Goal: Task Accomplishment & Management: Manage account settings

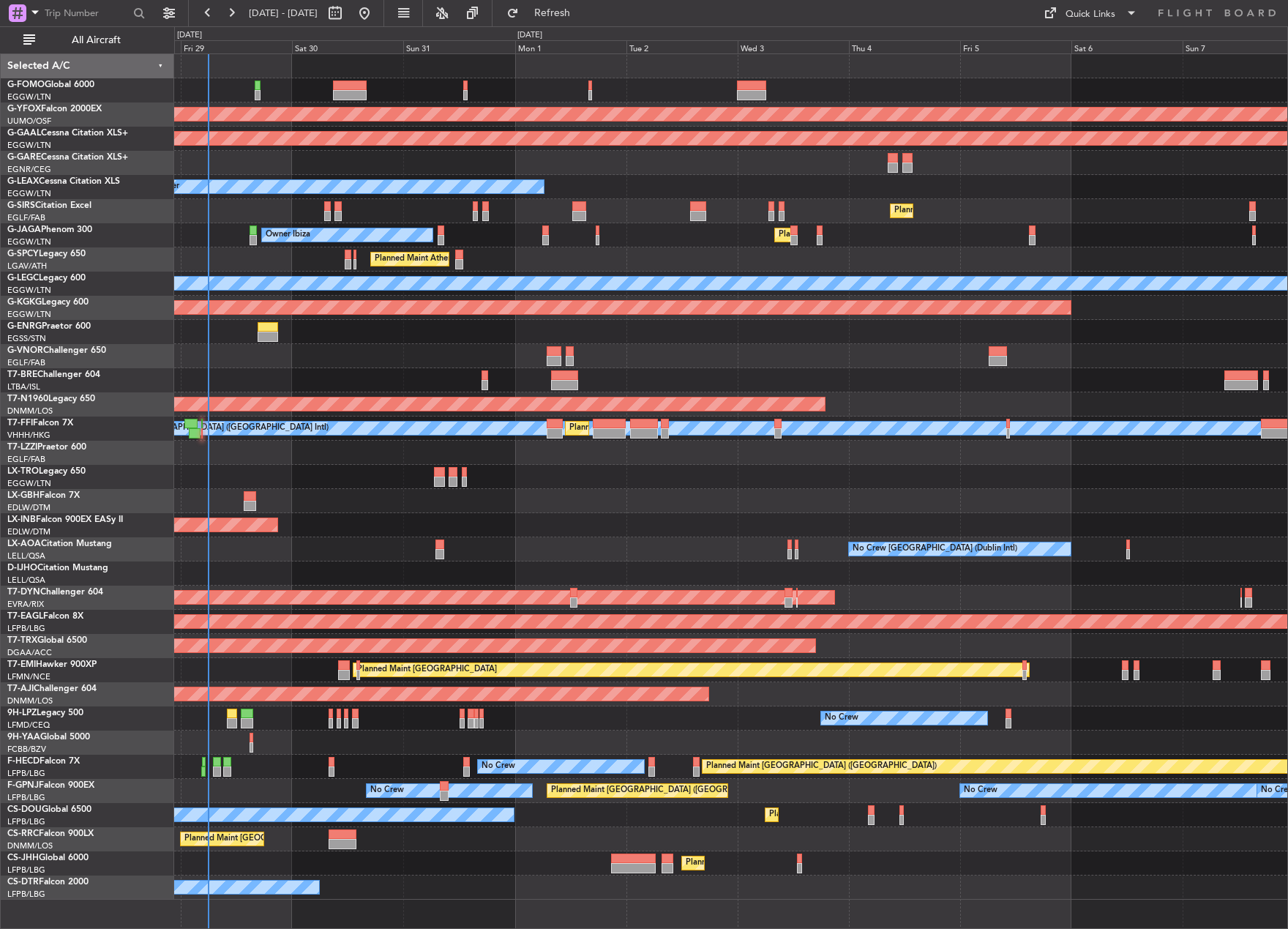
click at [0, 512] on html "[DATE] - [DATE] Refresh Quick Links All Aircraft AOG Maint Ostafyevo Planned [G…" at bounding box center [644, 464] width 1288 height 929
click at [137, 44] on span "All Aircraft" at bounding box center [96, 40] width 116 height 10
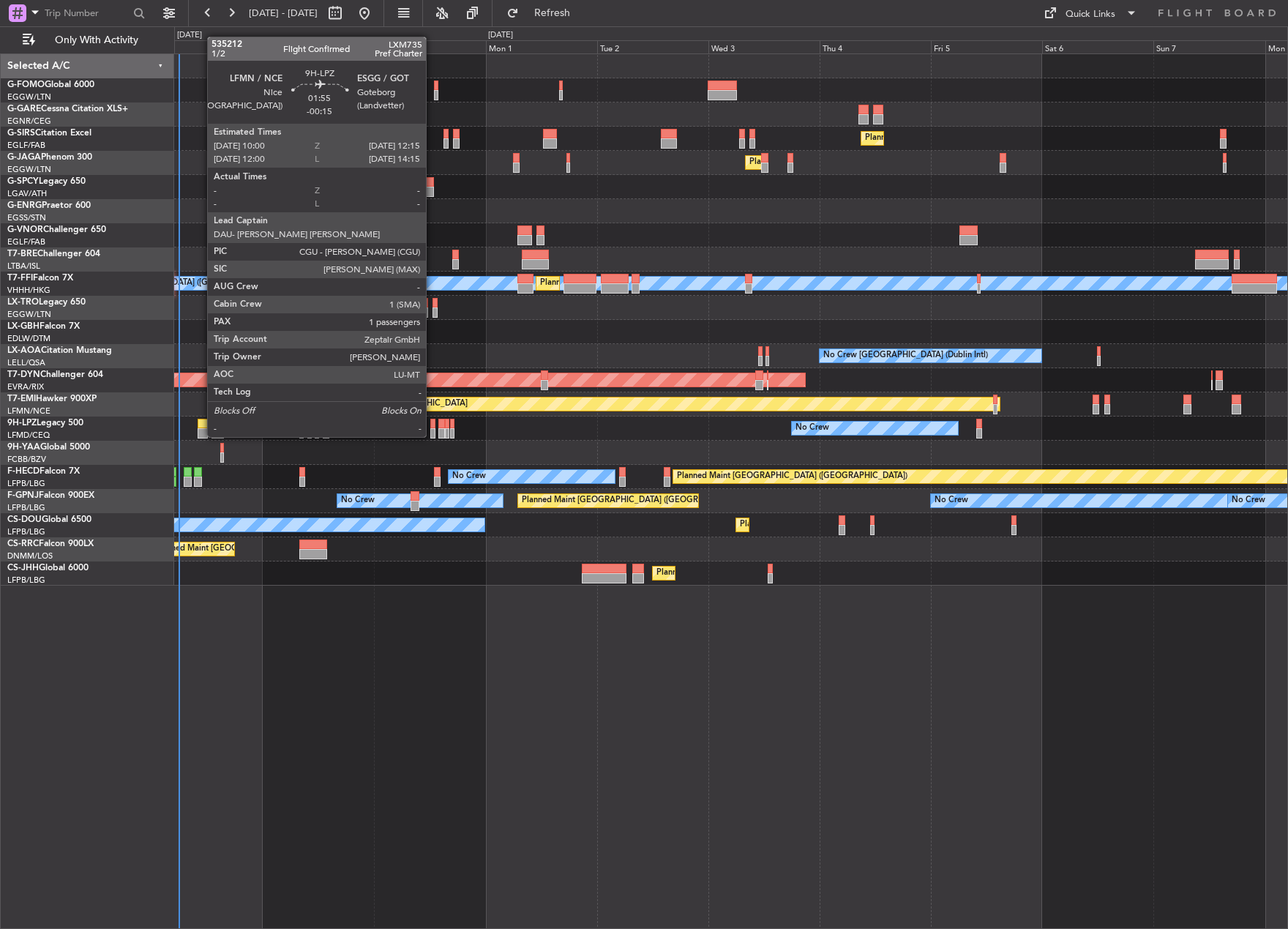
click at [200, 422] on div at bounding box center [203, 424] width 11 height 10
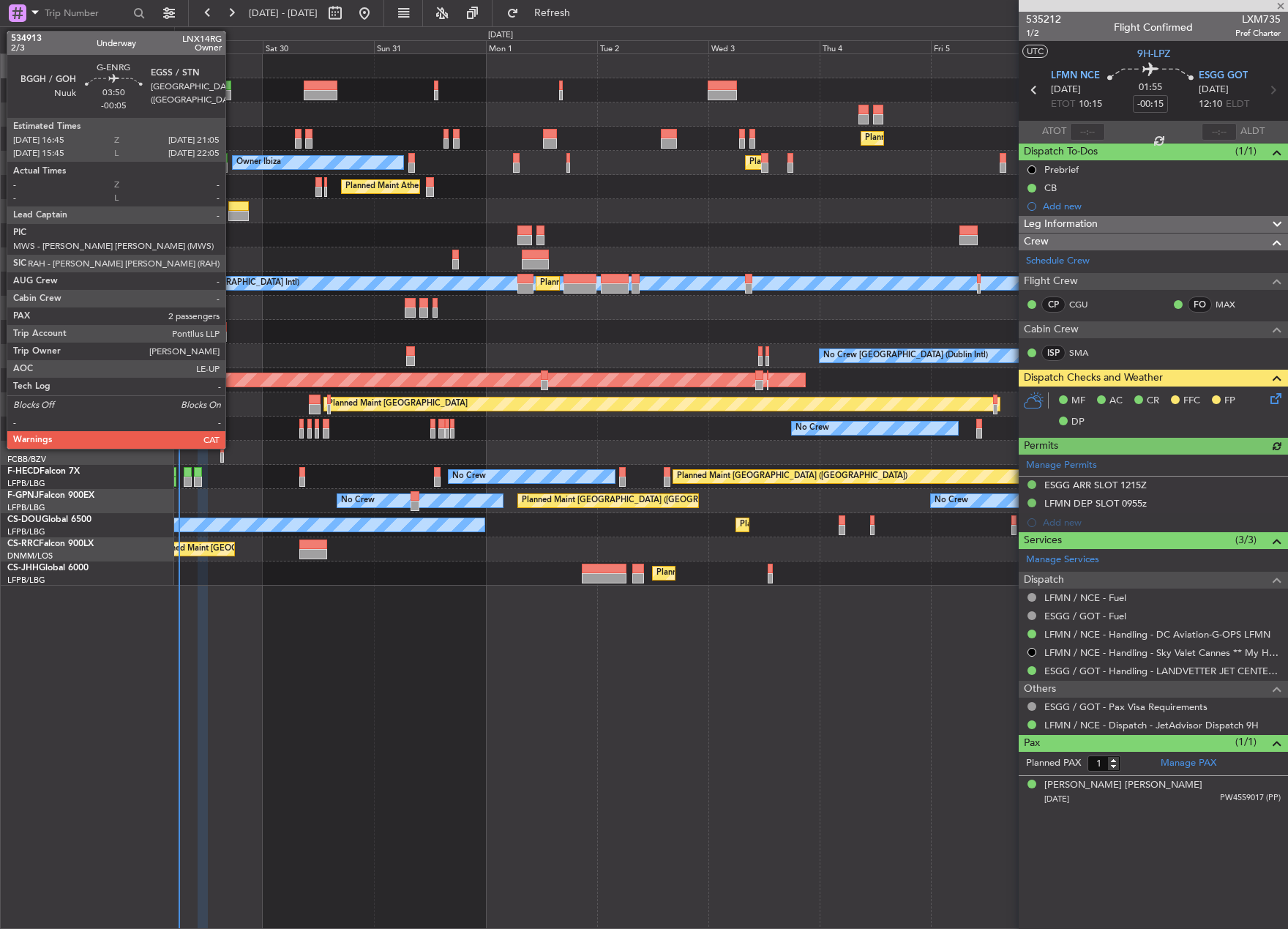
click at [232, 209] on div at bounding box center [239, 206] width 21 height 10
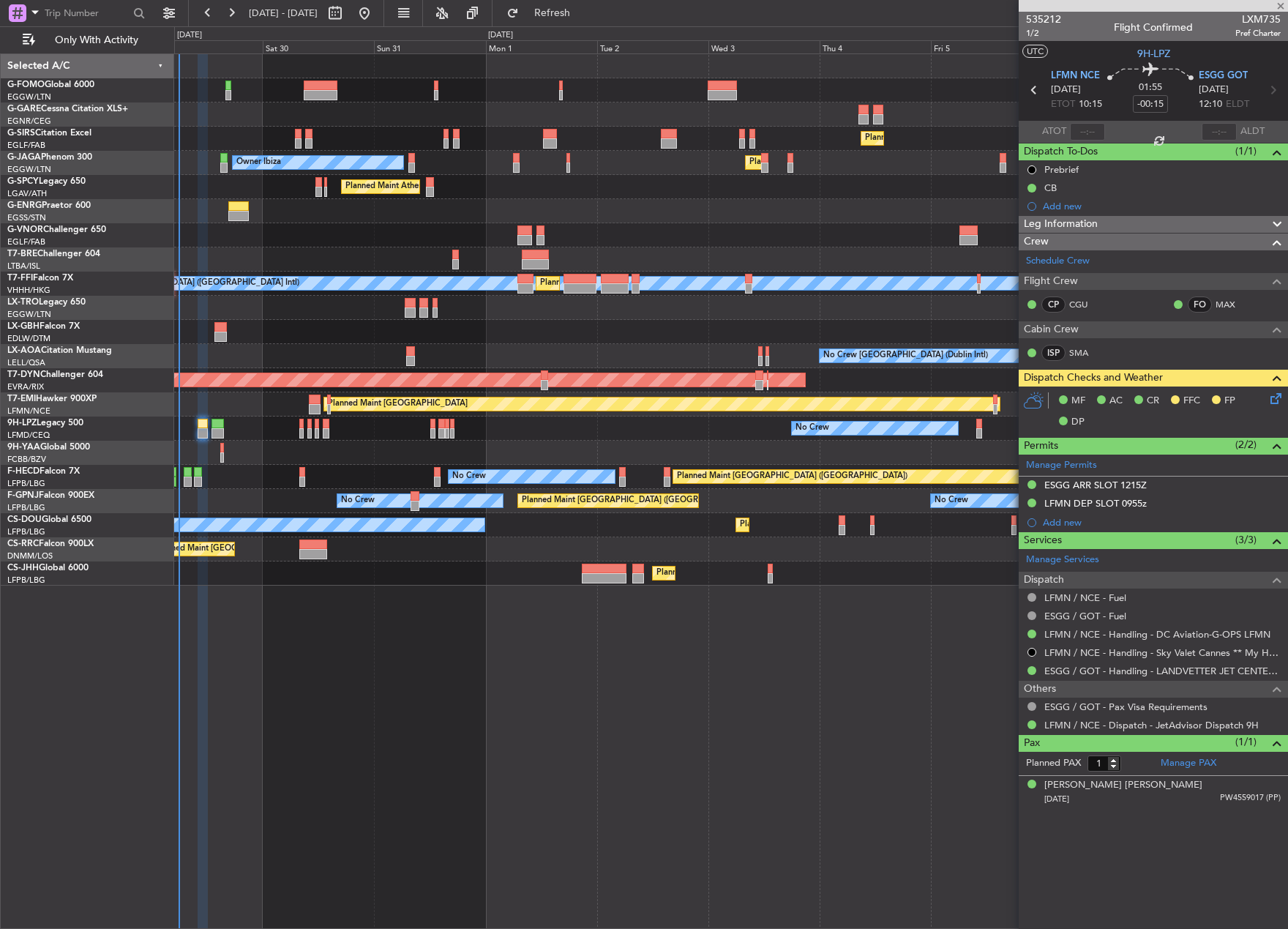
type input "-00:05"
type input "2"
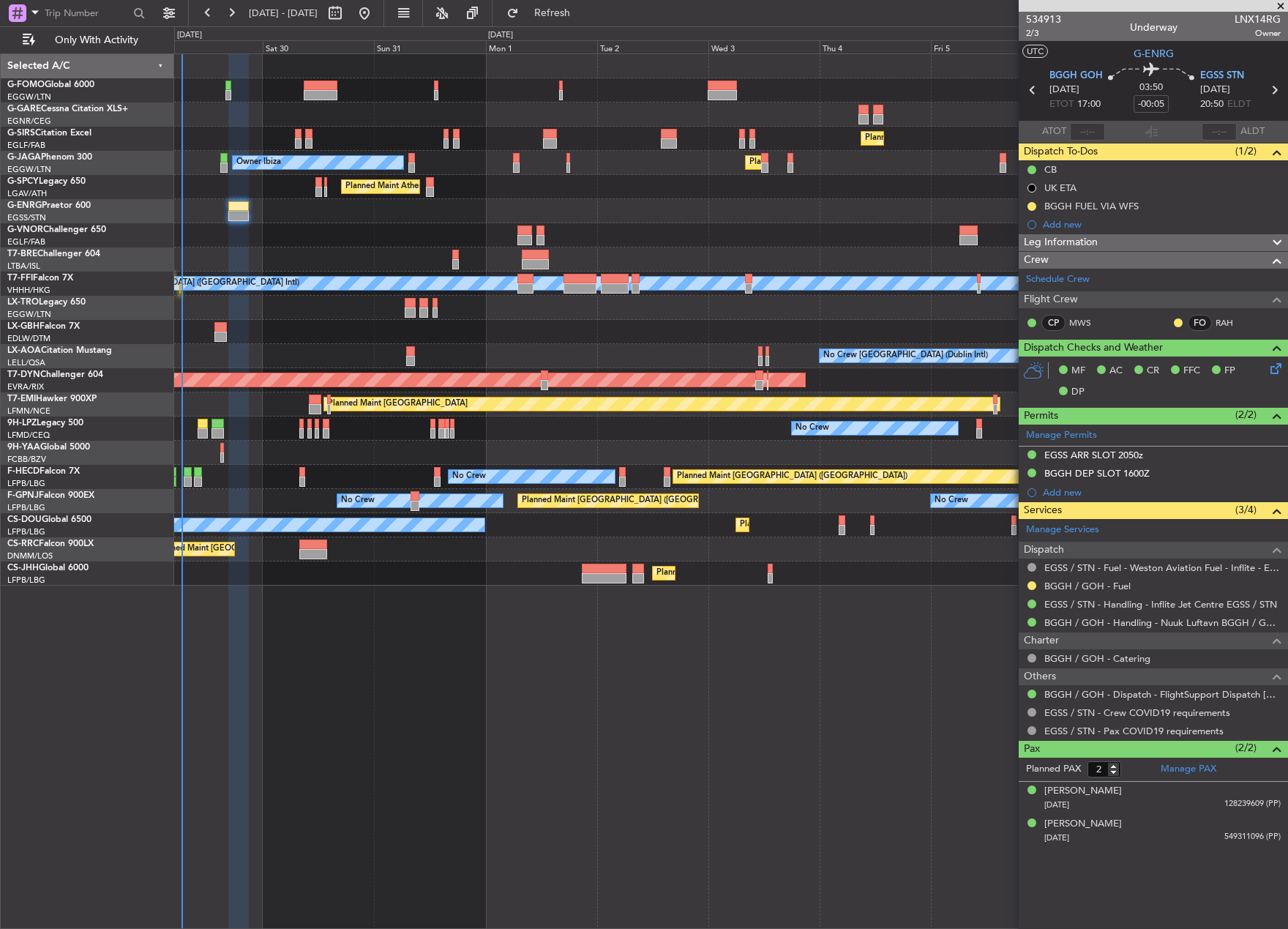
click at [325, 515] on div "Planned Maint [GEOGRAPHIC_DATA] ([GEOGRAPHIC_DATA]) No Crew Planned Maint [GEOG…" at bounding box center [731, 525] width 1113 height 24
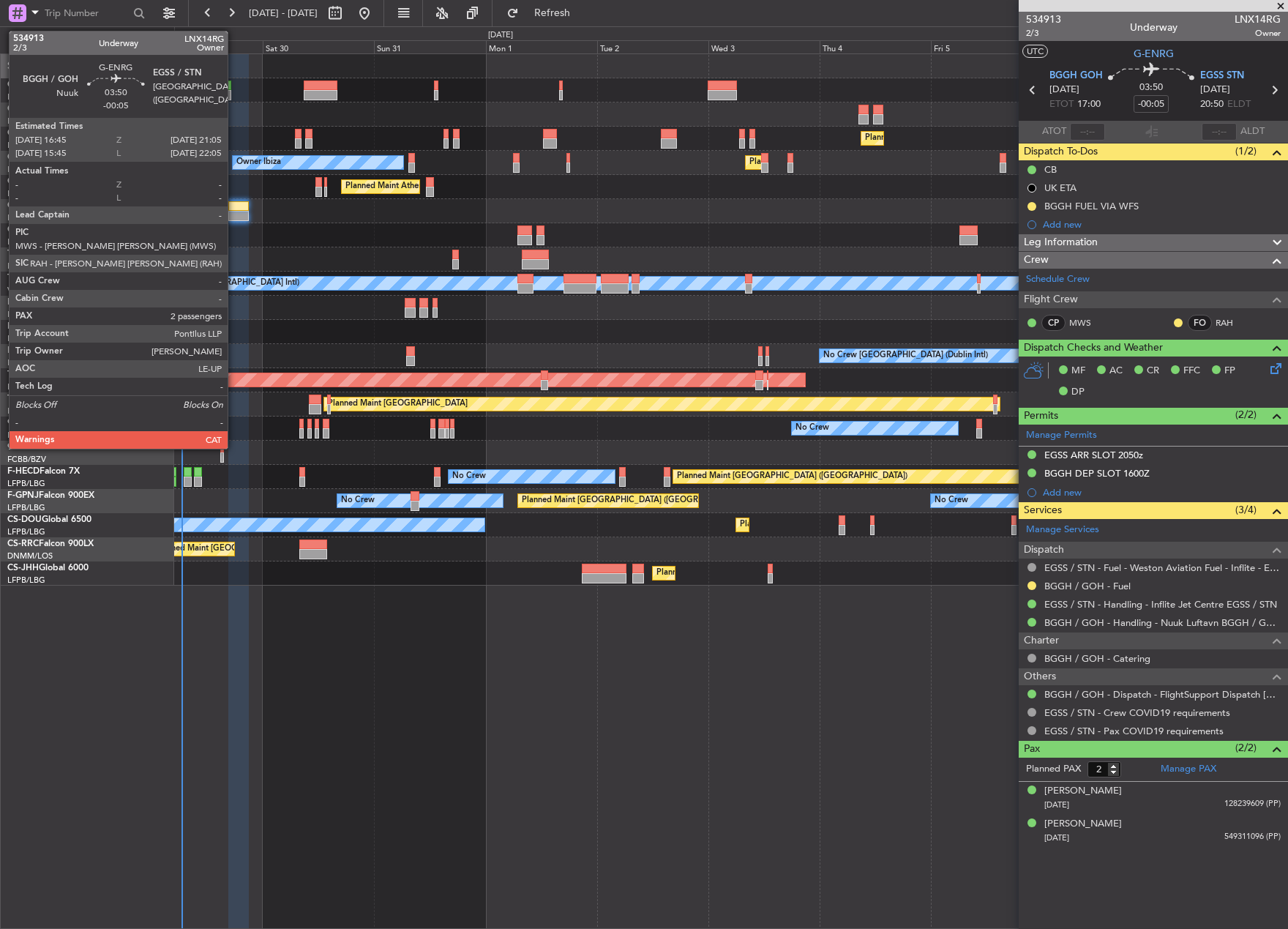
click at [236, 206] on div at bounding box center [239, 206] width 21 height 10
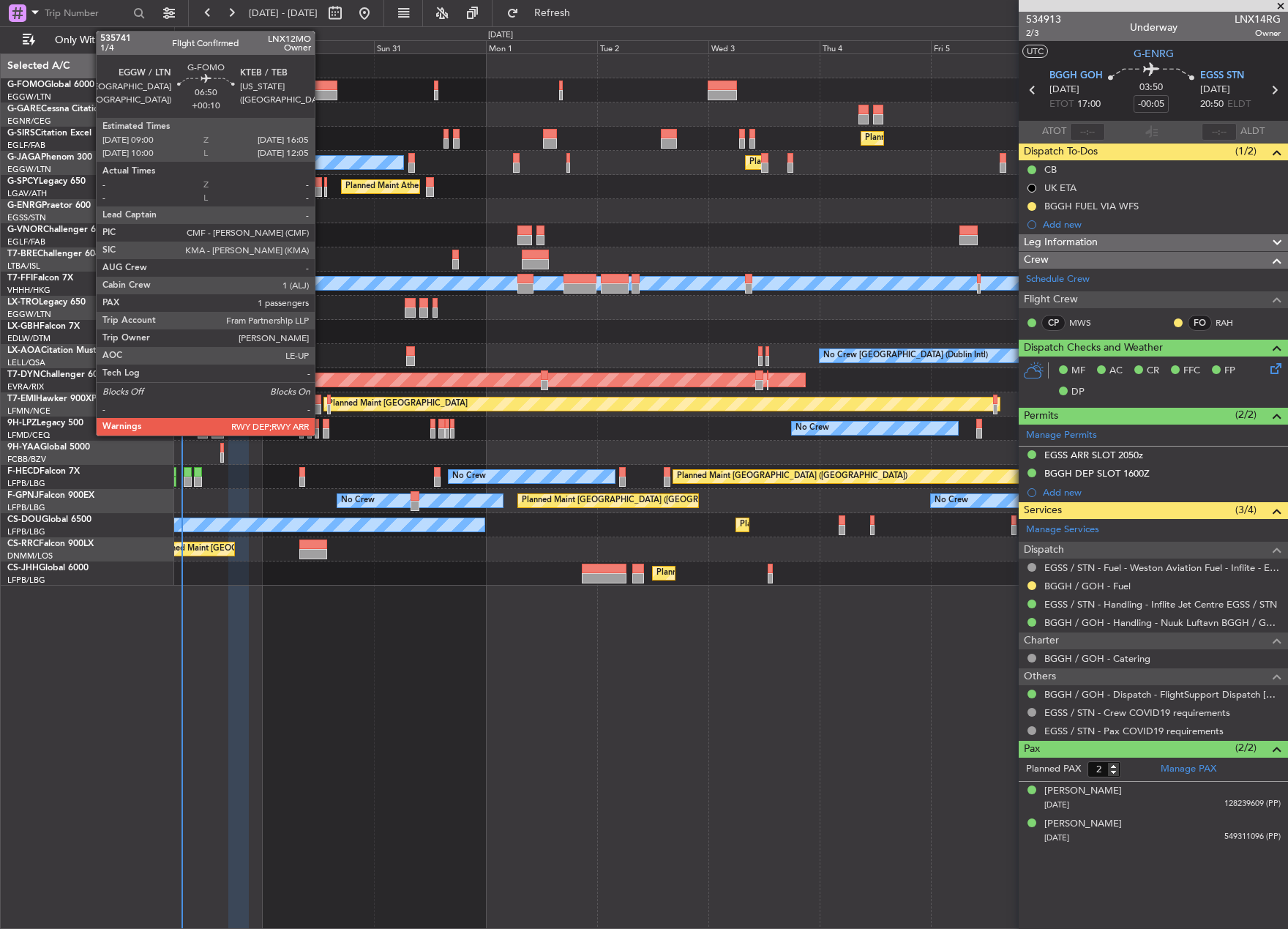
click at [322, 91] on div at bounding box center [320, 95] width 33 height 10
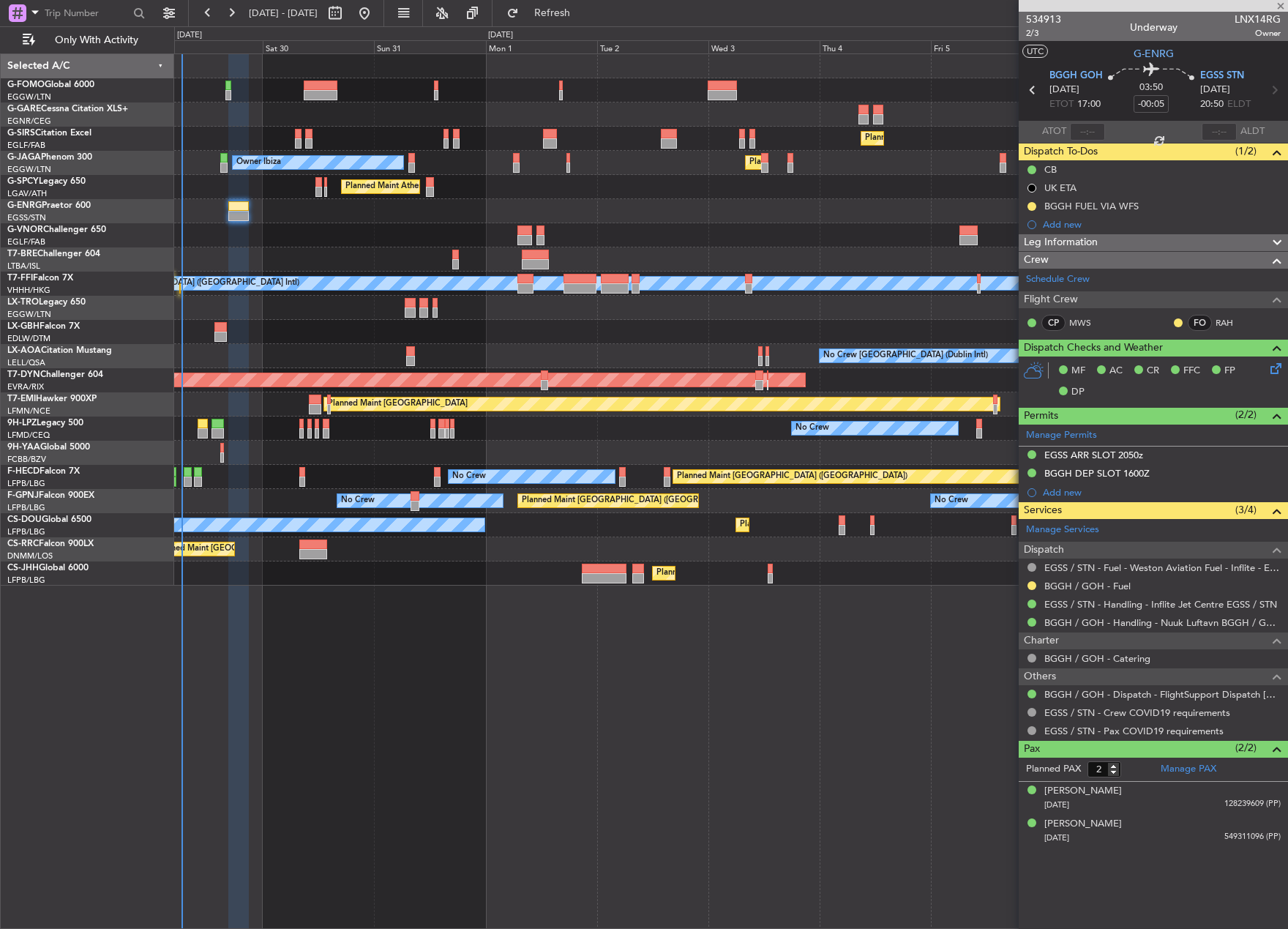
type input "+00:10"
type input "1"
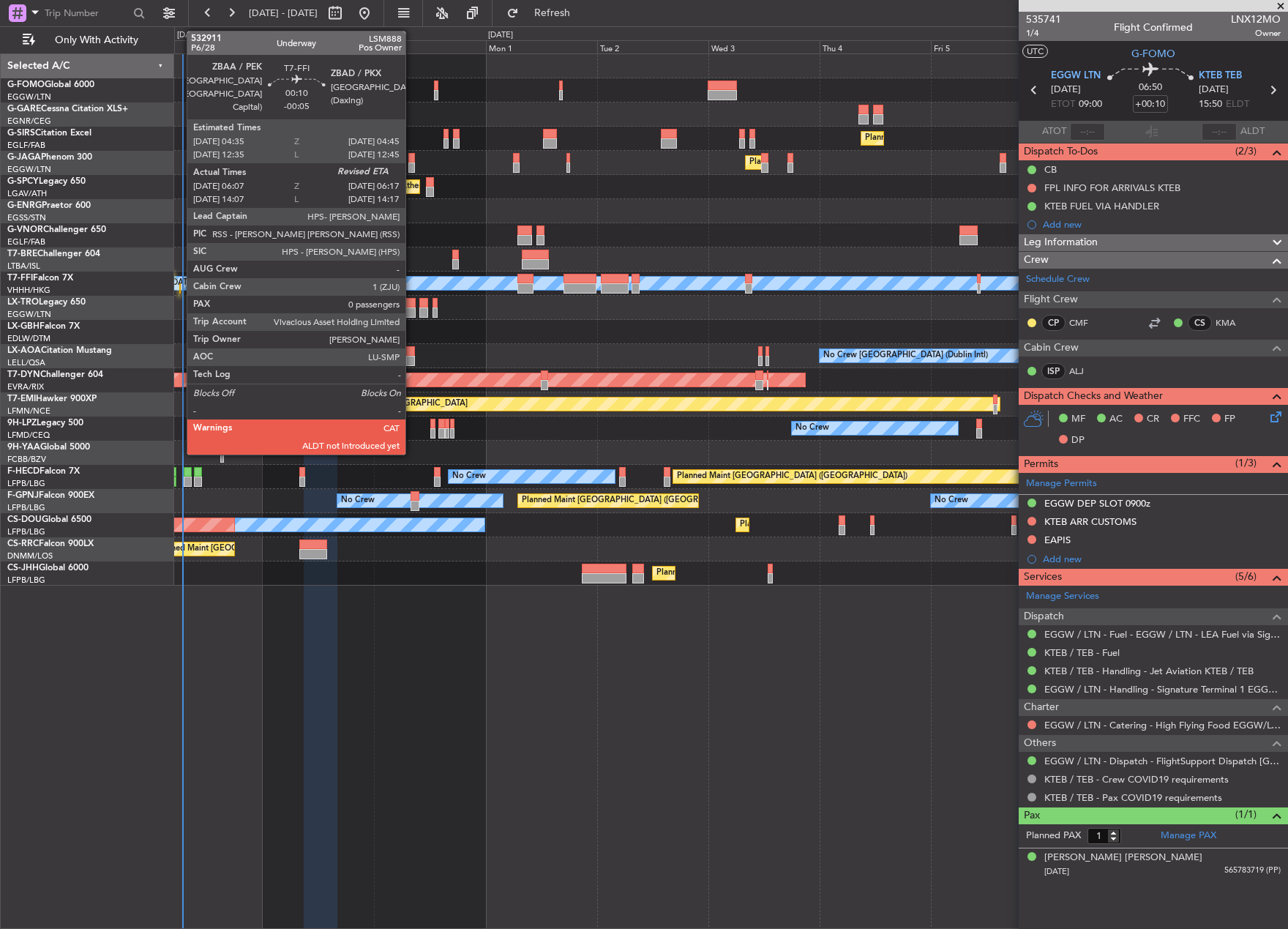
click at [179, 289] on div at bounding box center [180, 289] width 1 height 10
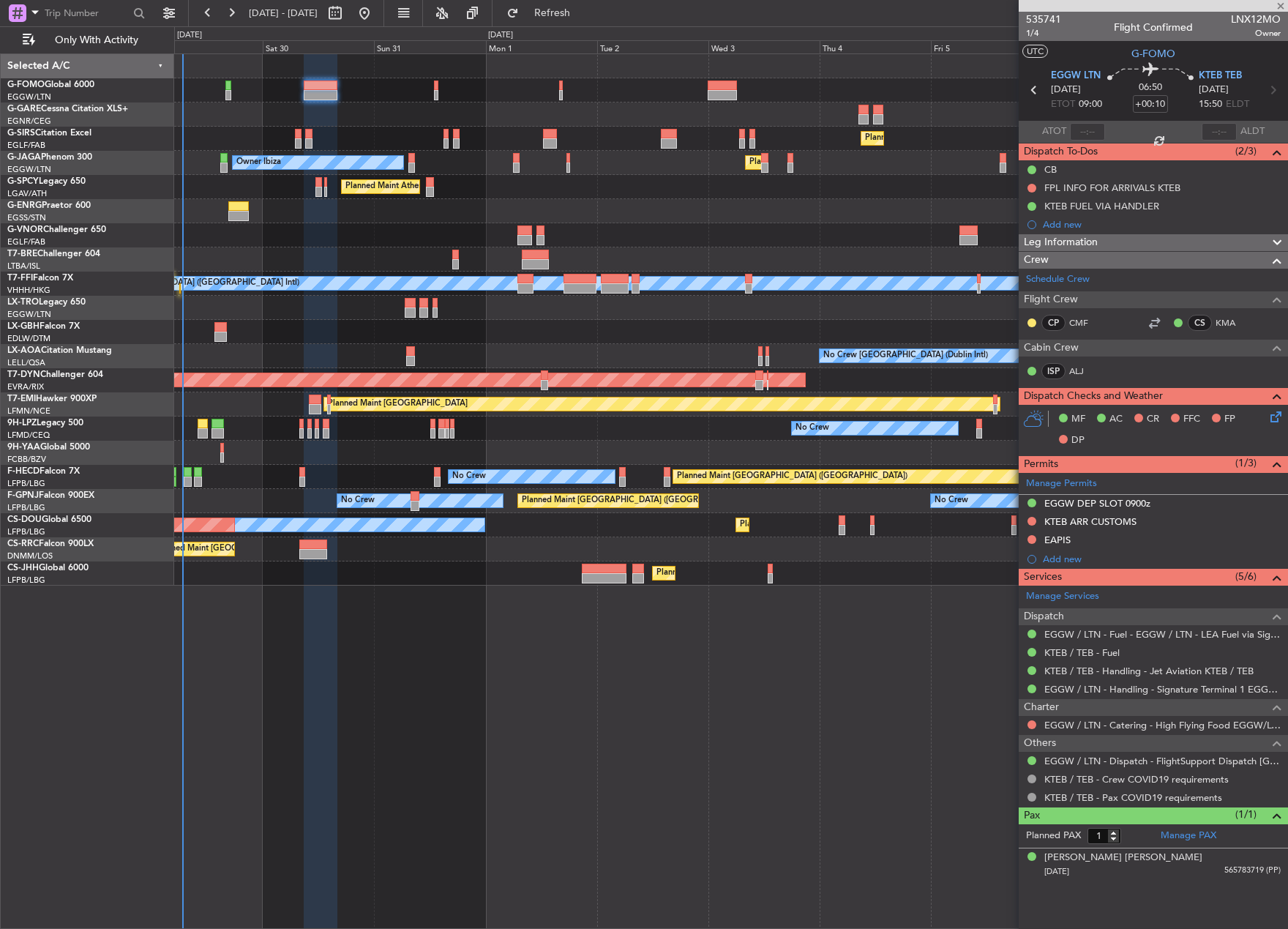
type input "-00:05"
type input "06:07"
type input "0"
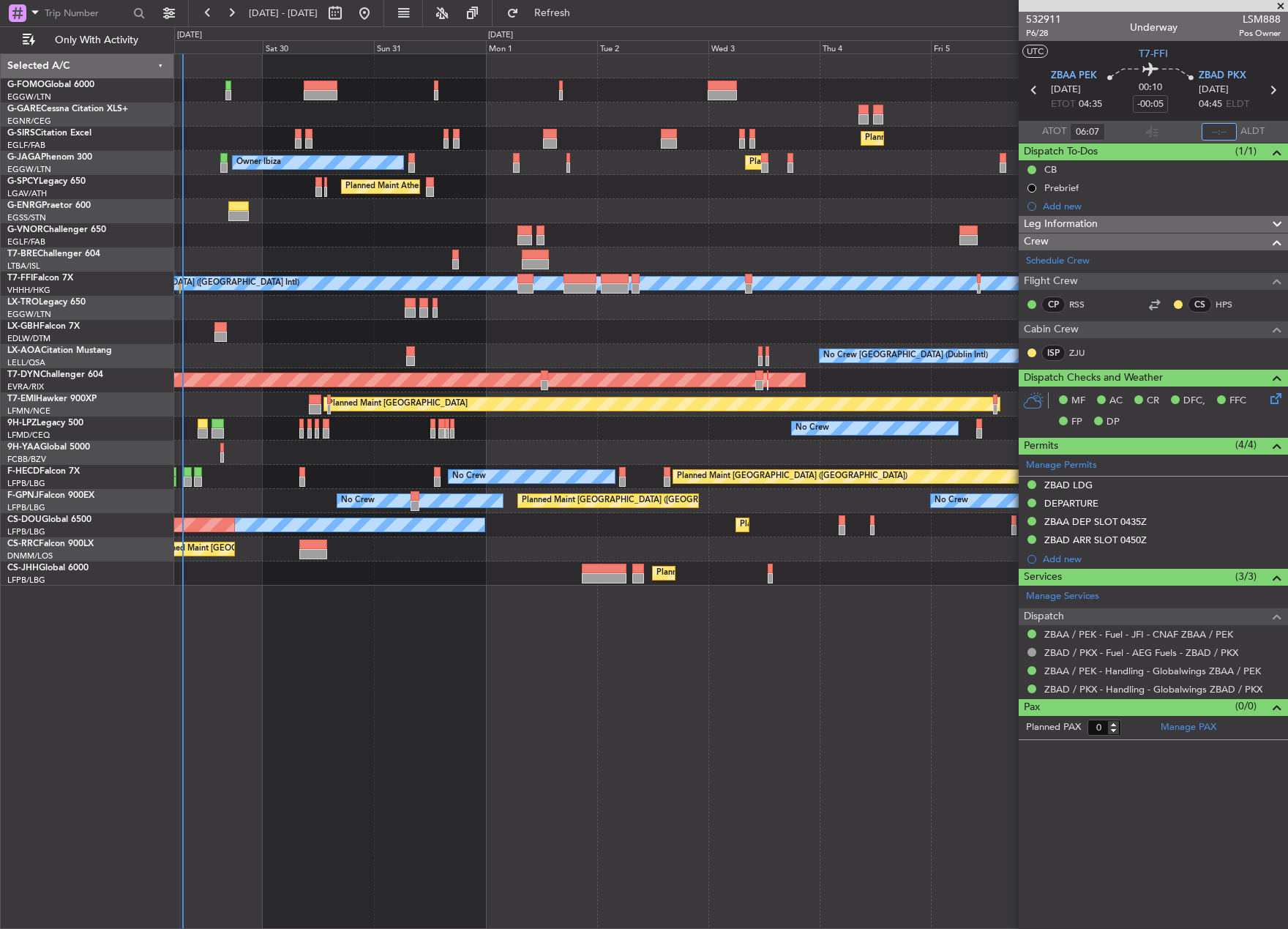
click at [1234, 128] on input "text" at bounding box center [1219, 131] width 35 height 18
click at [1179, 138] on section "ATOT 06:07 0640 ALDT" at bounding box center [1153, 131] width 269 height 22
type input "06:40"
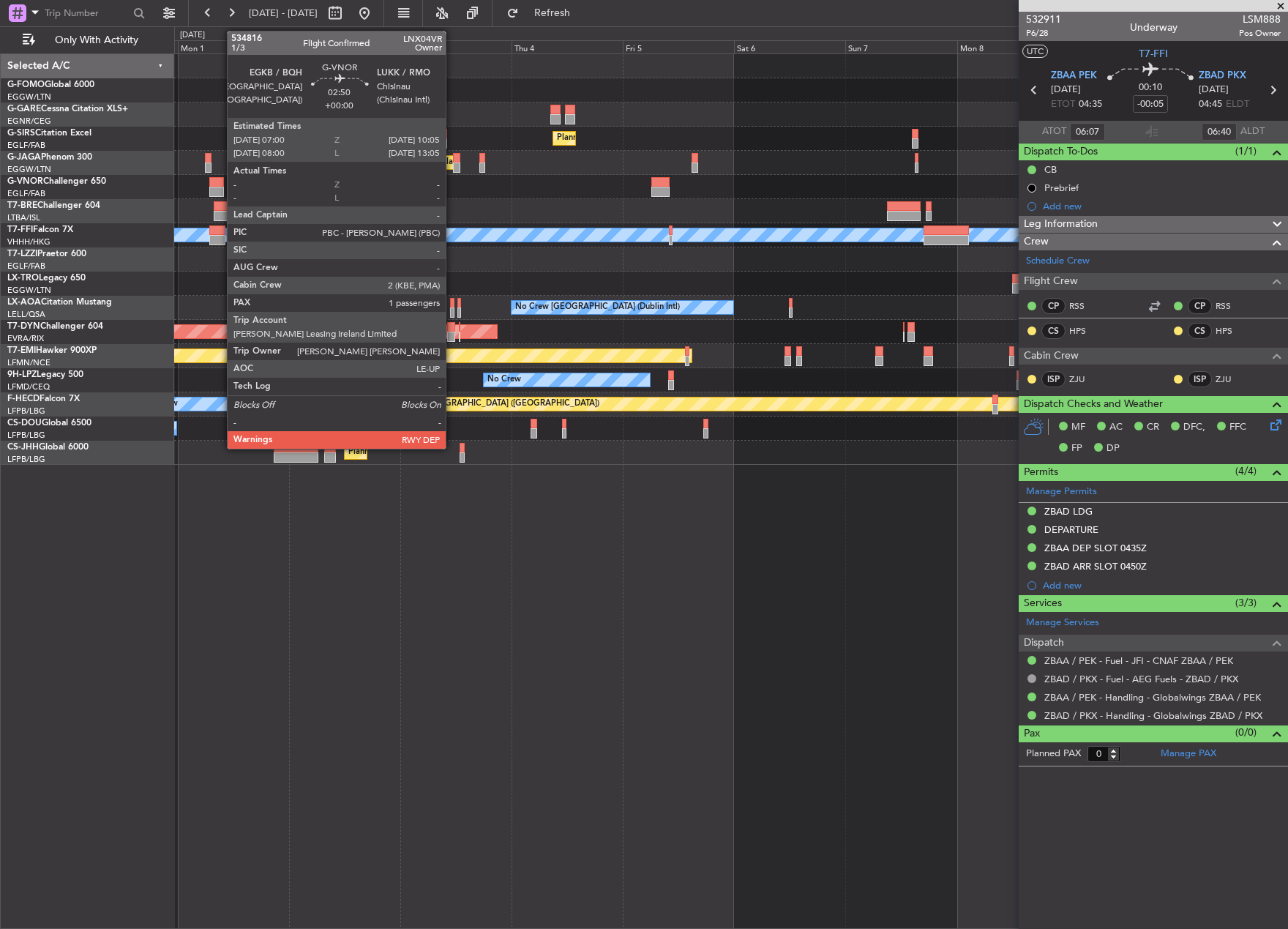
click at [220, 183] on div at bounding box center [217, 182] width 15 height 10
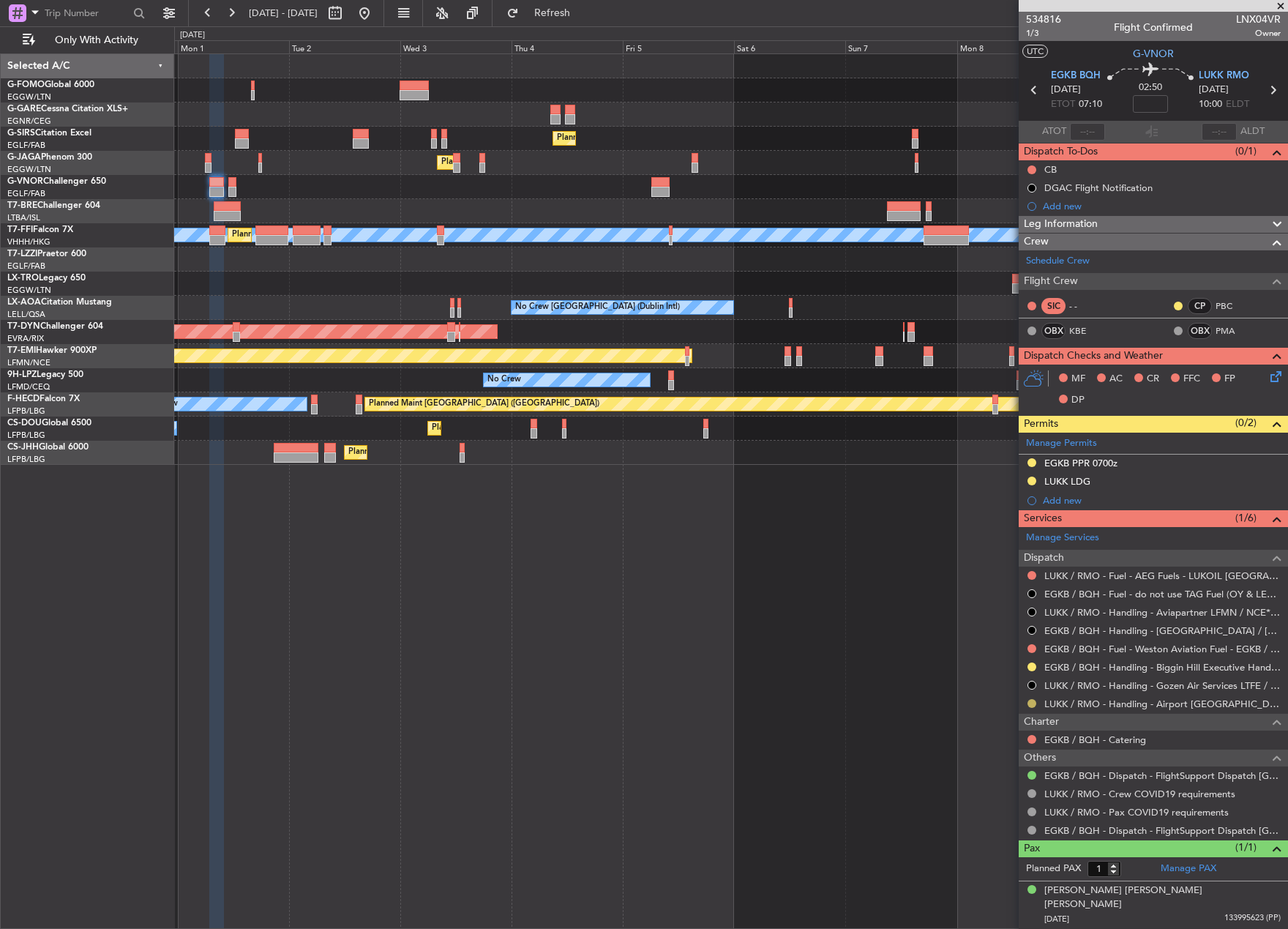
click at [1030, 701] on button at bounding box center [1032, 704] width 9 height 9
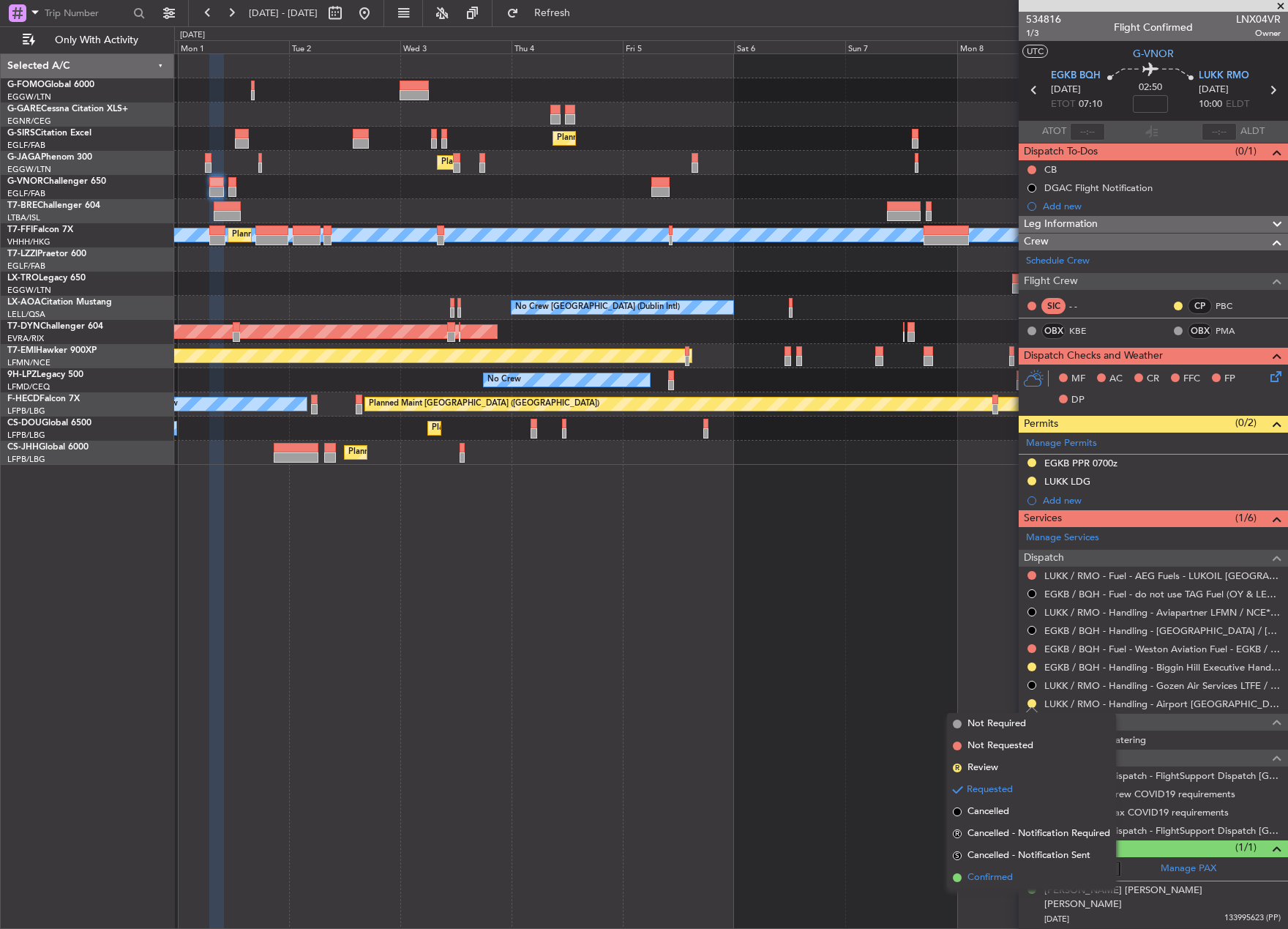
click at [962, 875] on li "Confirmed" at bounding box center [1032, 878] width 169 height 22
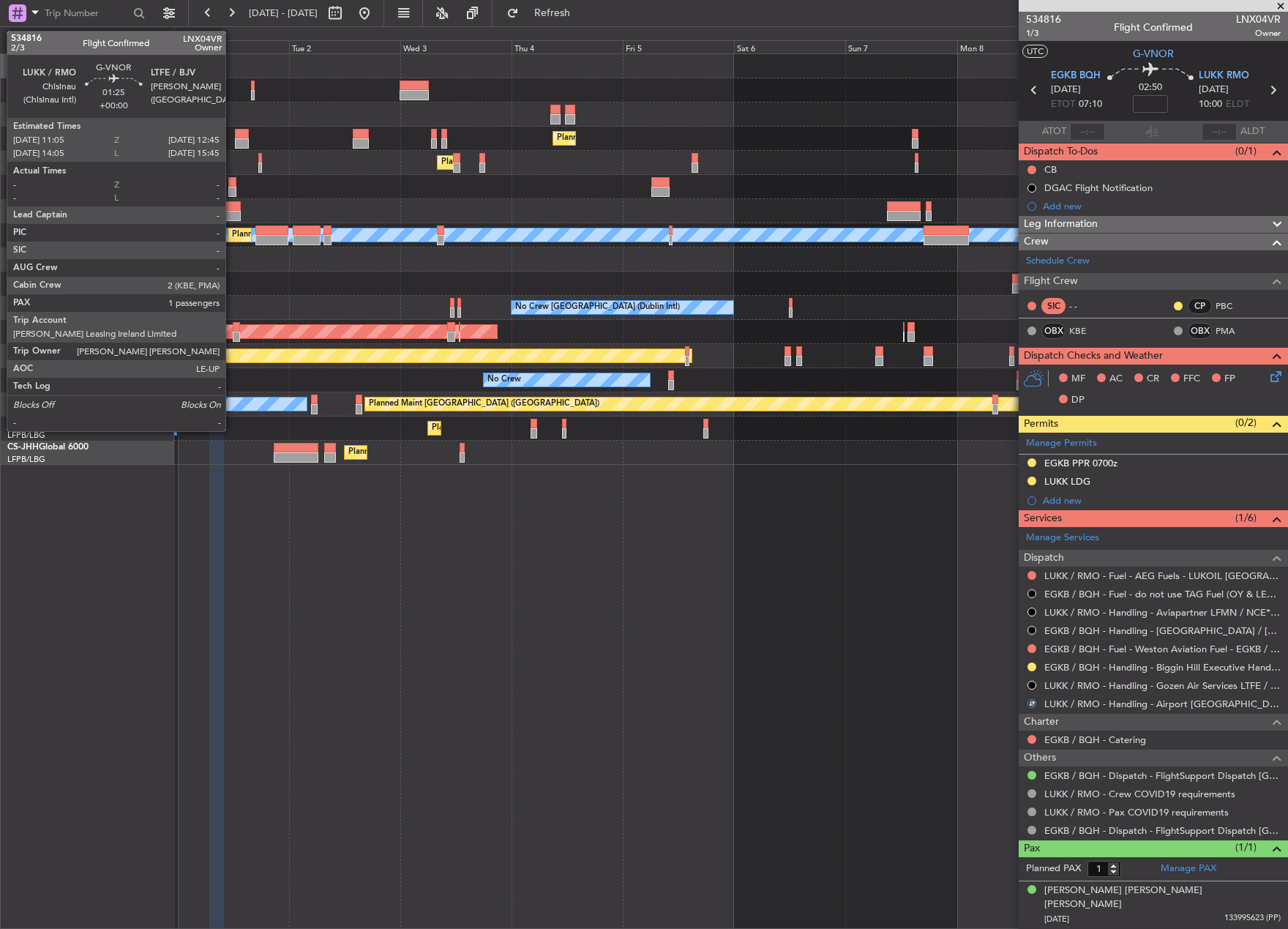
click at [232, 184] on div at bounding box center [232, 182] width 8 height 10
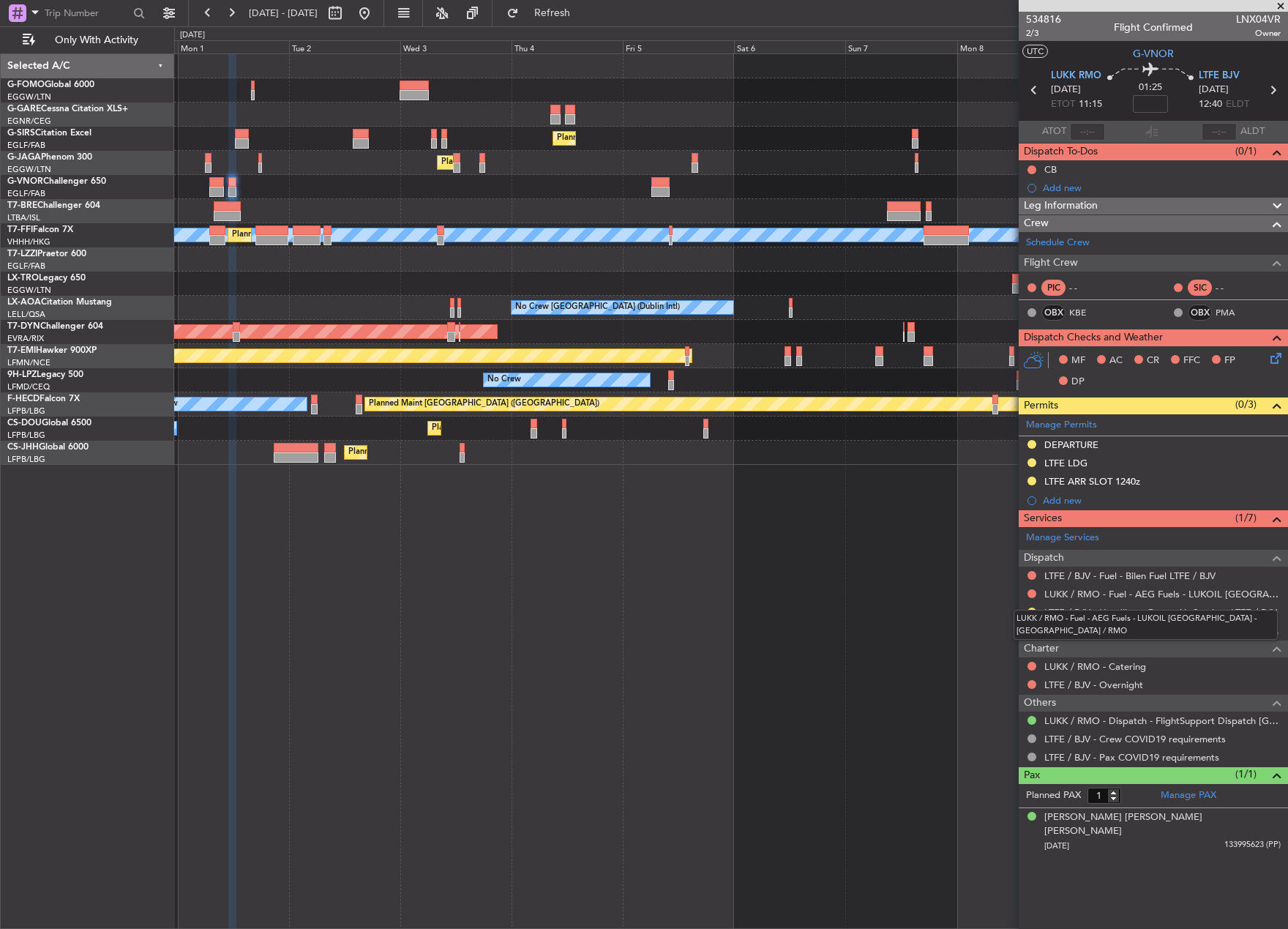
click at [1029, 630] on mat-tooltip-component "LUKK / RMO - Fuel - AEG Fuels - LUKOIL [GEOGRAPHIC_DATA] - [GEOGRAPHIC_DATA] / …" at bounding box center [1146, 624] width 285 height 51
click at [1035, 629] on button at bounding box center [1032, 630] width 9 height 9
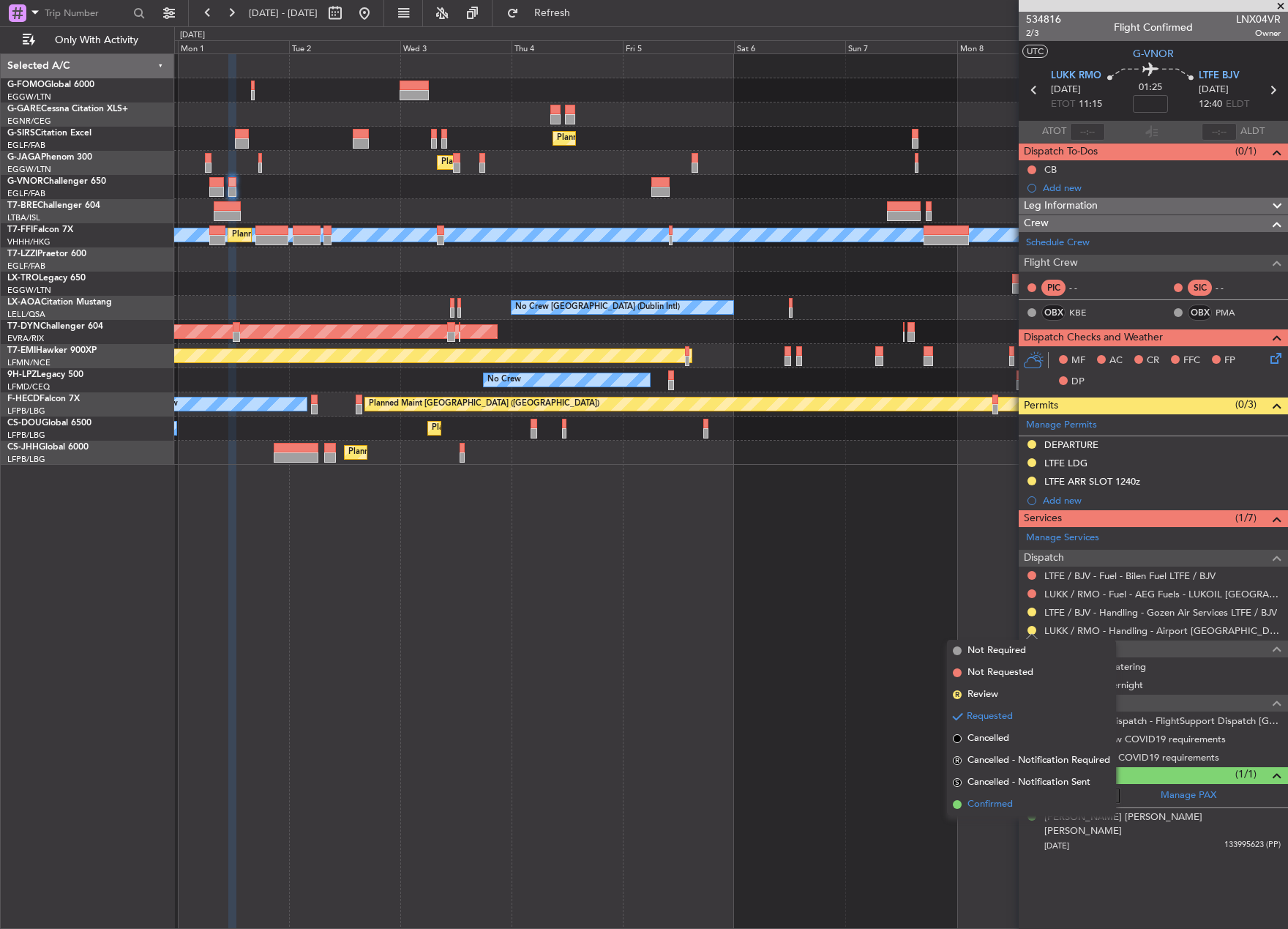
click at [978, 800] on span "Confirmed" at bounding box center [991, 804] width 46 height 15
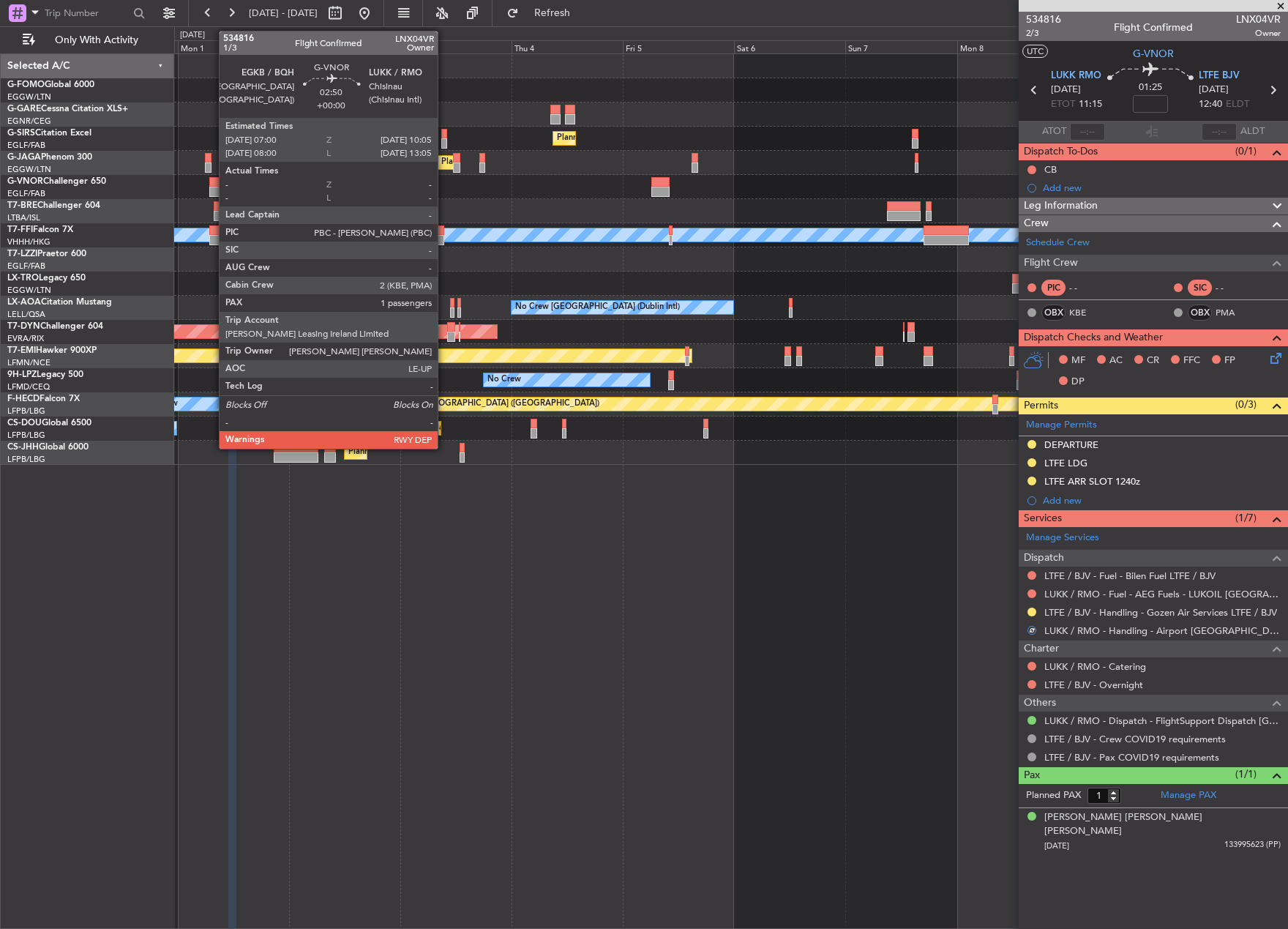
click at [211, 181] on div at bounding box center [217, 182] width 15 height 10
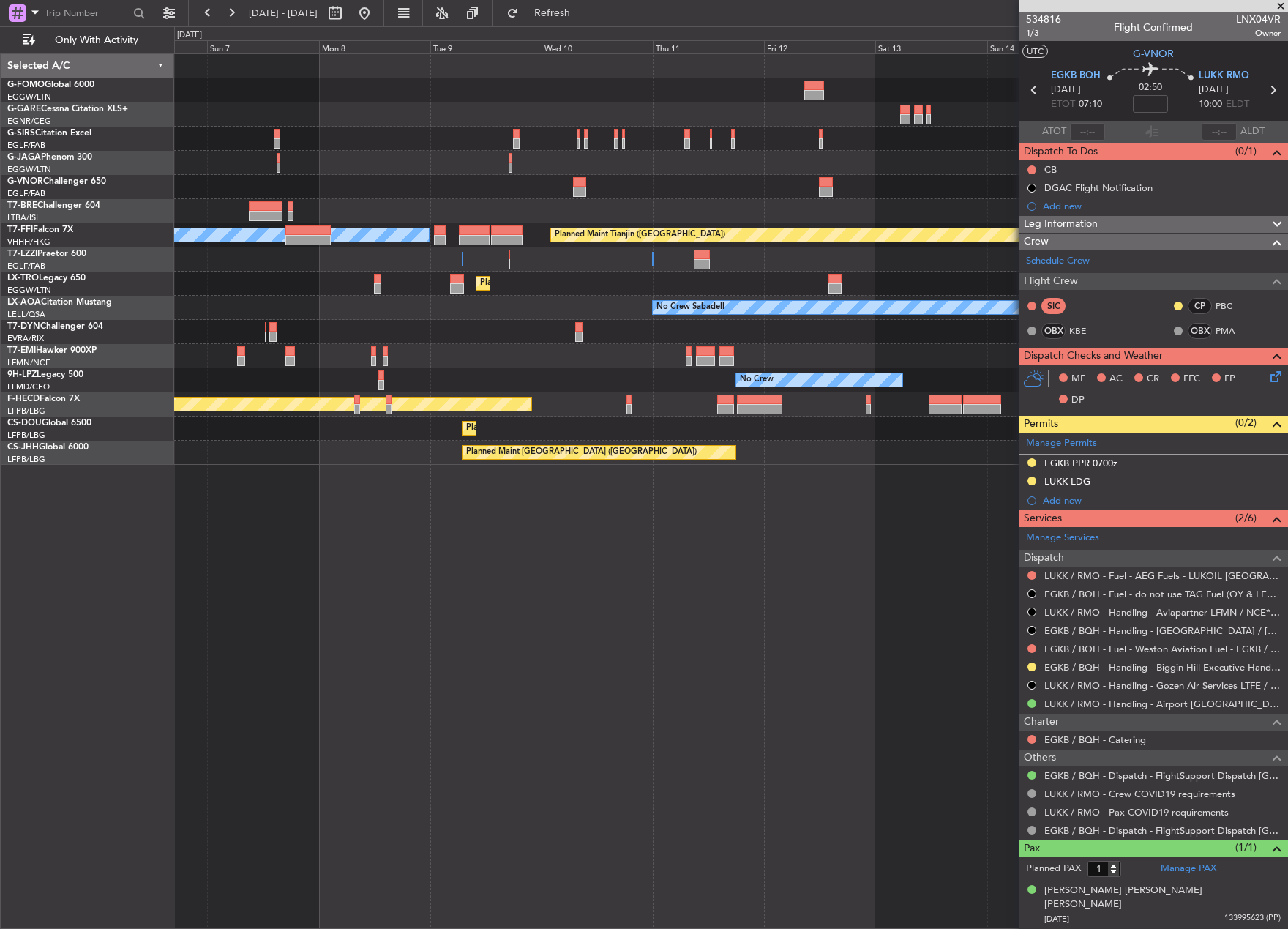
click at [136, 576] on div "Planned Maint [GEOGRAPHIC_DATA] ([GEOGRAPHIC_DATA]) [PERSON_NAME][GEOGRAPHIC_DA…" at bounding box center [644, 477] width 1288 height 903
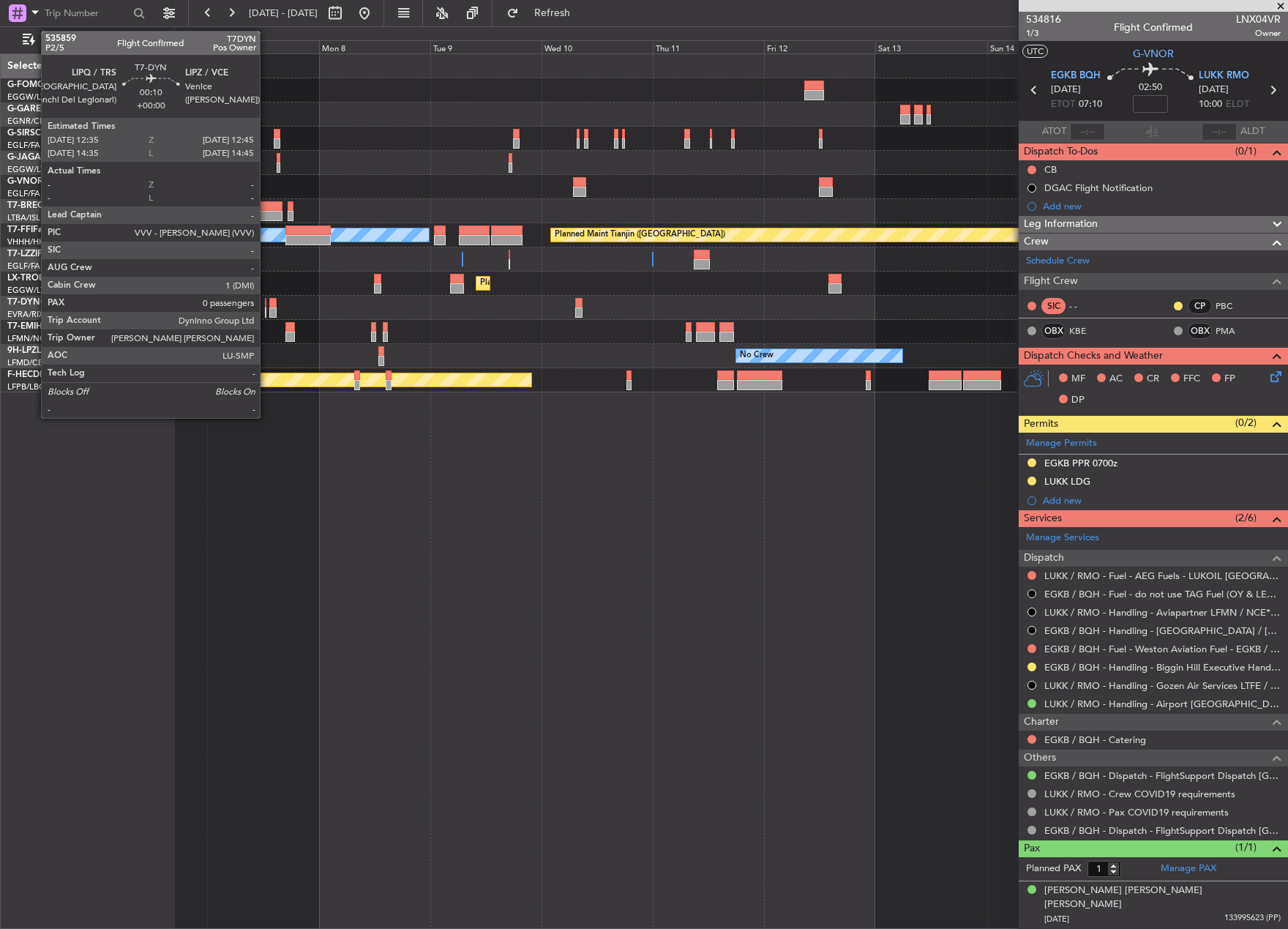
click at [267, 308] on div at bounding box center [266, 313] width 1 height 10
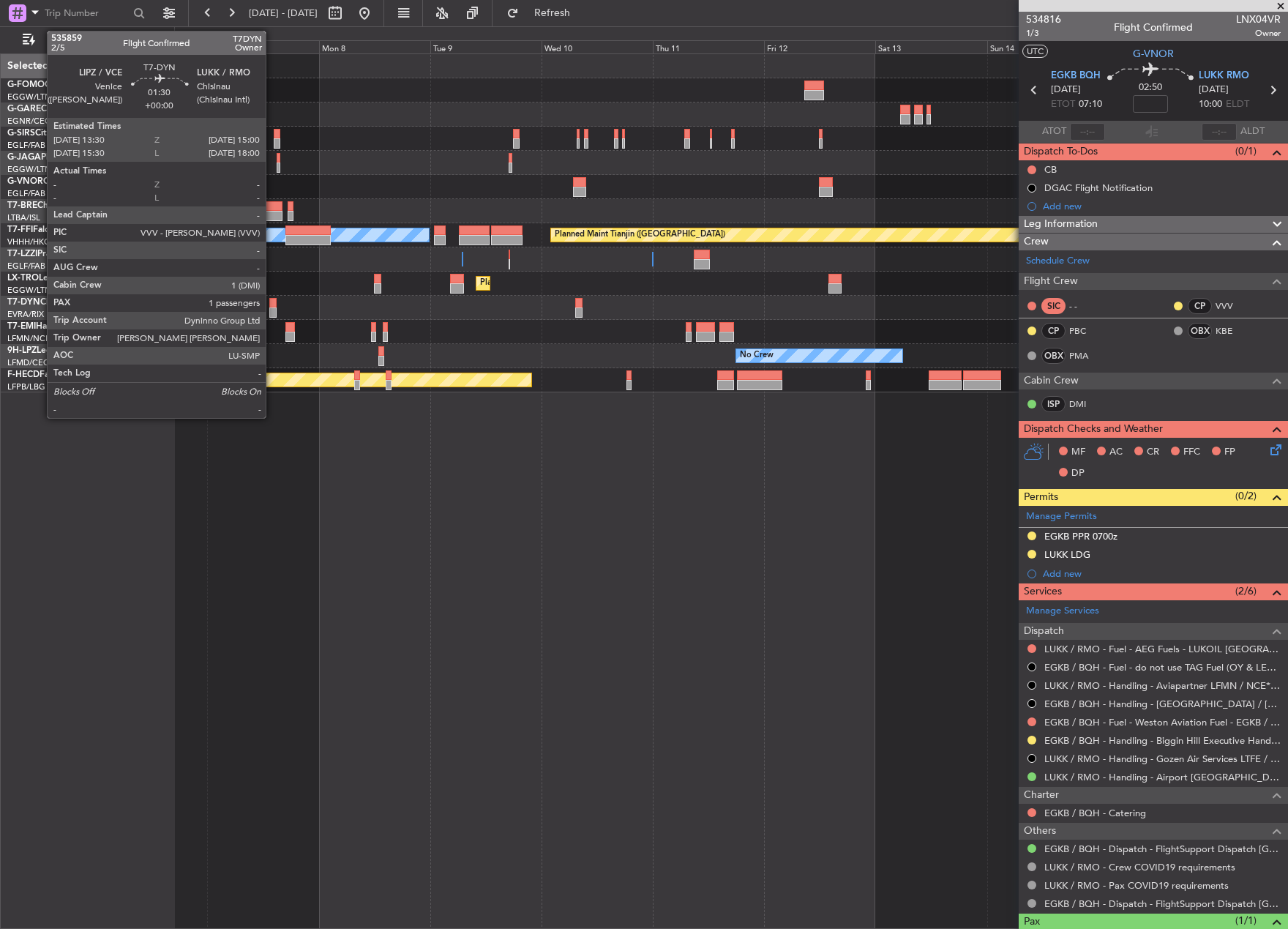
click at [272, 305] on div at bounding box center [273, 303] width 7 height 10
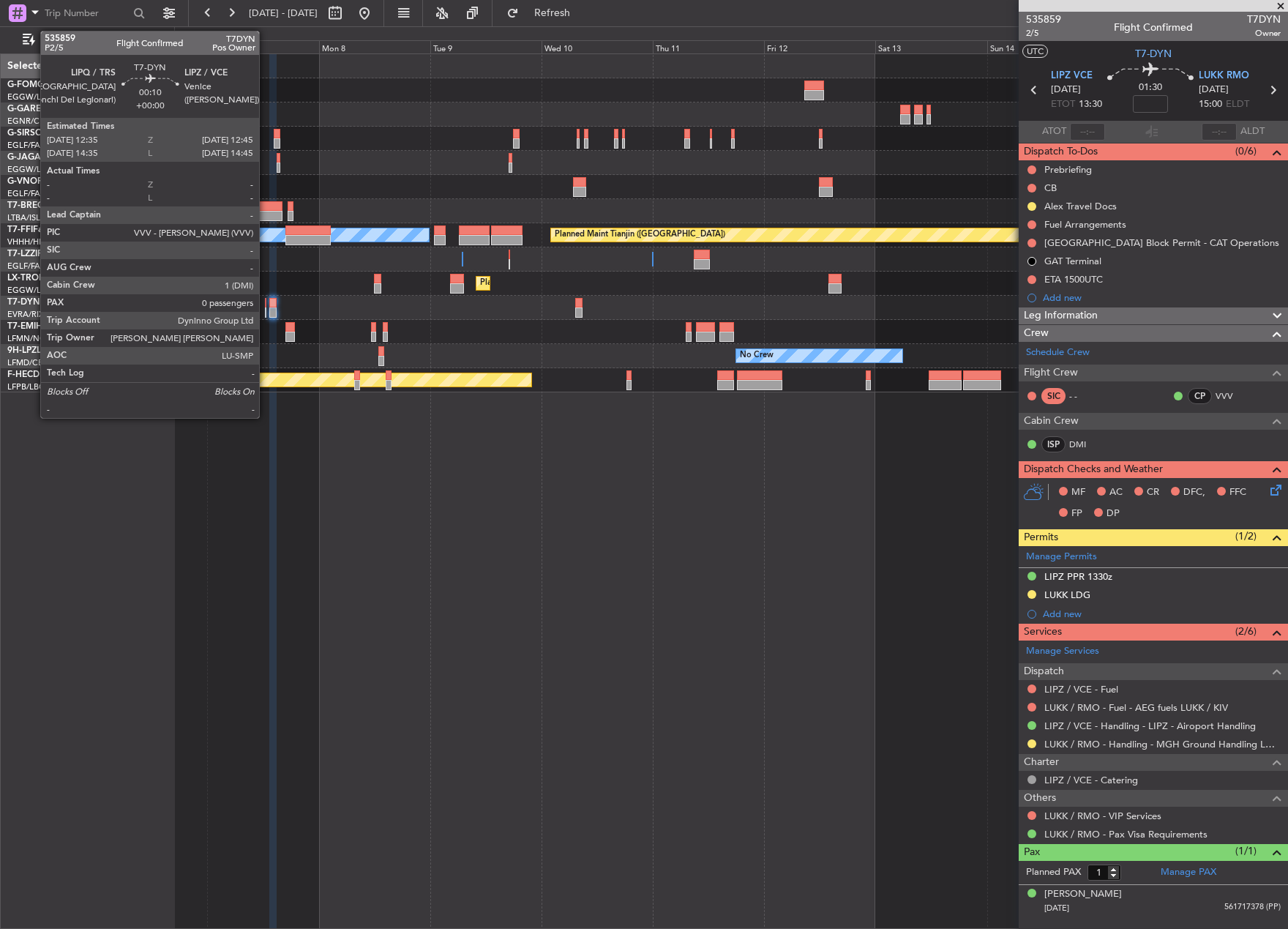
click at [266, 315] on div at bounding box center [266, 313] width 1 height 10
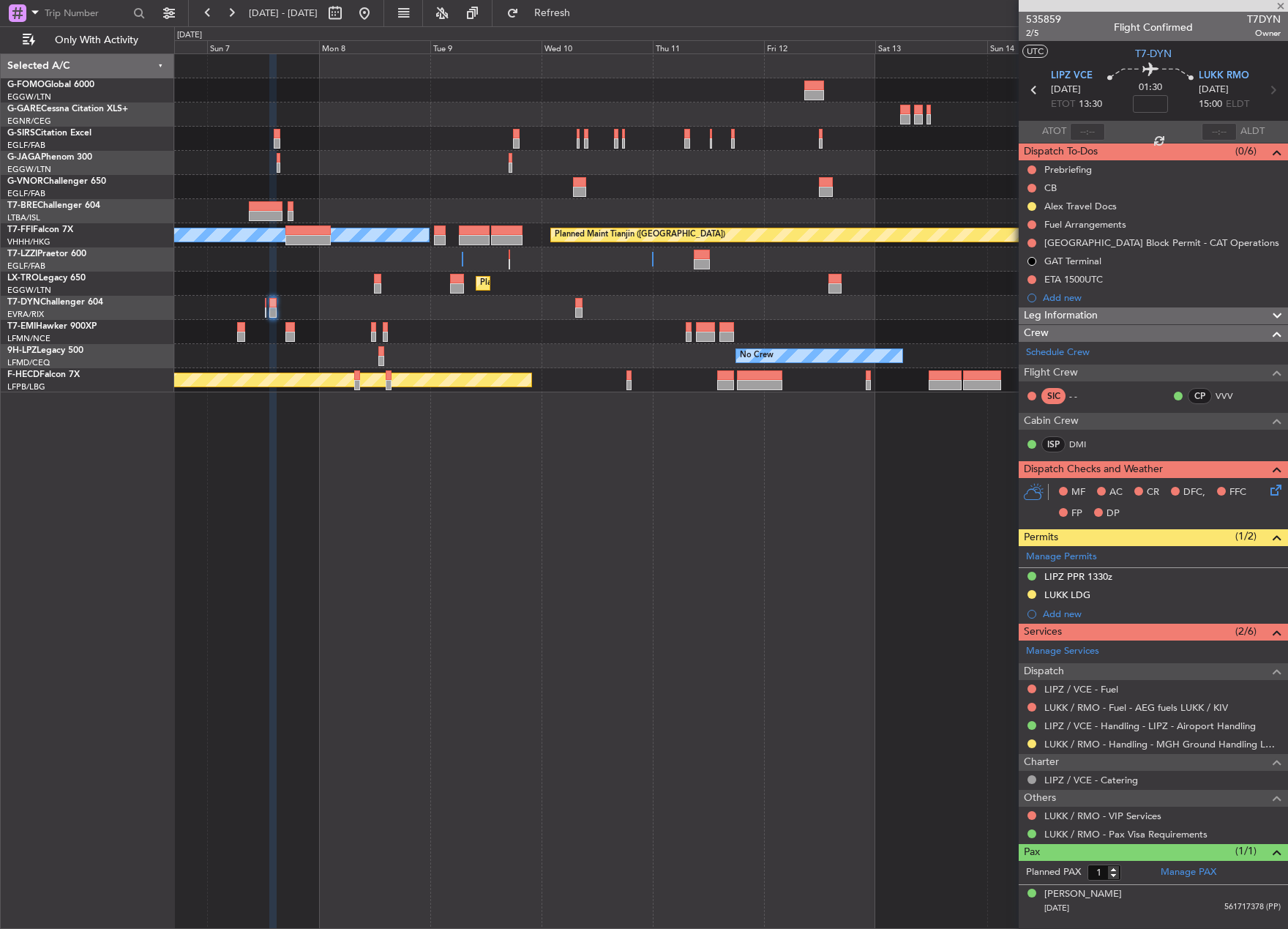
type input "0"
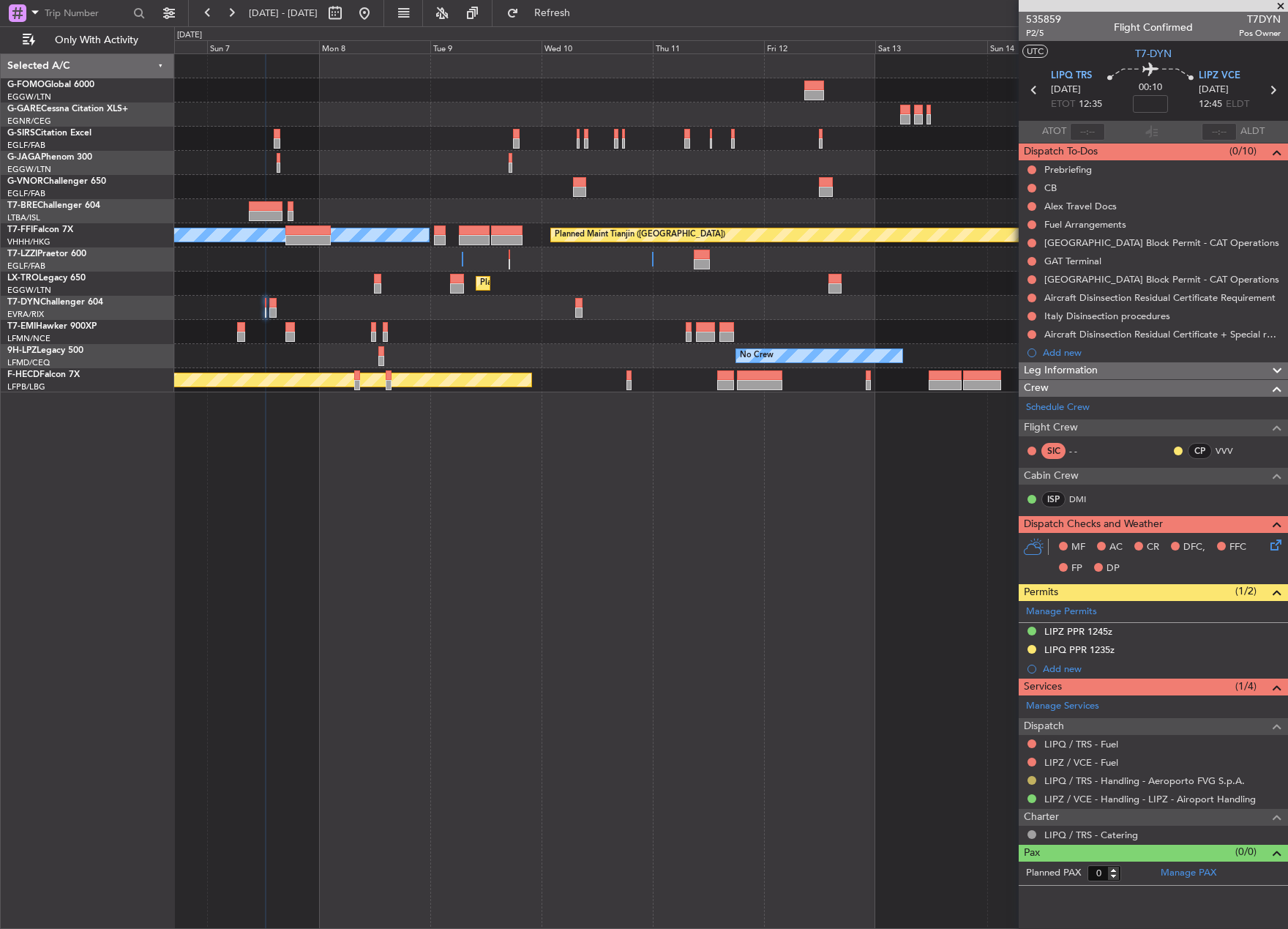
click at [1031, 778] on button at bounding box center [1032, 780] width 9 height 9
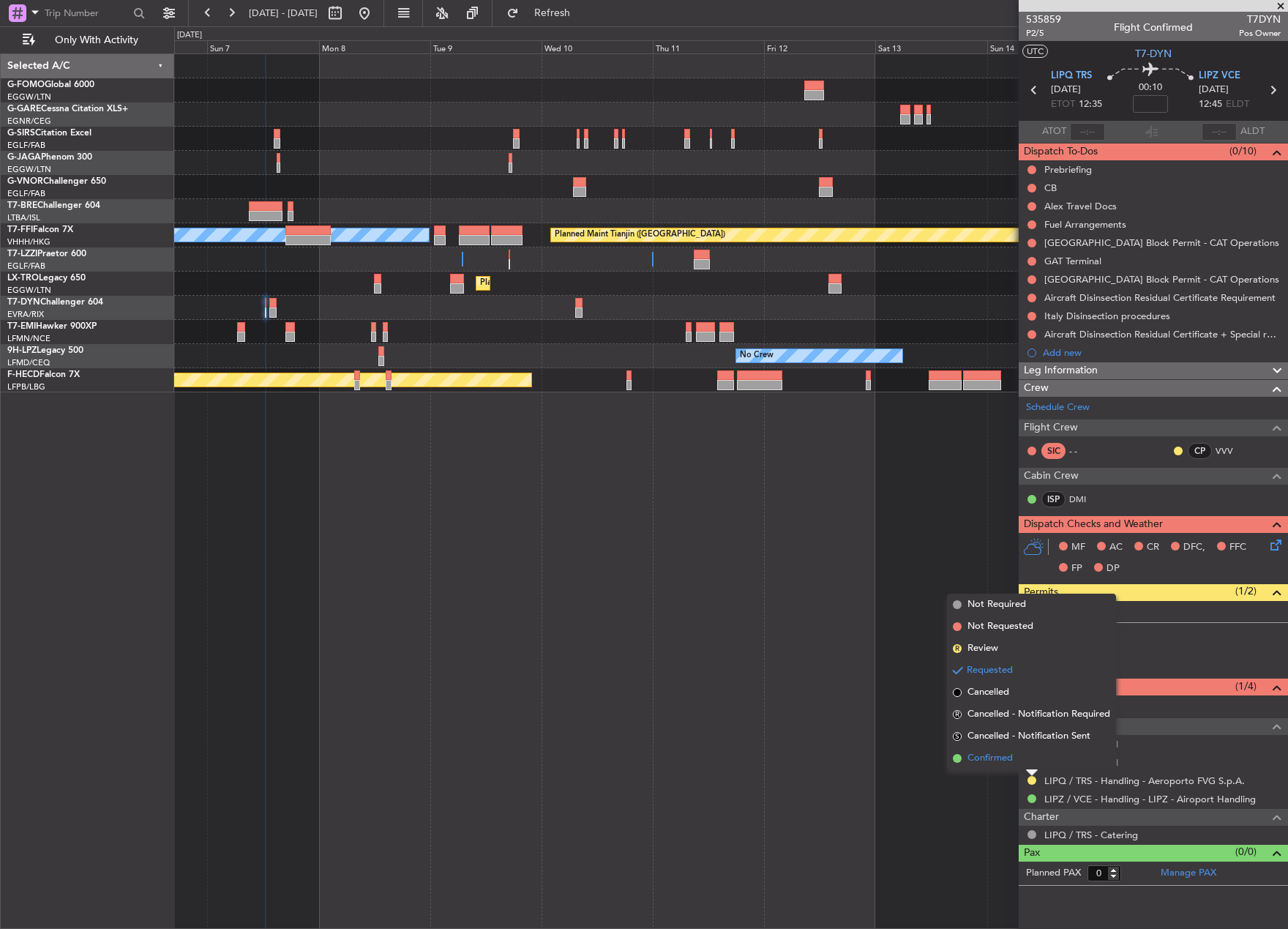
click at [993, 761] on span "Confirmed" at bounding box center [991, 759] width 46 height 15
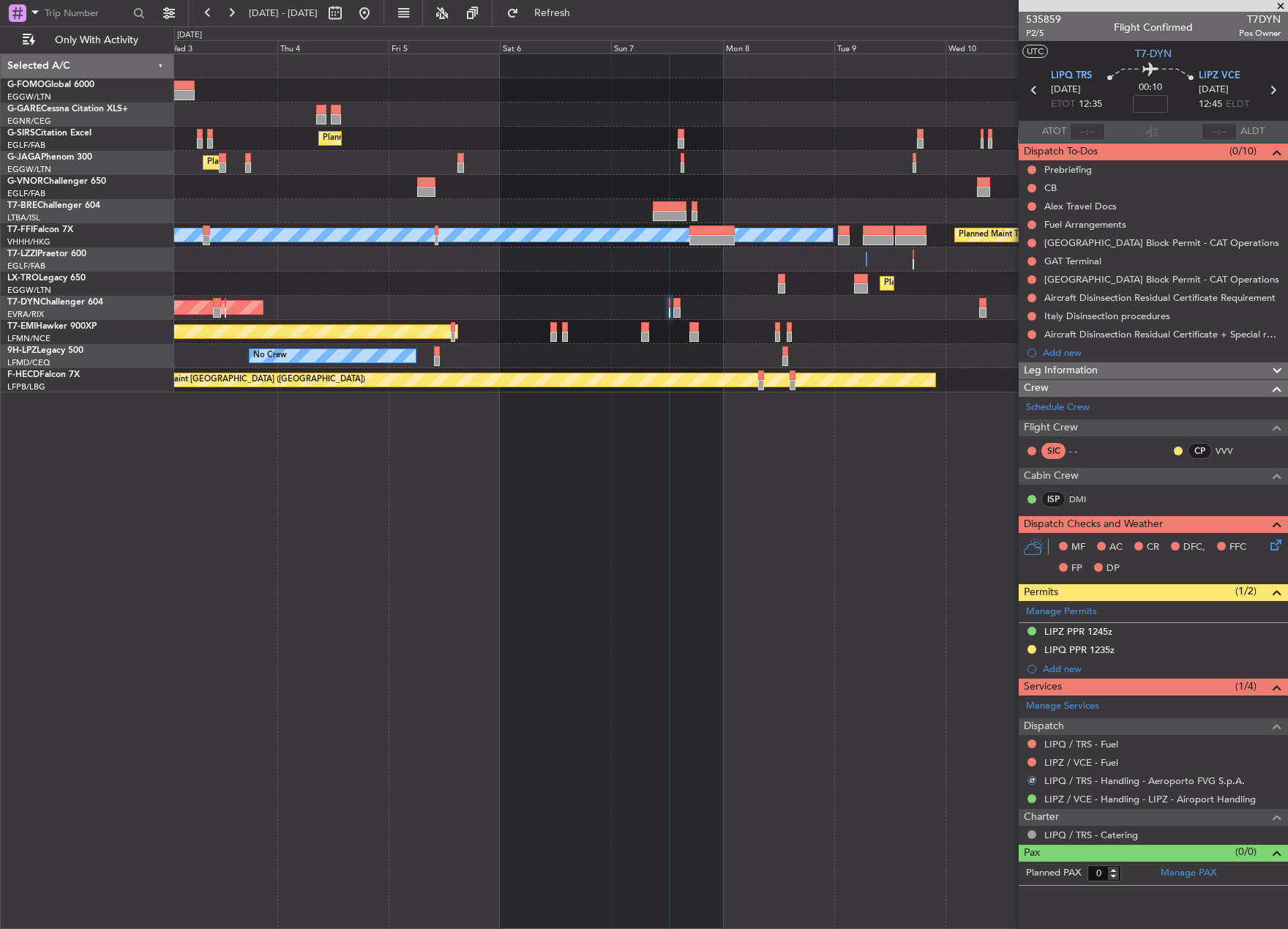
click at [751, 452] on div "Planned Maint [GEOGRAPHIC_DATA] ([GEOGRAPHIC_DATA]) Planned Maint [GEOGRAPHIC_D…" at bounding box center [731, 491] width 1114 height 875
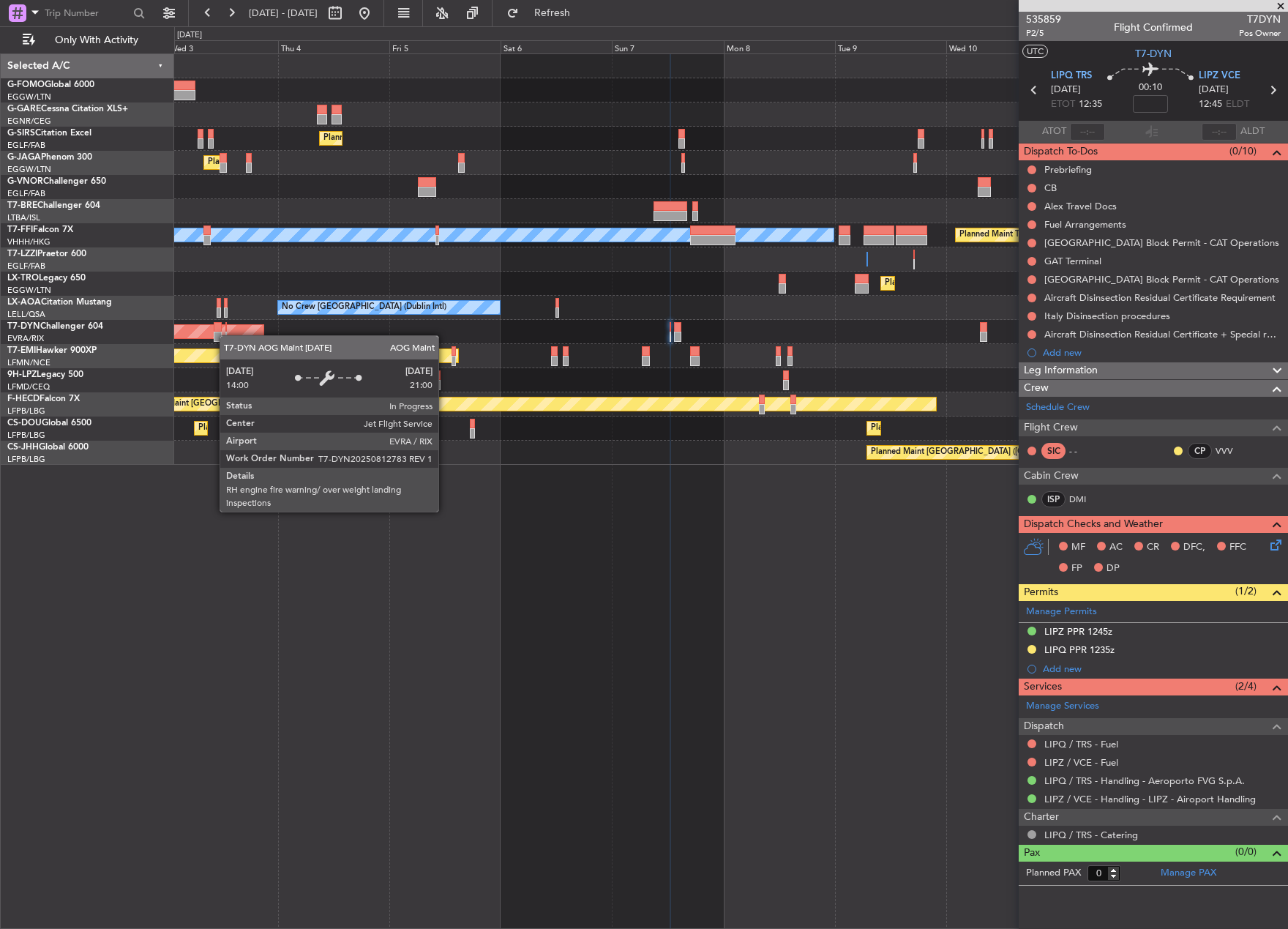
click at [227, 335] on div "AOG Maint Riga (Riga Intl)" at bounding box center [731, 332] width 1113 height 24
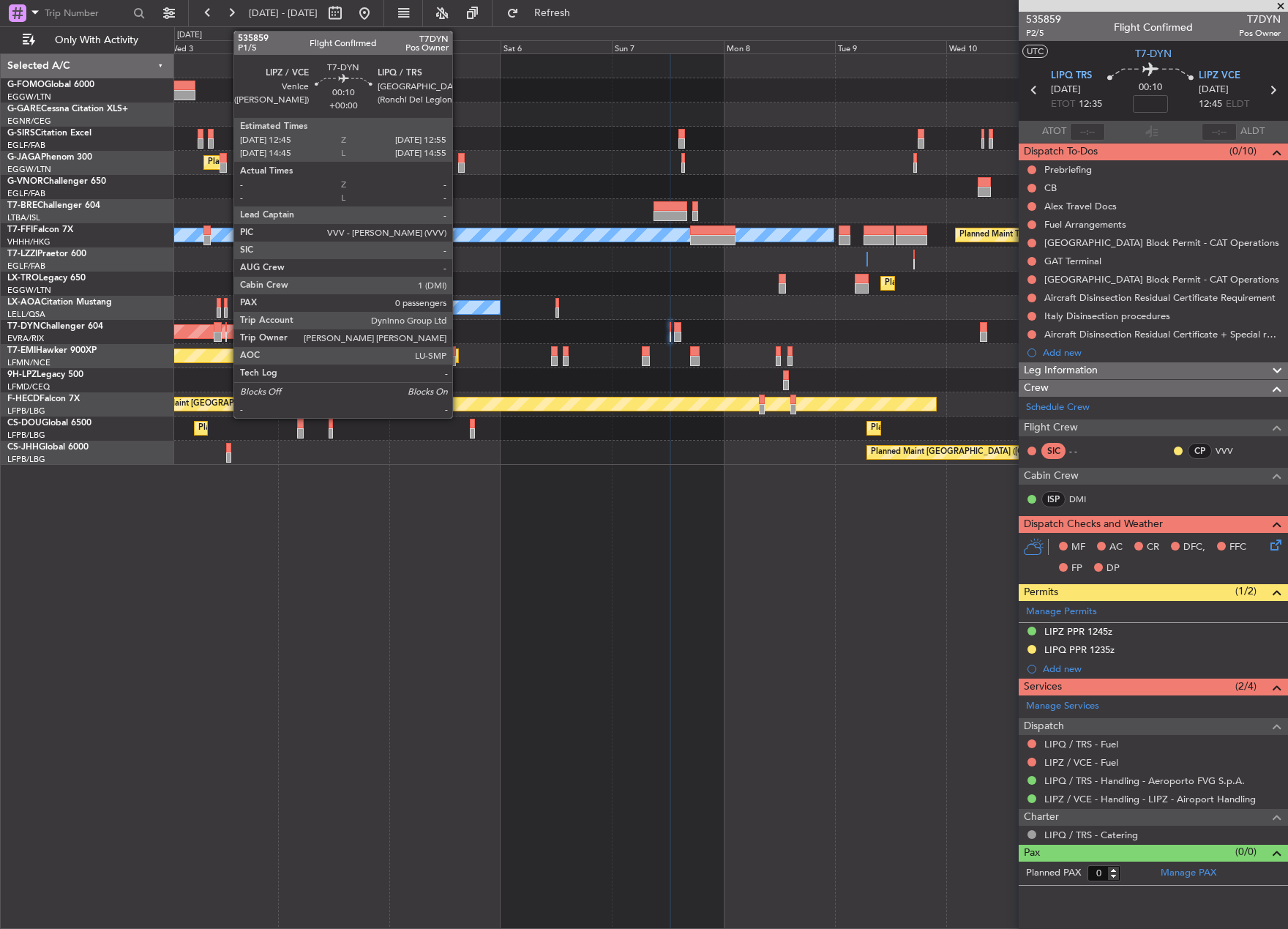
click at [226, 331] on div at bounding box center [226, 336] width 1 height 10
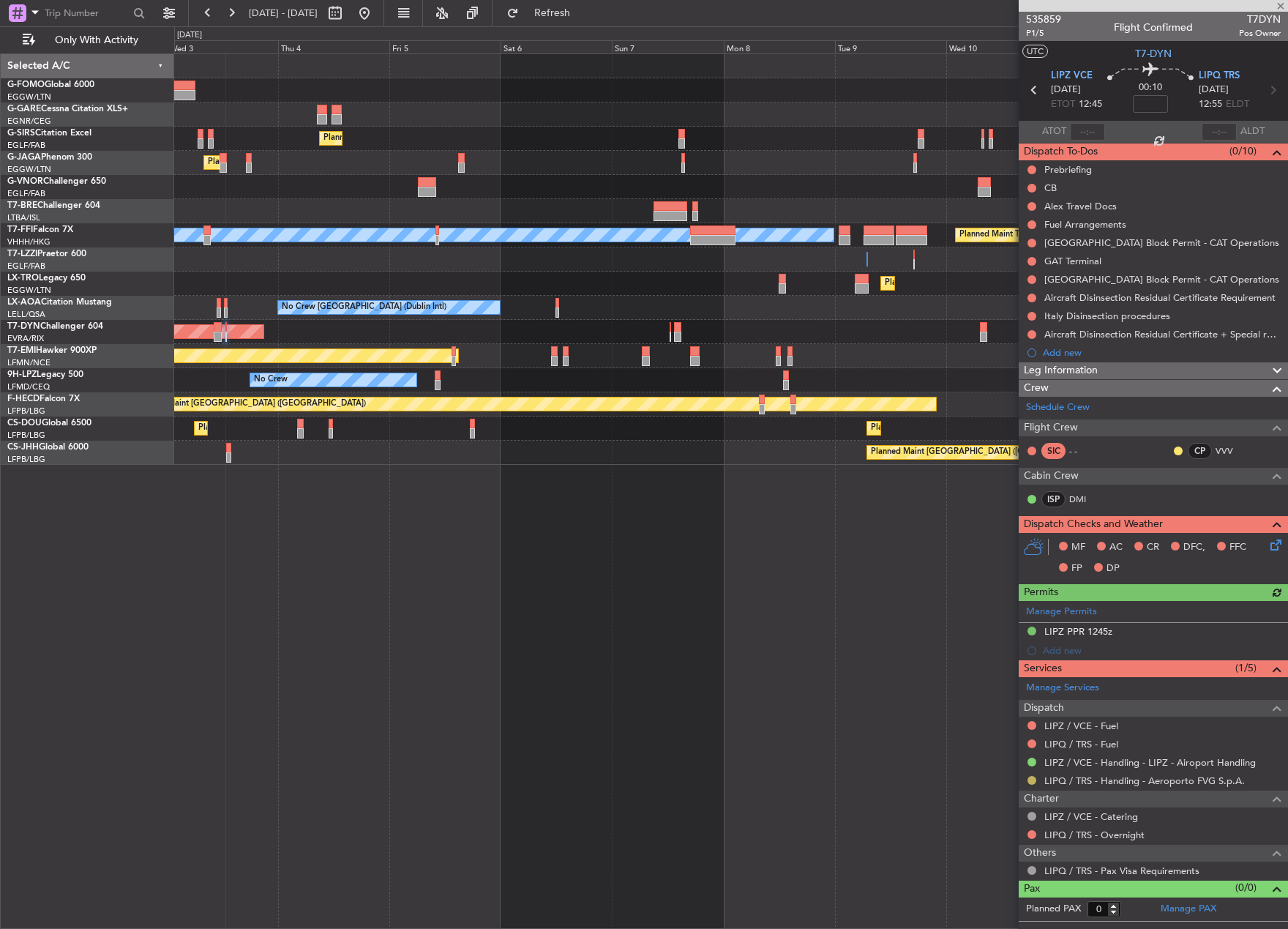
click at [1029, 781] on button at bounding box center [1032, 780] width 9 height 9
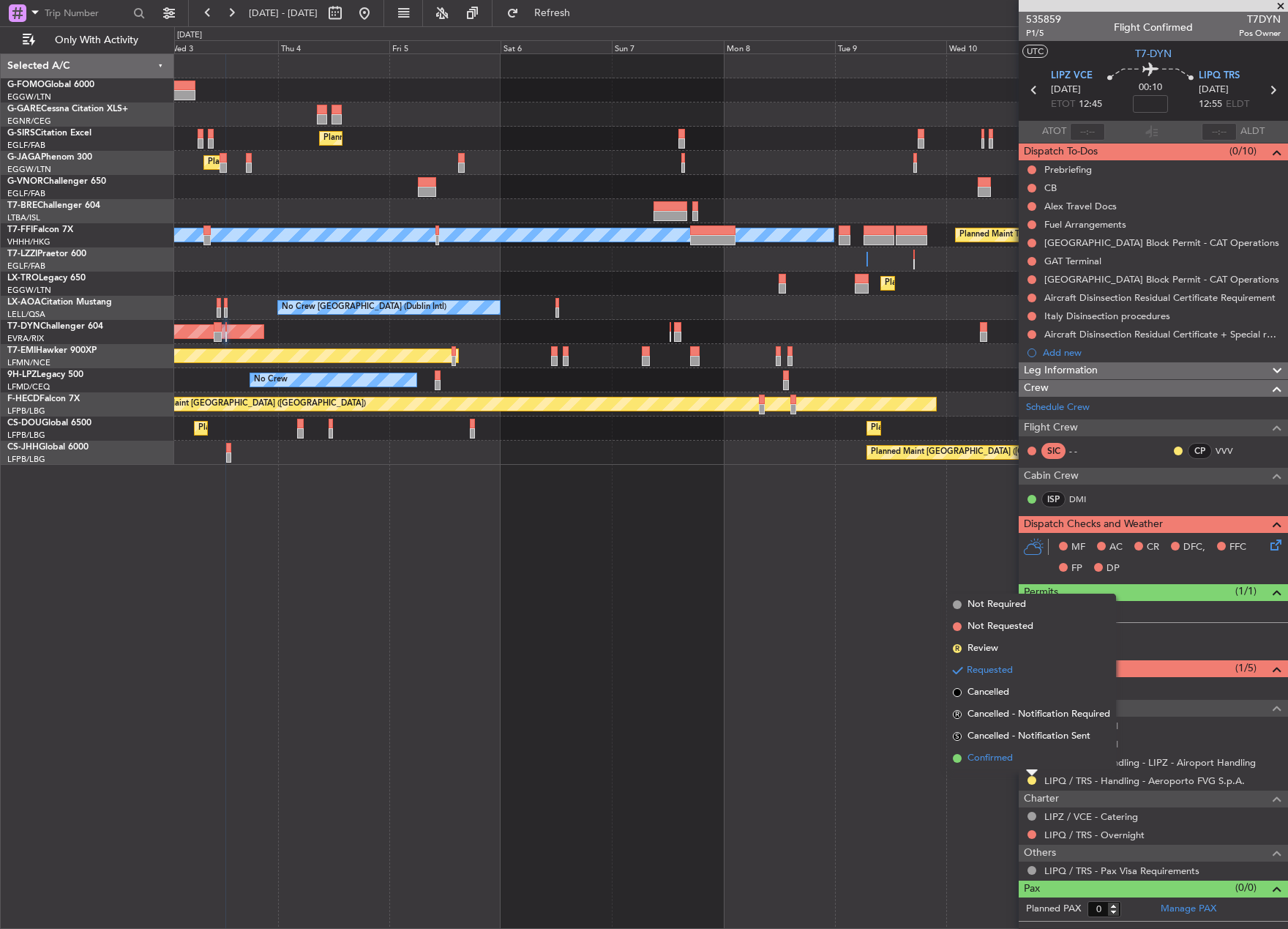
click at [988, 752] on span "Confirmed" at bounding box center [991, 759] width 46 height 15
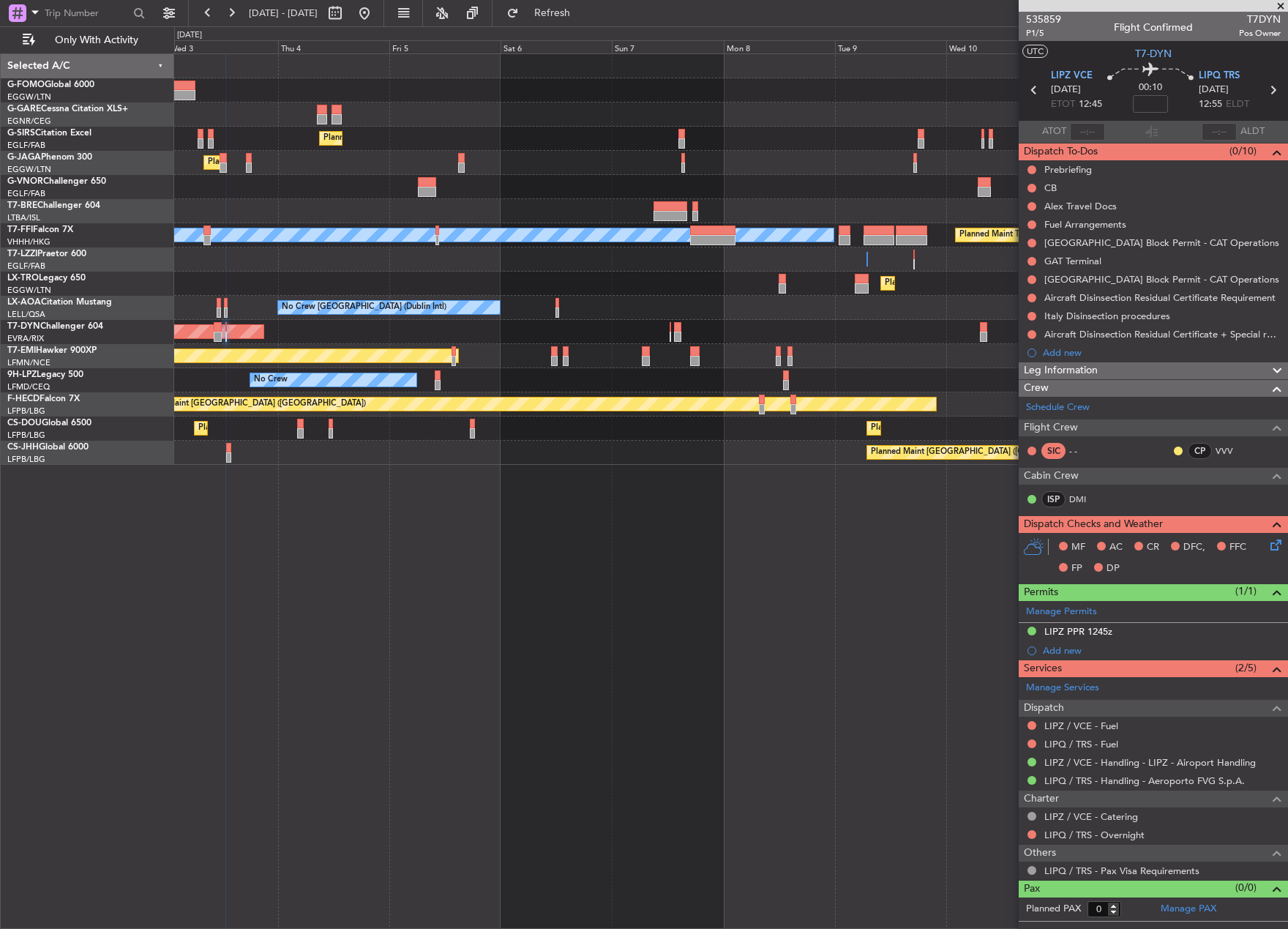
click at [1270, 87] on icon at bounding box center [1273, 90] width 19 height 19
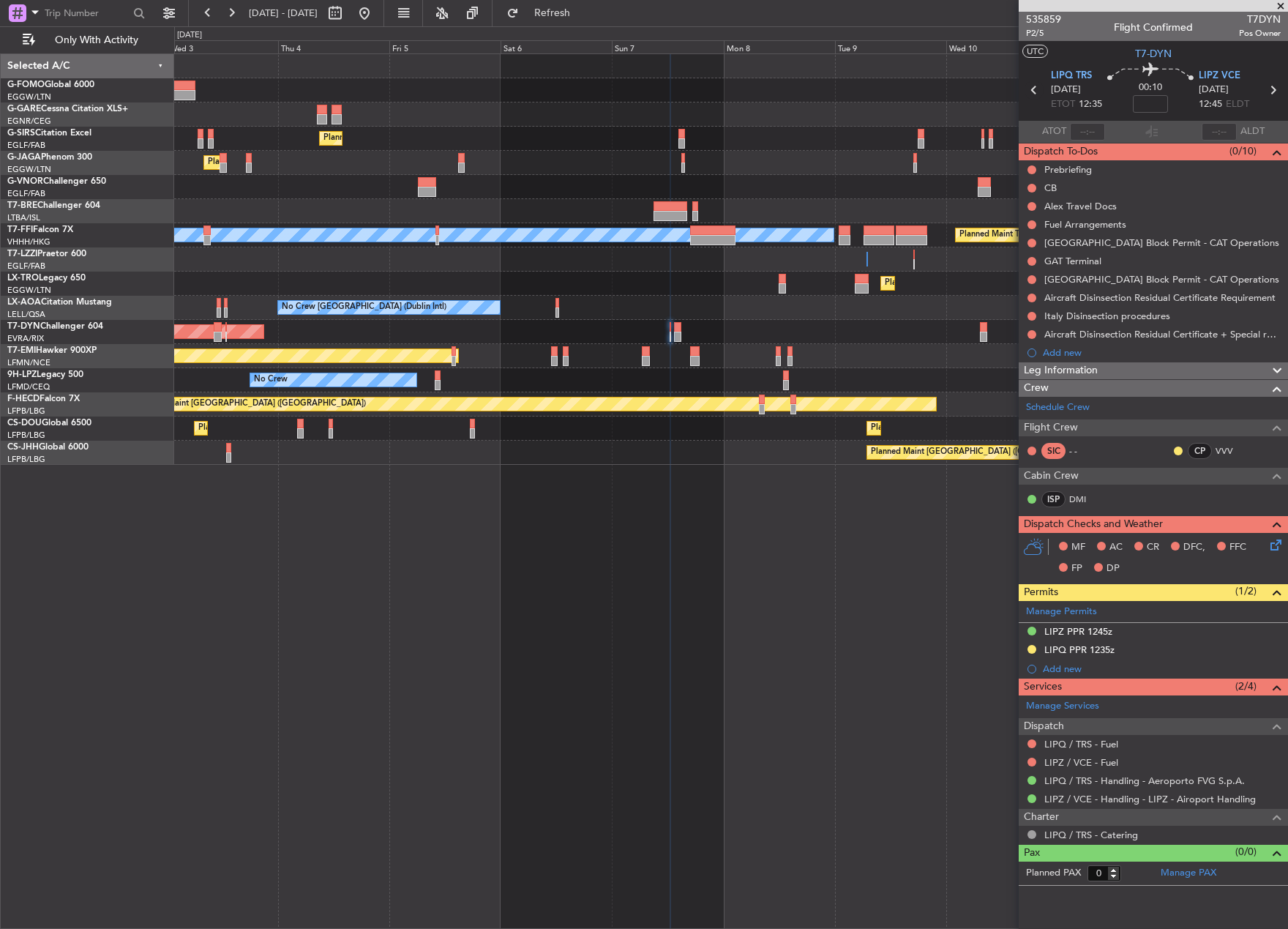
click at [1038, 90] on icon at bounding box center [1034, 90] width 19 height 19
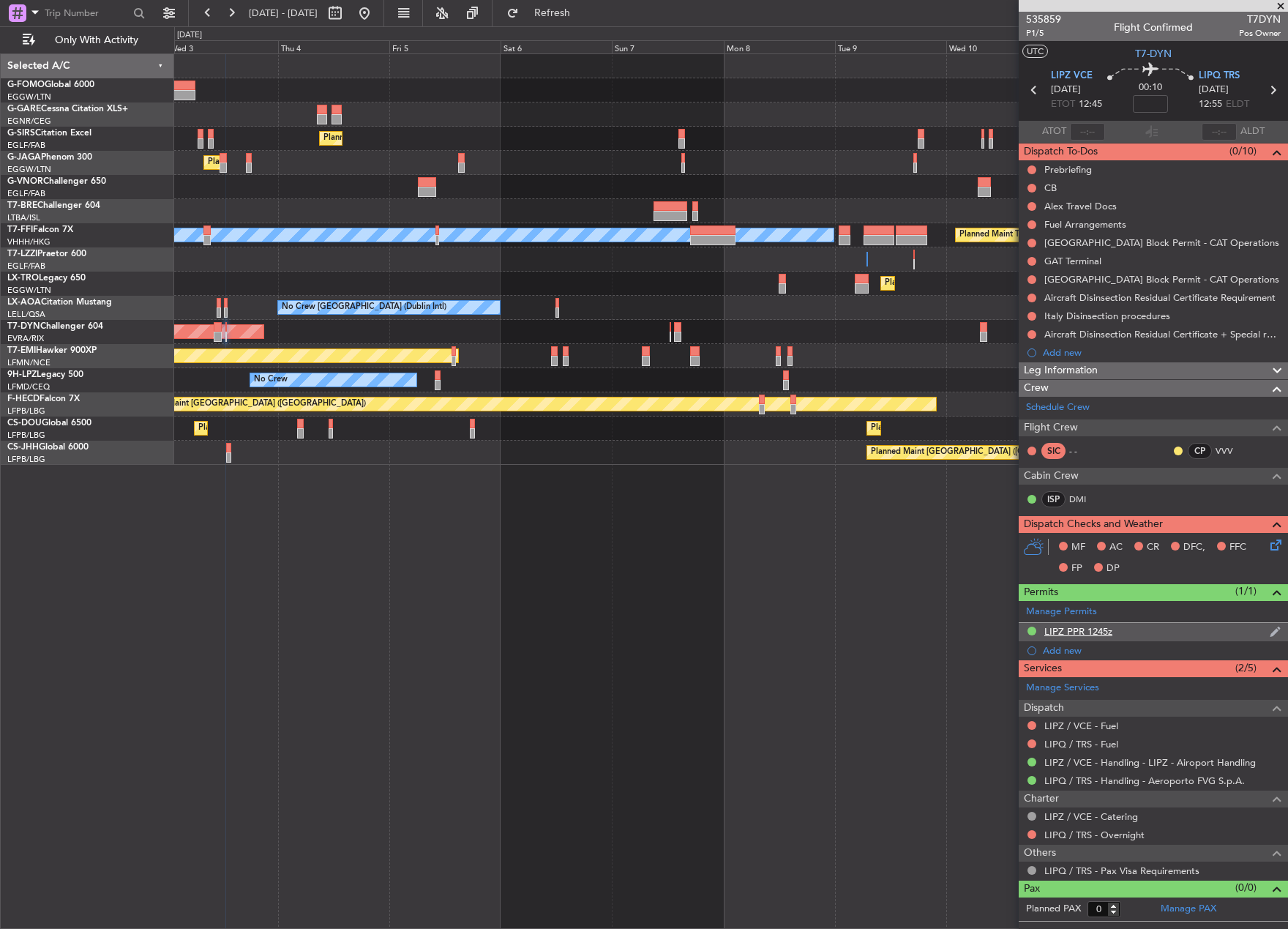
click at [1027, 629] on div at bounding box center [1032, 631] width 12 height 12
click at [1030, 631] on button at bounding box center [1032, 631] width 9 height 9
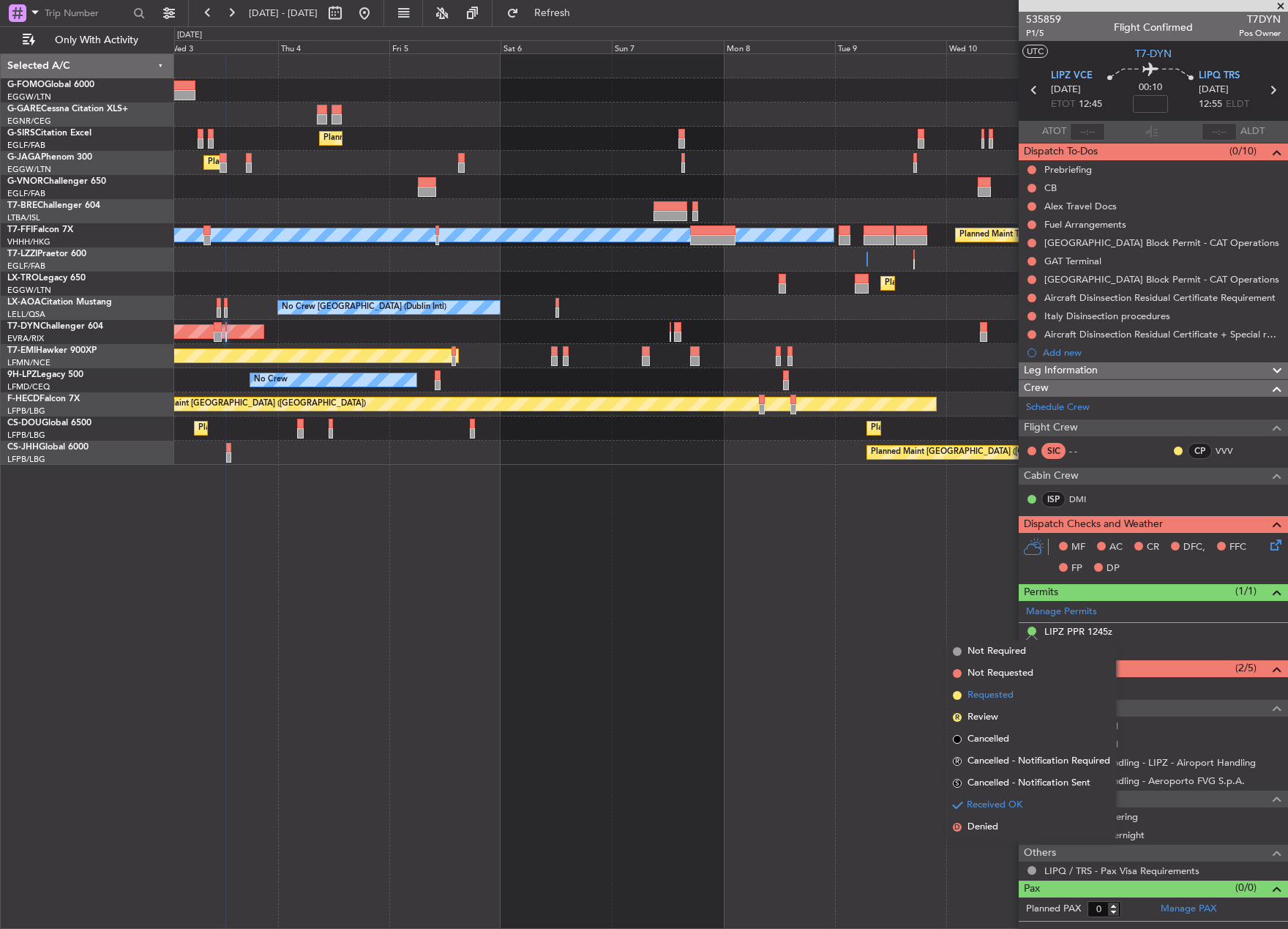
click at [1017, 697] on li "Requested" at bounding box center [1032, 695] width 169 height 22
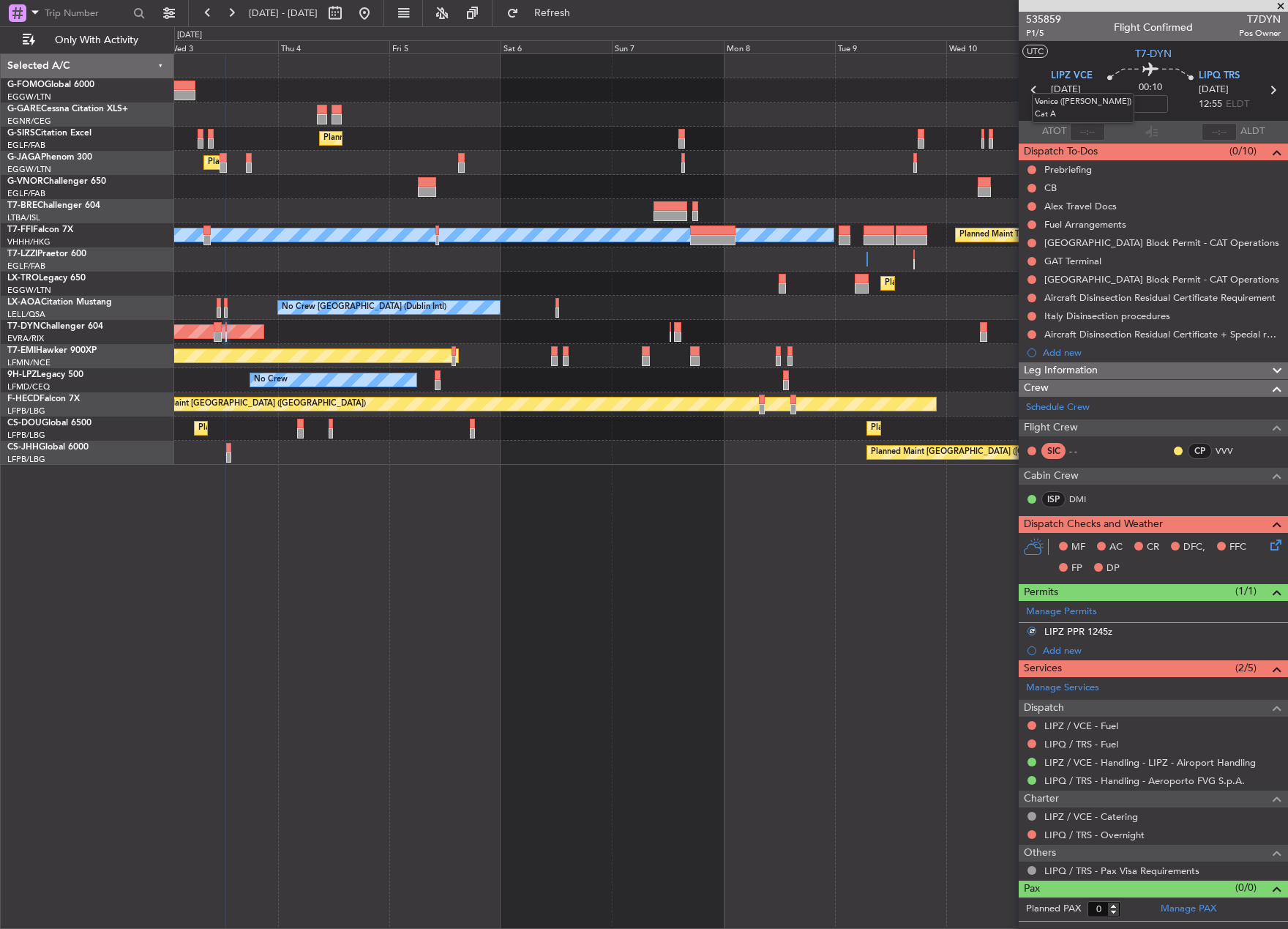
click at [1032, 87] on mat-tooltip-component "Venice ([PERSON_NAME]) Cat A" at bounding box center [1082, 108] width 123 height 51
click at [1027, 626] on div at bounding box center [1032, 631] width 12 height 12
click at [1031, 630] on button at bounding box center [1032, 631] width 9 height 9
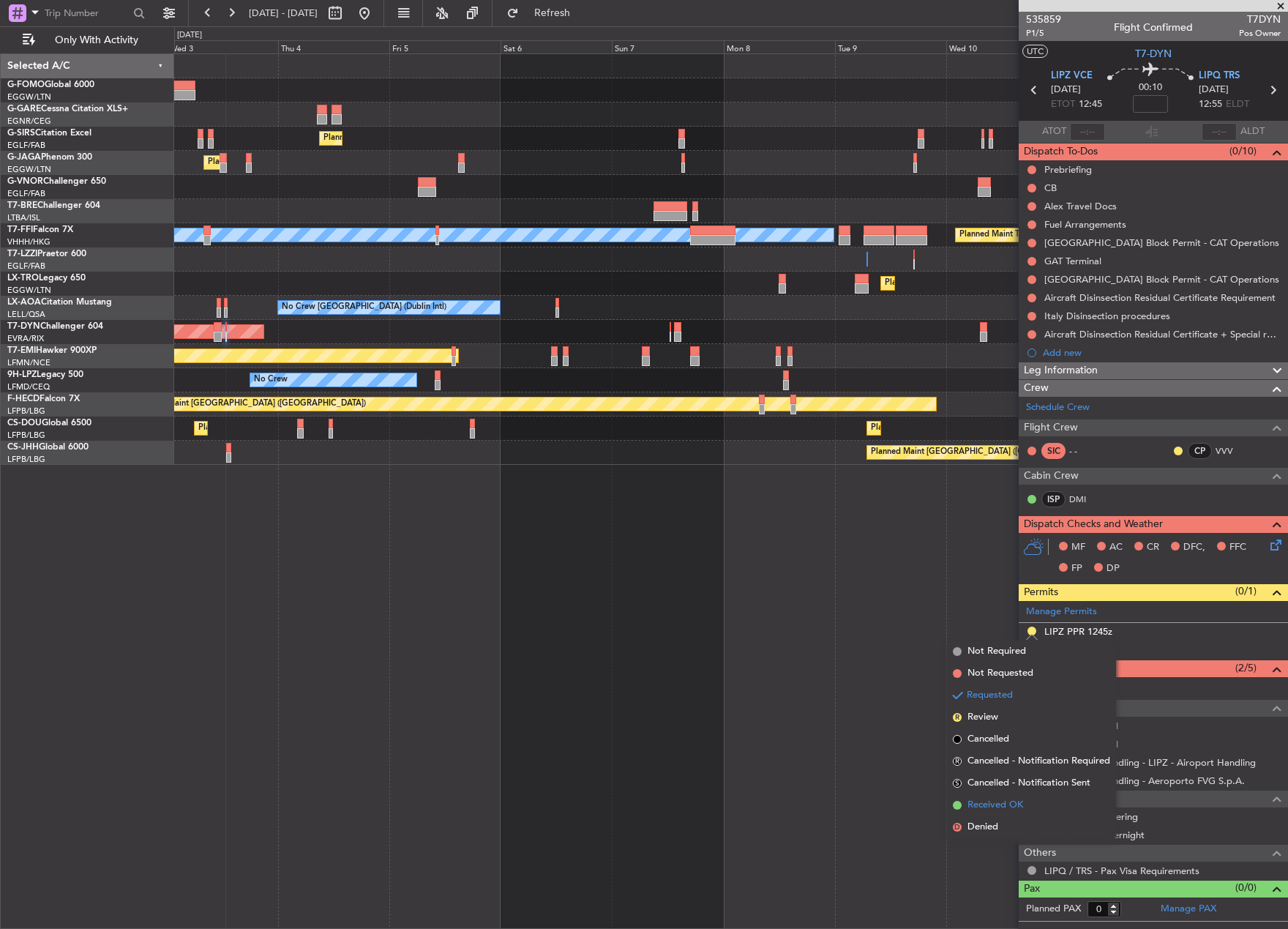
click at [980, 805] on span "Received OK" at bounding box center [996, 805] width 56 height 15
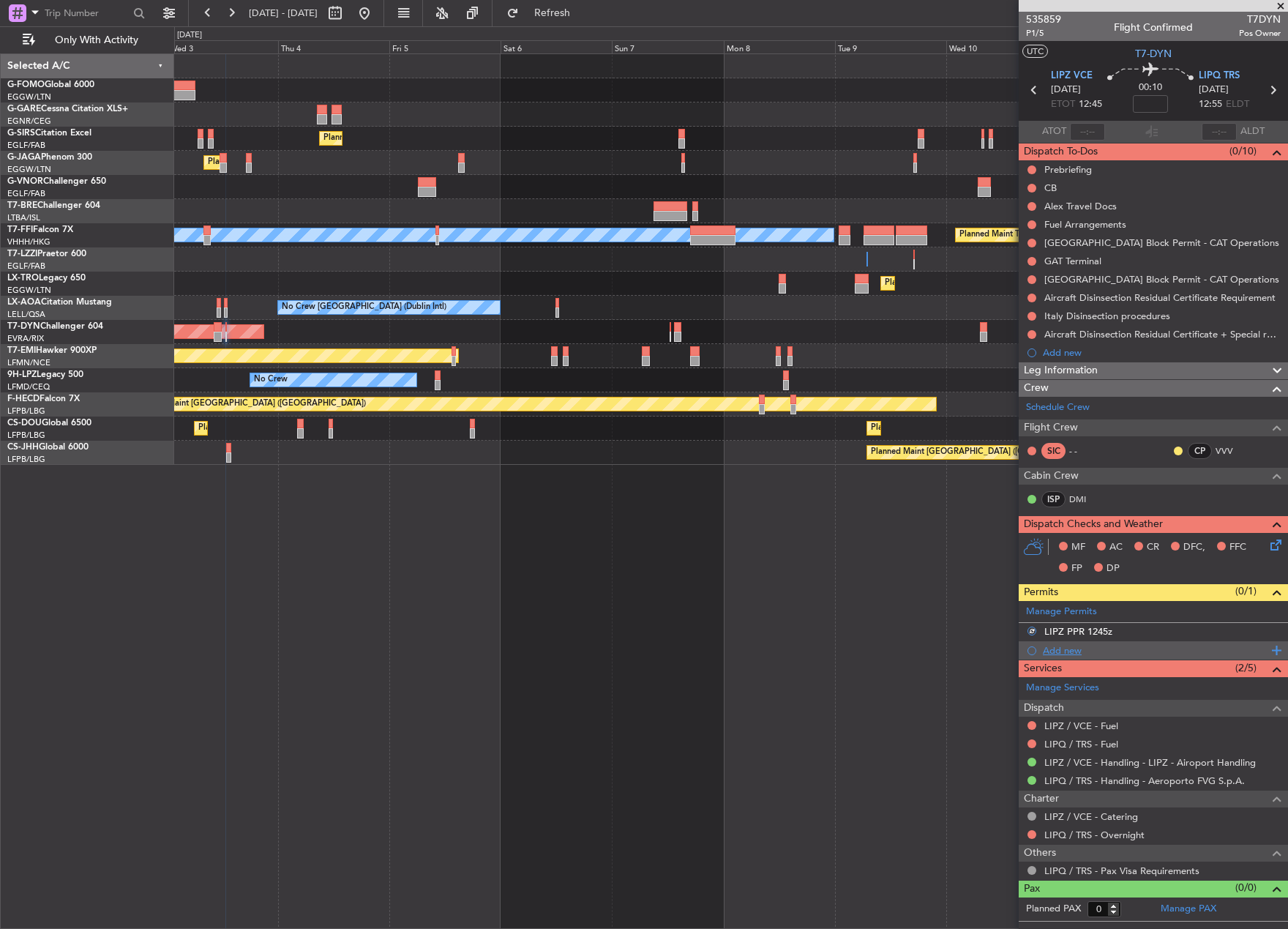
click at [1068, 647] on div "Add new" at bounding box center [1155, 650] width 225 height 12
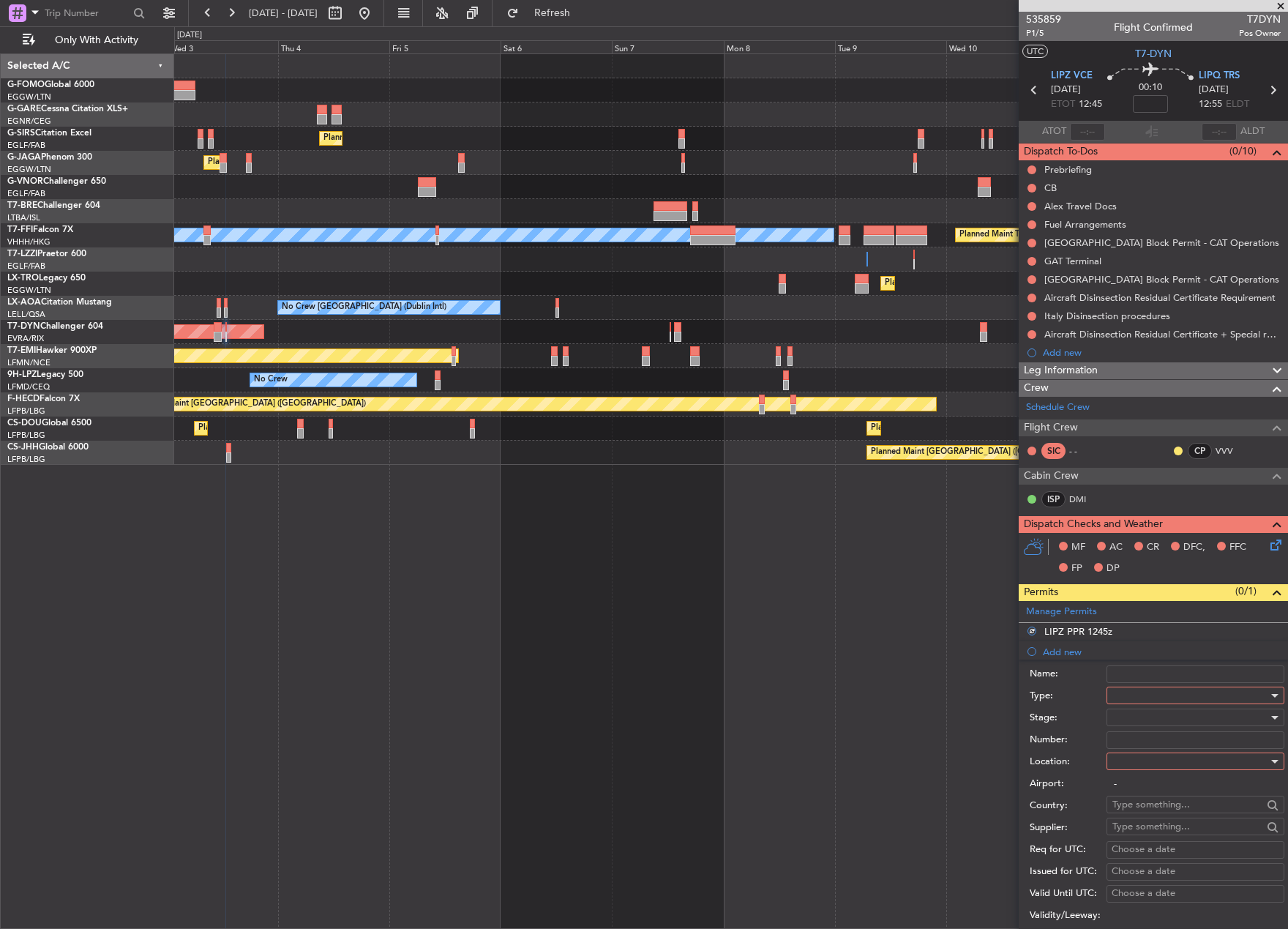
click at [1145, 698] on div at bounding box center [1190, 695] width 156 height 22
click at [1153, 698] on div at bounding box center [644, 464] width 1288 height 929
click at [1153, 698] on div at bounding box center [1190, 695] width 156 height 22
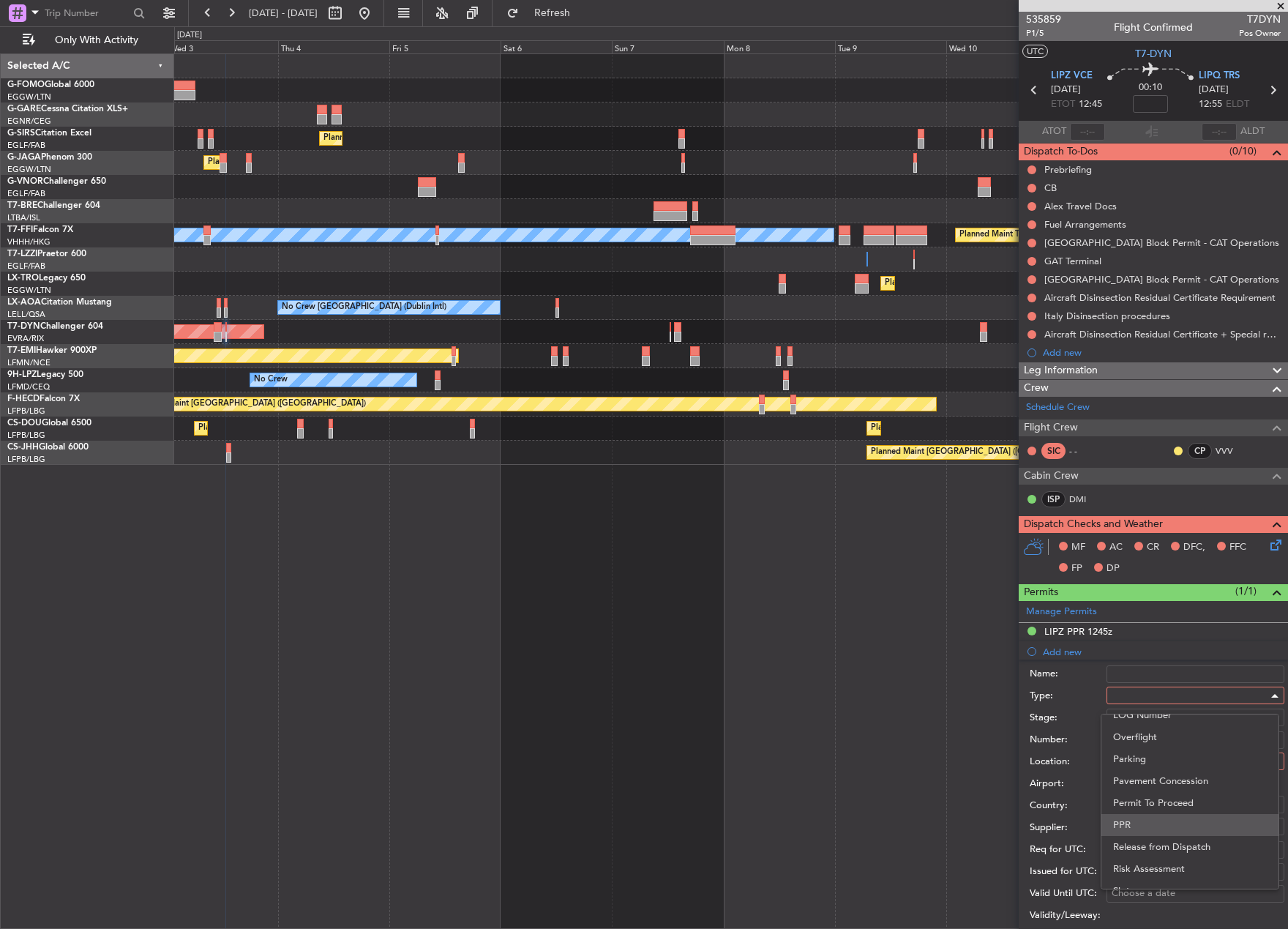
click at [1154, 819] on span "PPR" at bounding box center [1190, 825] width 153 height 22
click at [1165, 712] on div at bounding box center [1190, 717] width 156 height 22
click at [1160, 819] on span "Requested" at bounding box center [1190, 813] width 153 height 22
click at [1143, 764] on div at bounding box center [1190, 762] width 156 height 22
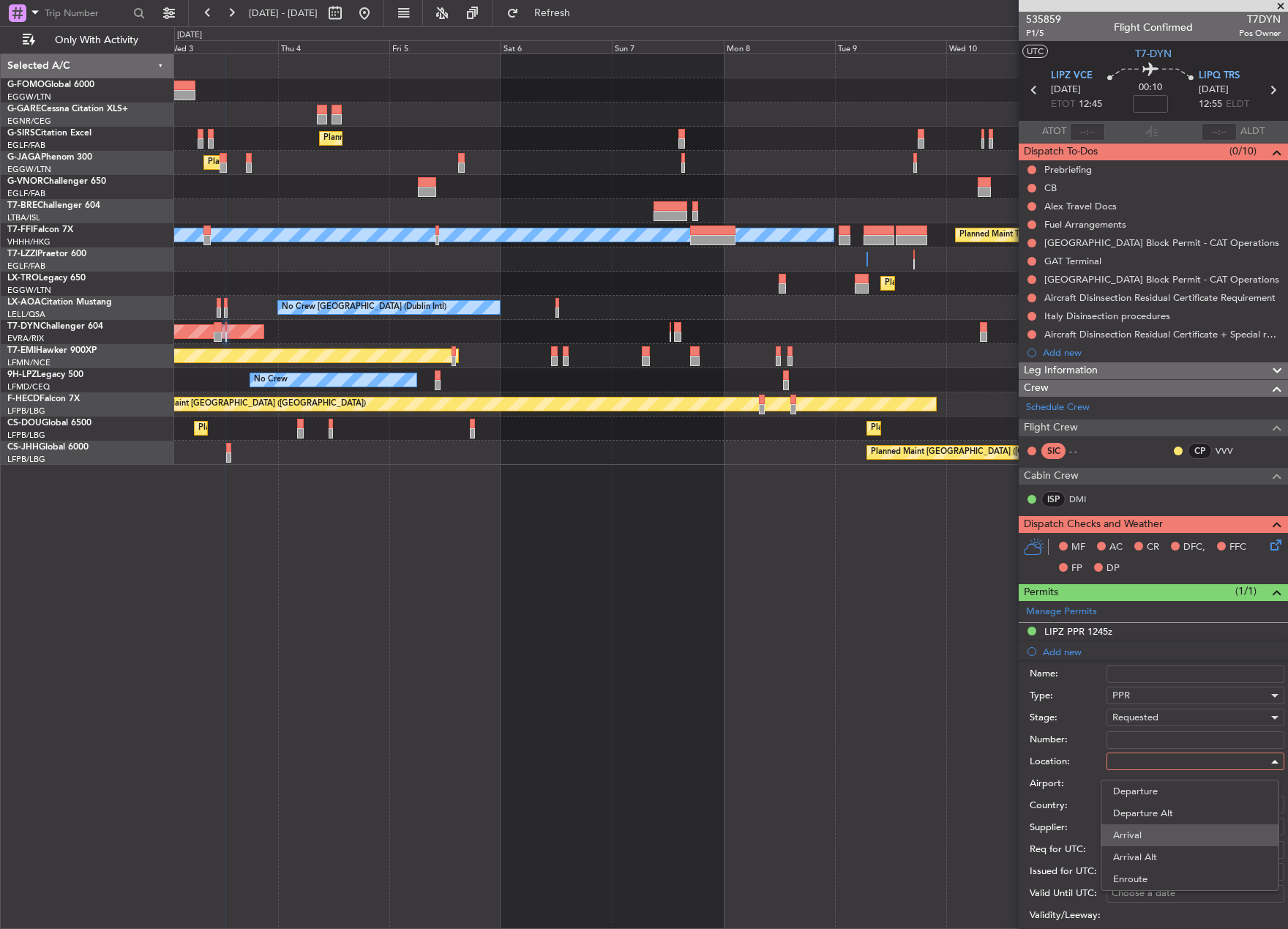
click at [1150, 836] on span "Arrival" at bounding box center [1190, 835] width 153 height 22
type input "LIPQ / TRS"
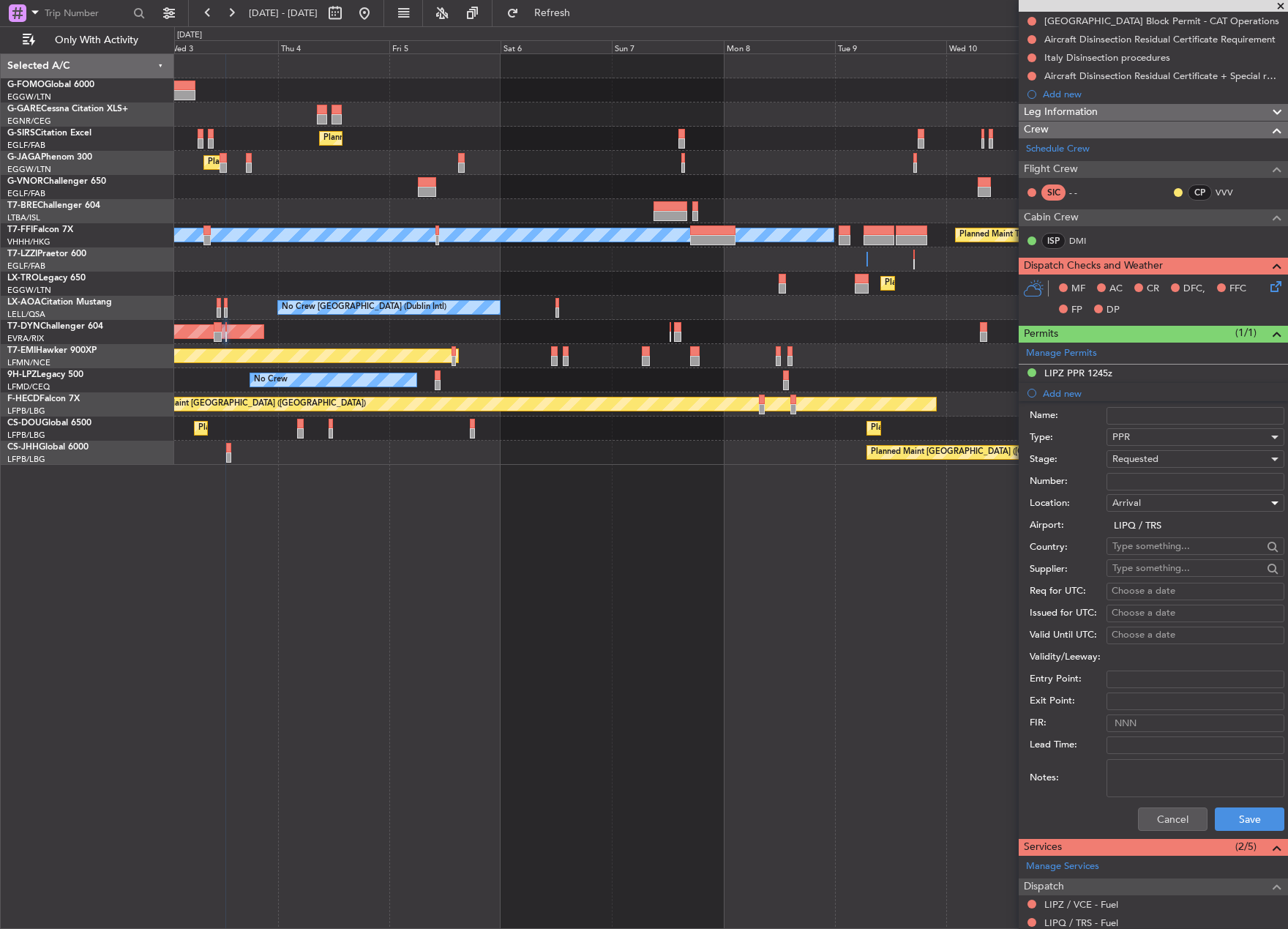
scroll to position [293, 0]
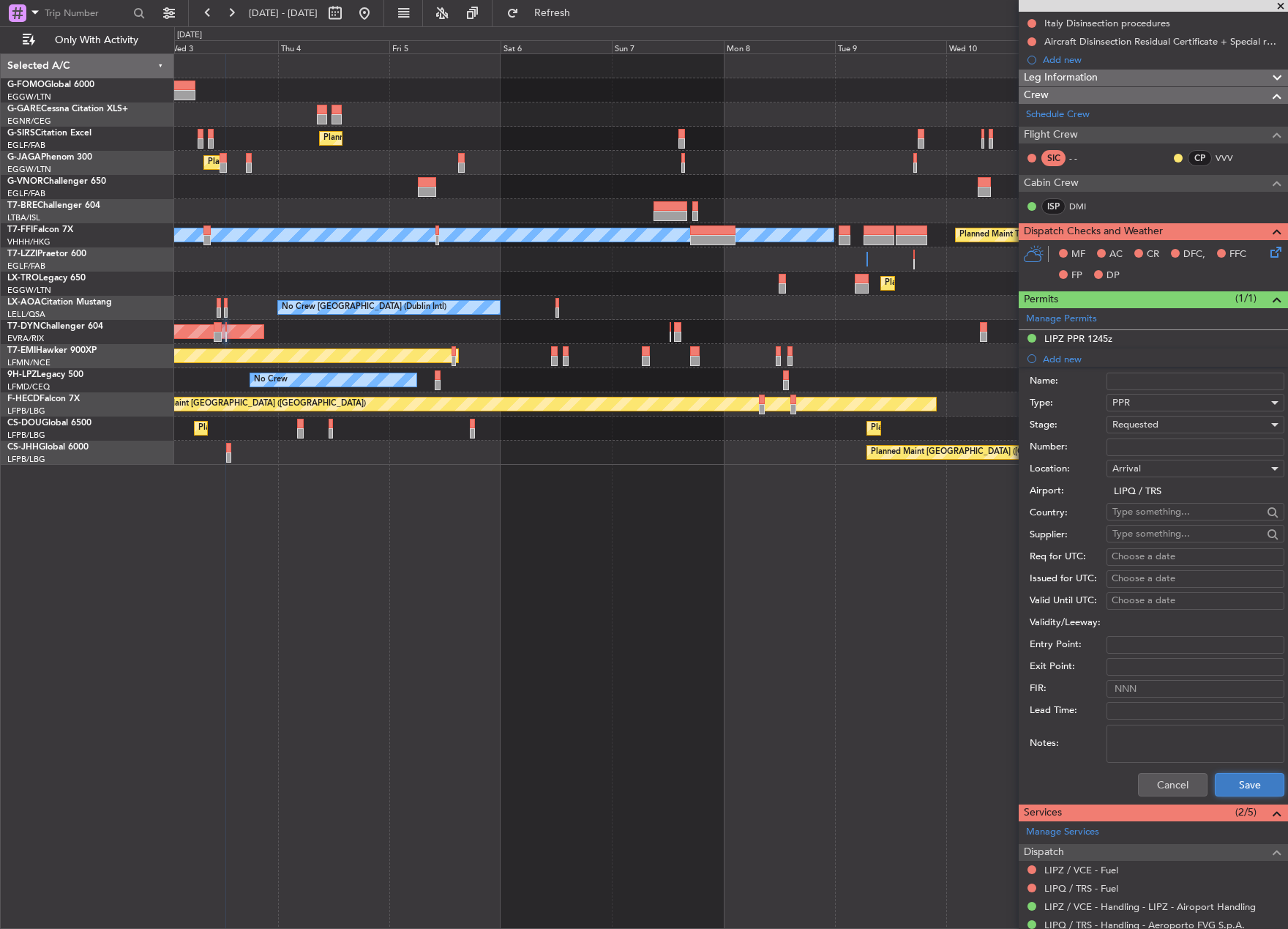
click at [1234, 780] on button "Save" at bounding box center [1249, 784] width 70 height 24
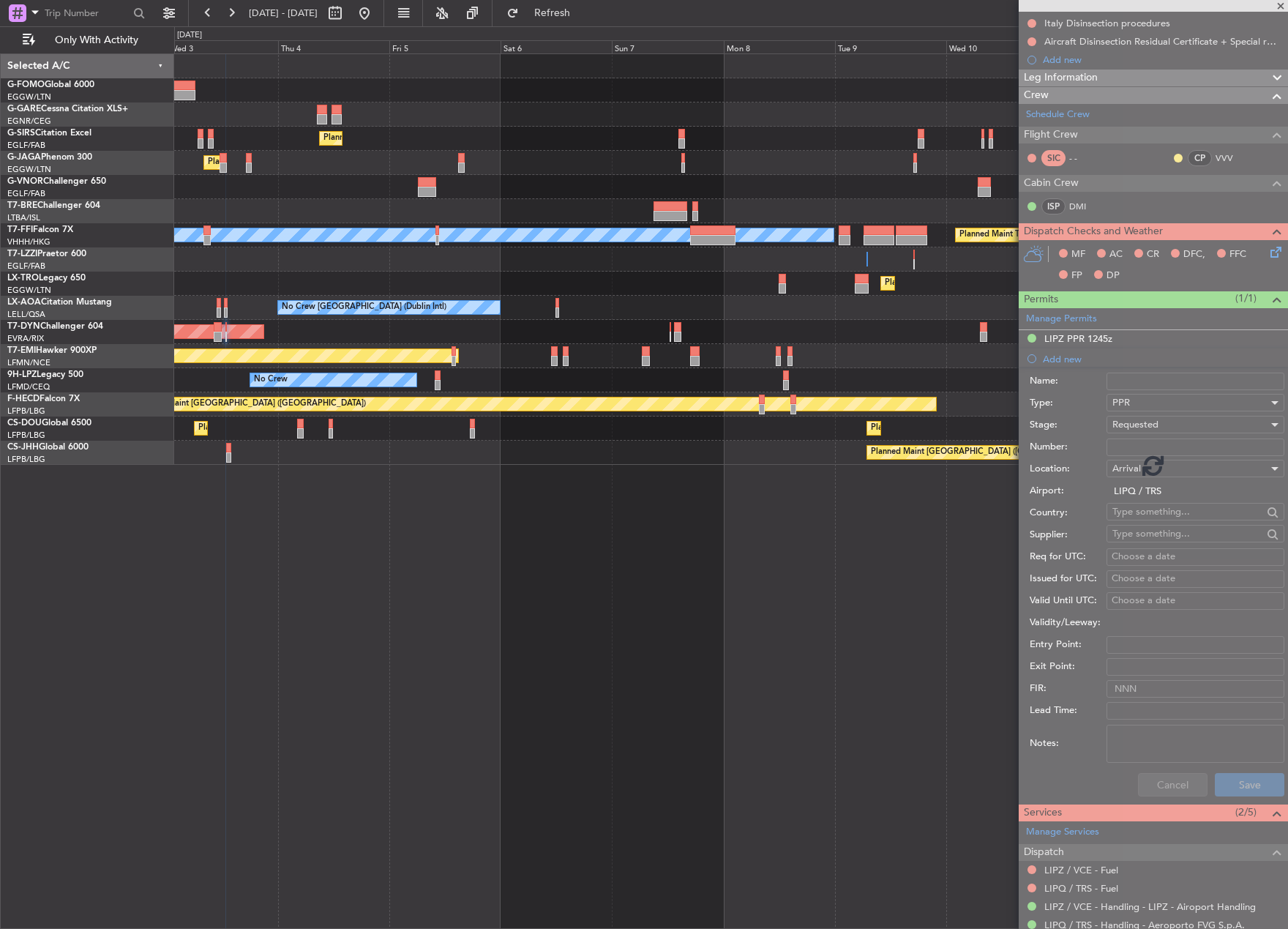
scroll to position [10, 0]
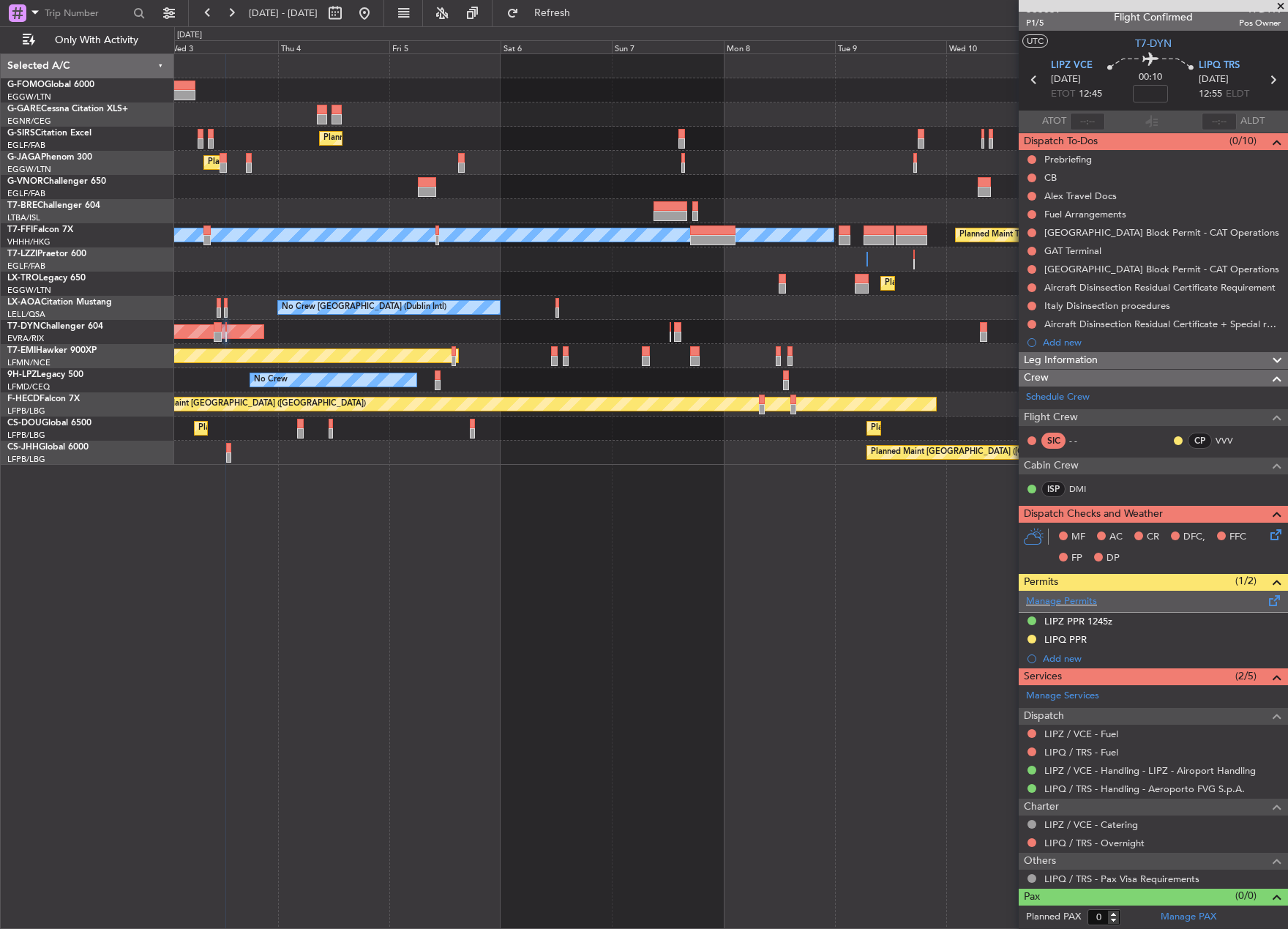
click at [1220, 599] on div "Manage Permits" at bounding box center [1153, 601] width 269 height 22
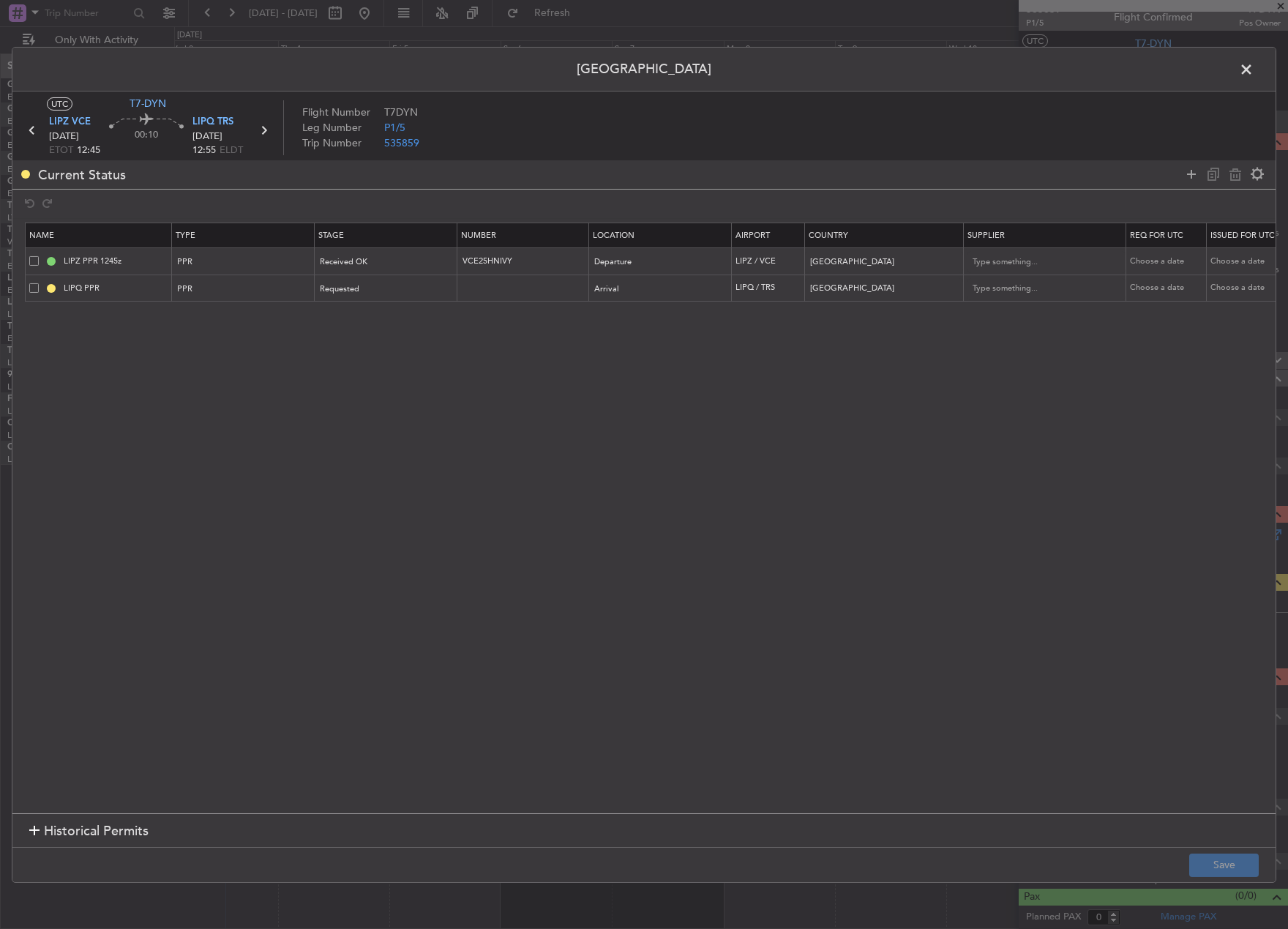
click at [34, 289] on span at bounding box center [34, 288] width 10 height 10
click at [40, 283] on input "checkbox" at bounding box center [40, 283] width 0 height 0
click at [1236, 173] on icon at bounding box center [1235, 174] width 18 height 18
click at [1232, 858] on button "Save" at bounding box center [1224, 865] width 70 height 24
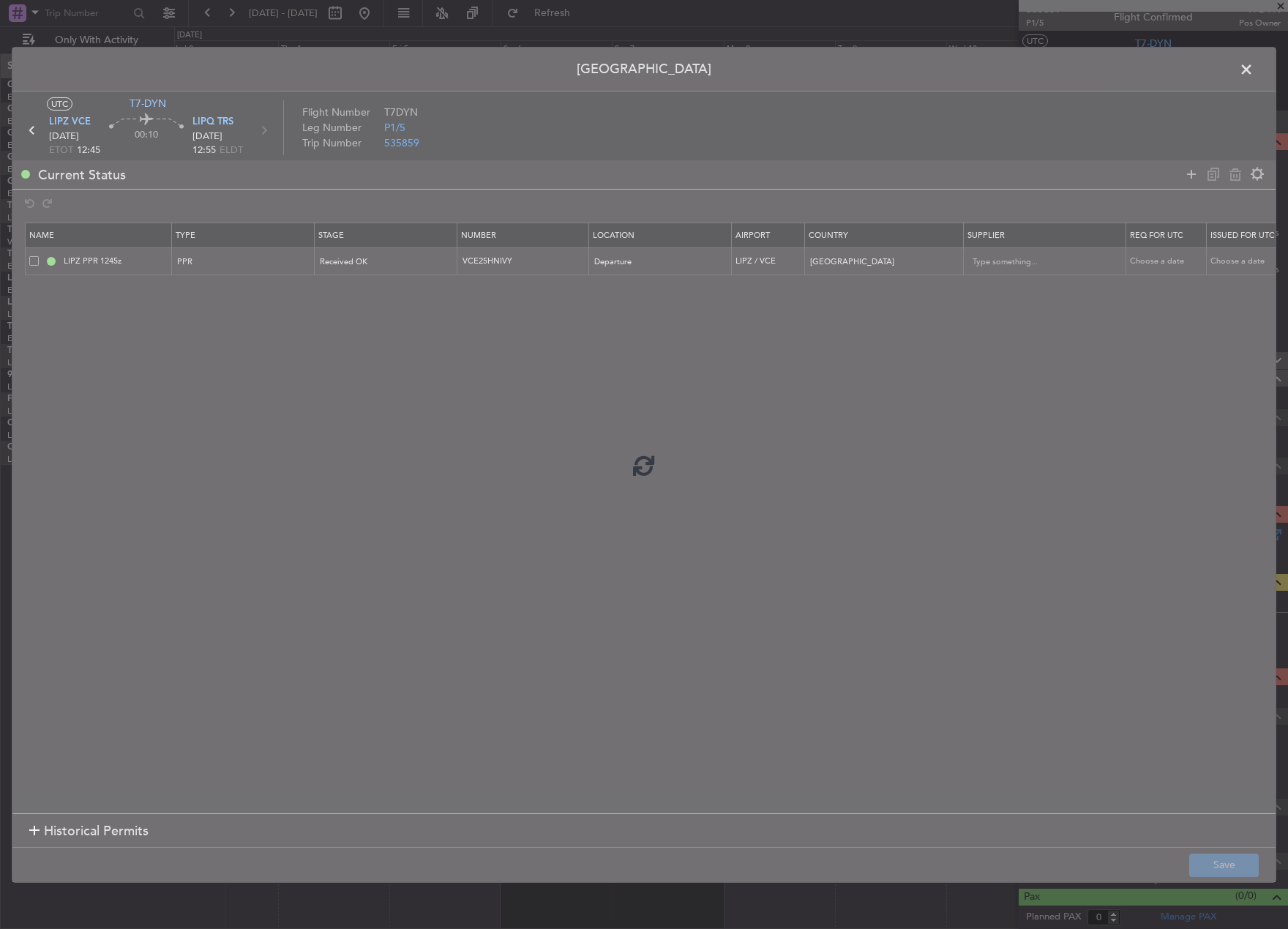
scroll to position [0, 0]
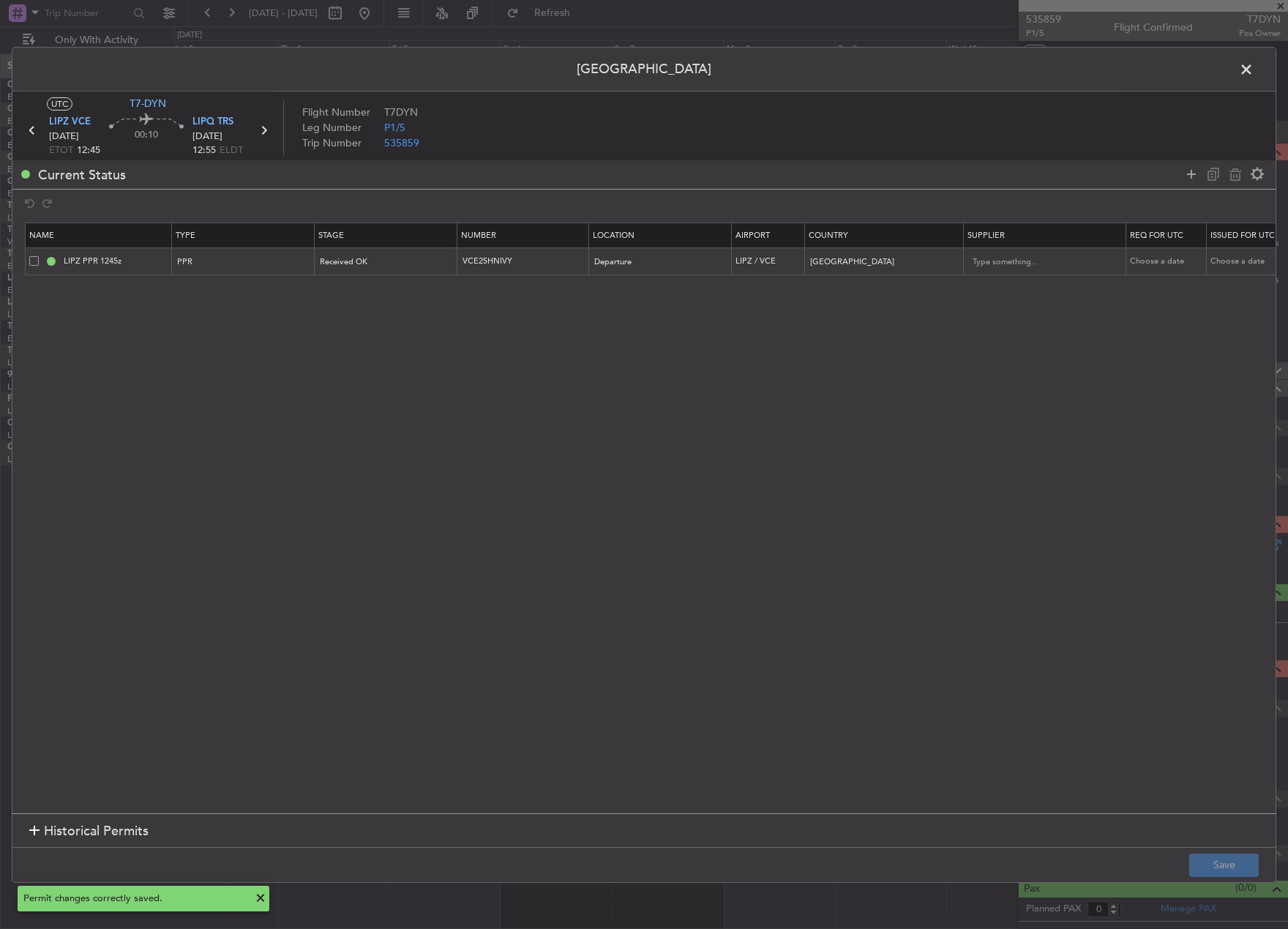
click at [1253, 67] on span at bounding box center [1253, 73] width 0 height 29
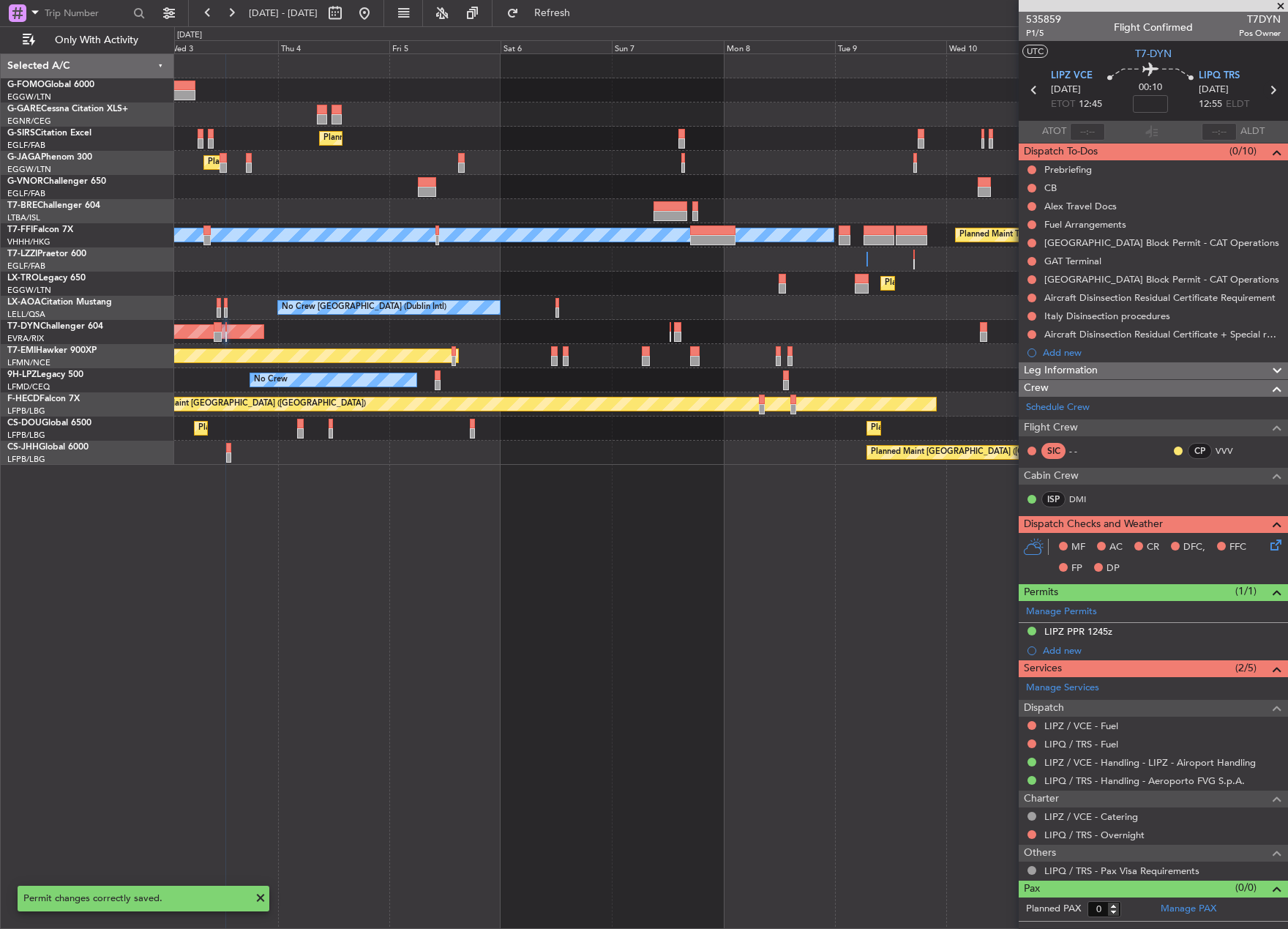
click at [1277, 86] on icon at bounding box center [1273, 90] width 19 height 19
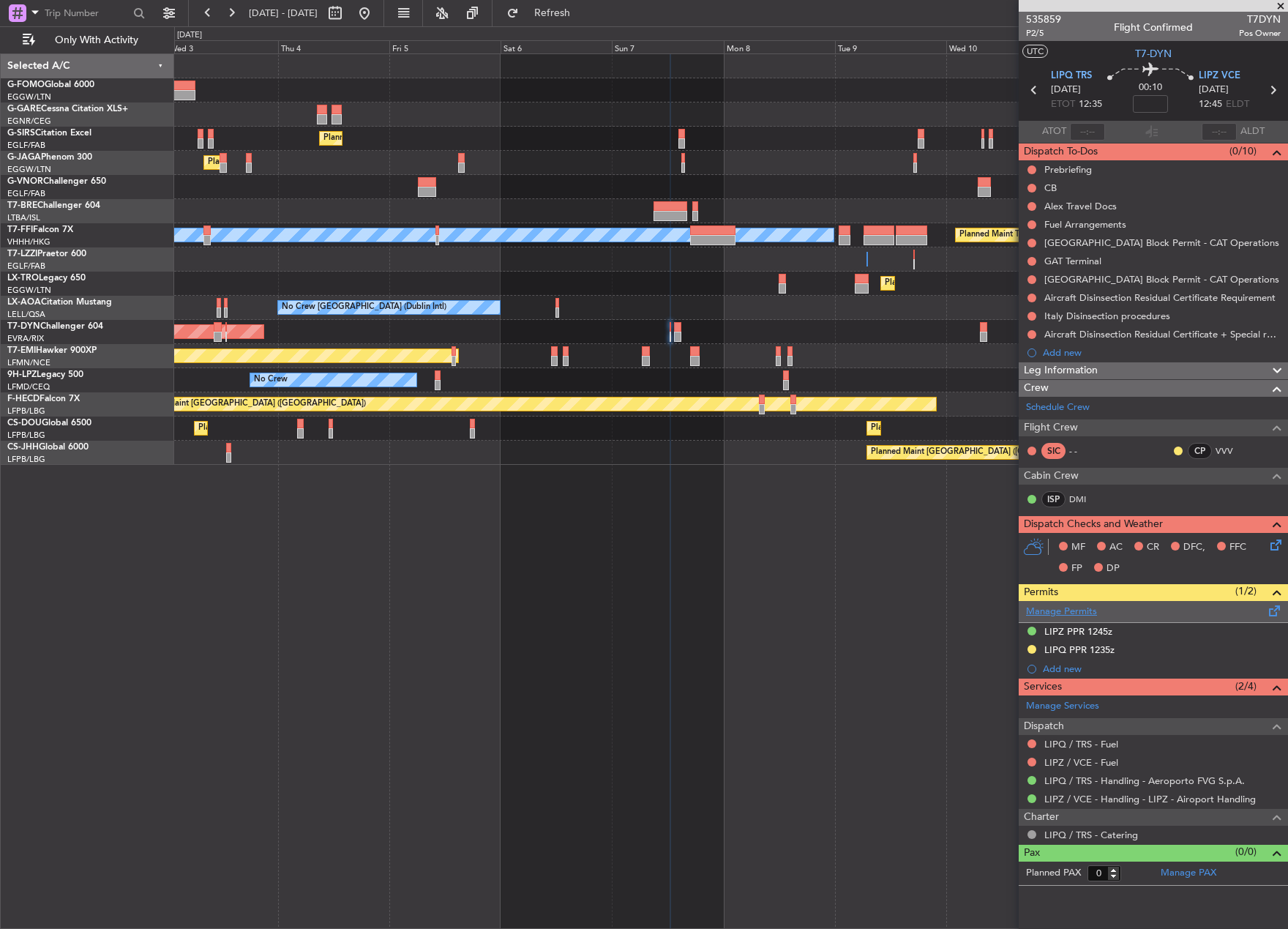
click at [1067, 611] on link "Manage Permits" at bounding box center [1061, 612] width 71 height 15
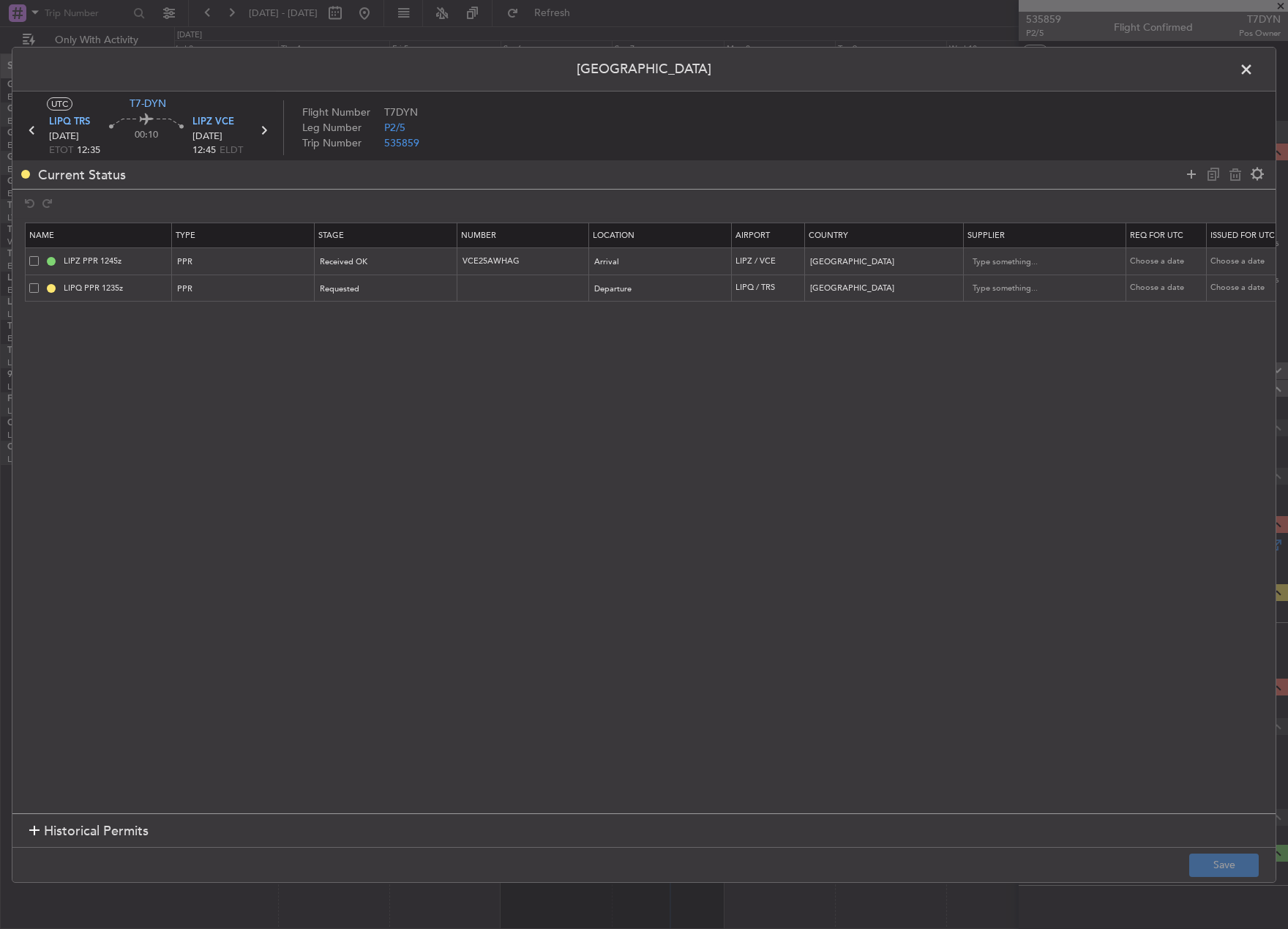
click at [34, 289] on span at bounding box center [34, 288] width 10 height 10
click at [40, 283] on input "checkbox" at bounding box center [40, 283] width 0 height 0
click at [1232, 169] on icon at bounding box center [1235, 174] width 18 height 18
click at [1241, 863] on button "Save" at bounding box center [1224, 865] width 70 height 24
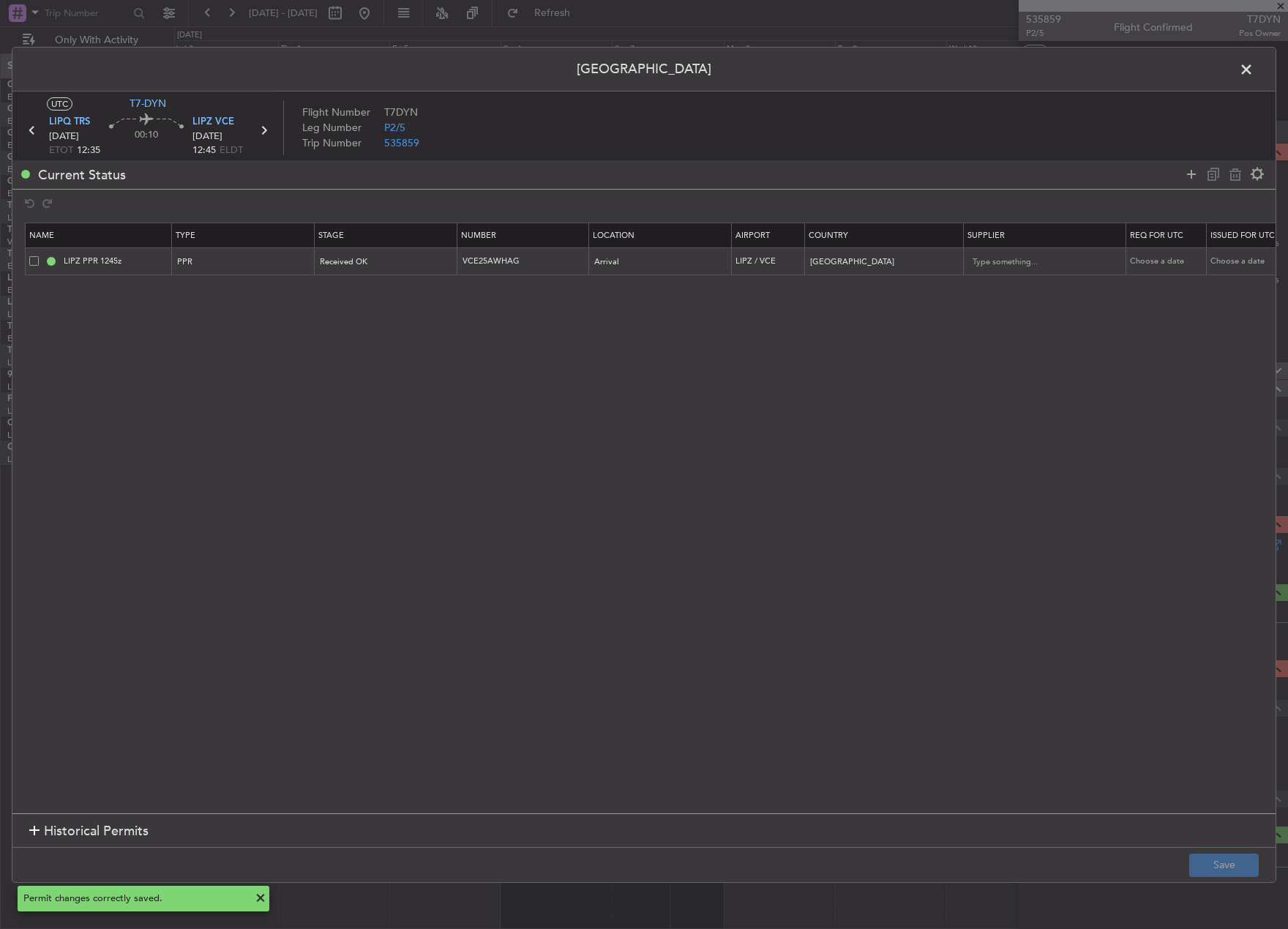
click at [1253, 70] on span at bounding box center [1253, 73] width 0 height 29
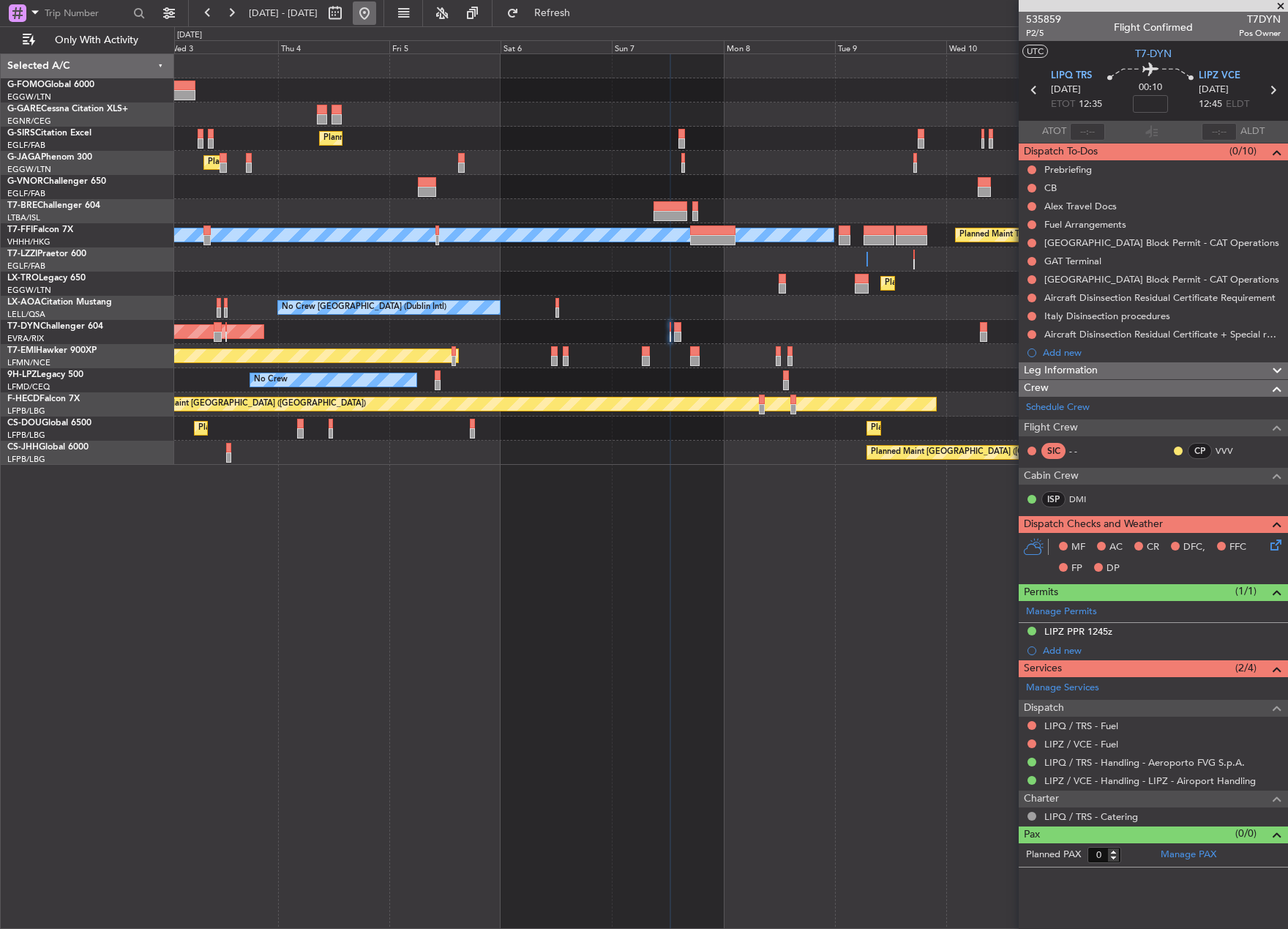
click at [376, 12] on button at bounding box center [364, 13] width 23 height 24
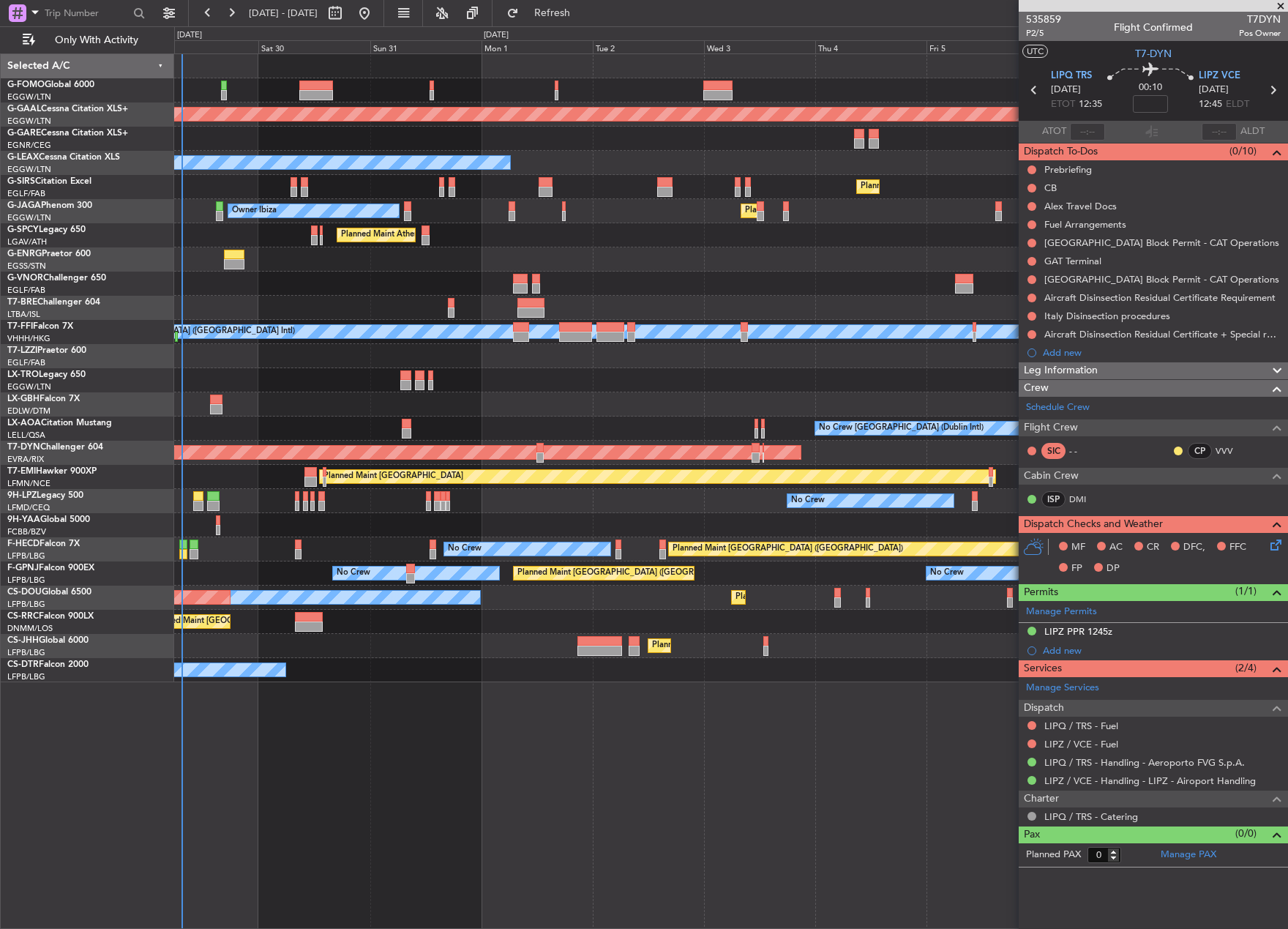
click at [0, 273] on html "24 Aug 2025 - 03 Sep 2025 Refresh Quick Links Only With Activity Planned Maint …" at bounding box center [644, 464] width 1288 height 929
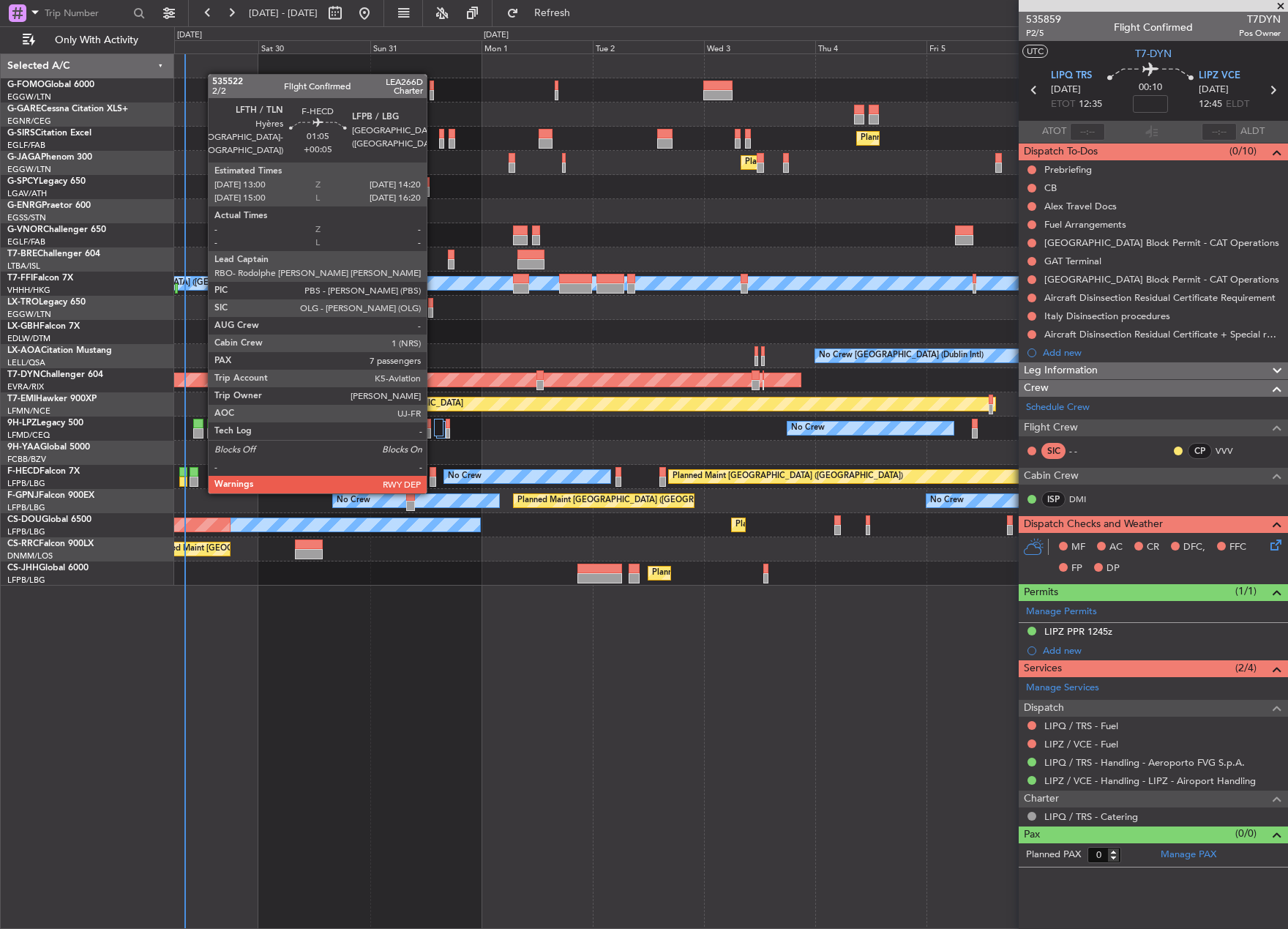
click at [433, 477] on div at bounding box center [433, 482] width 7 height 10
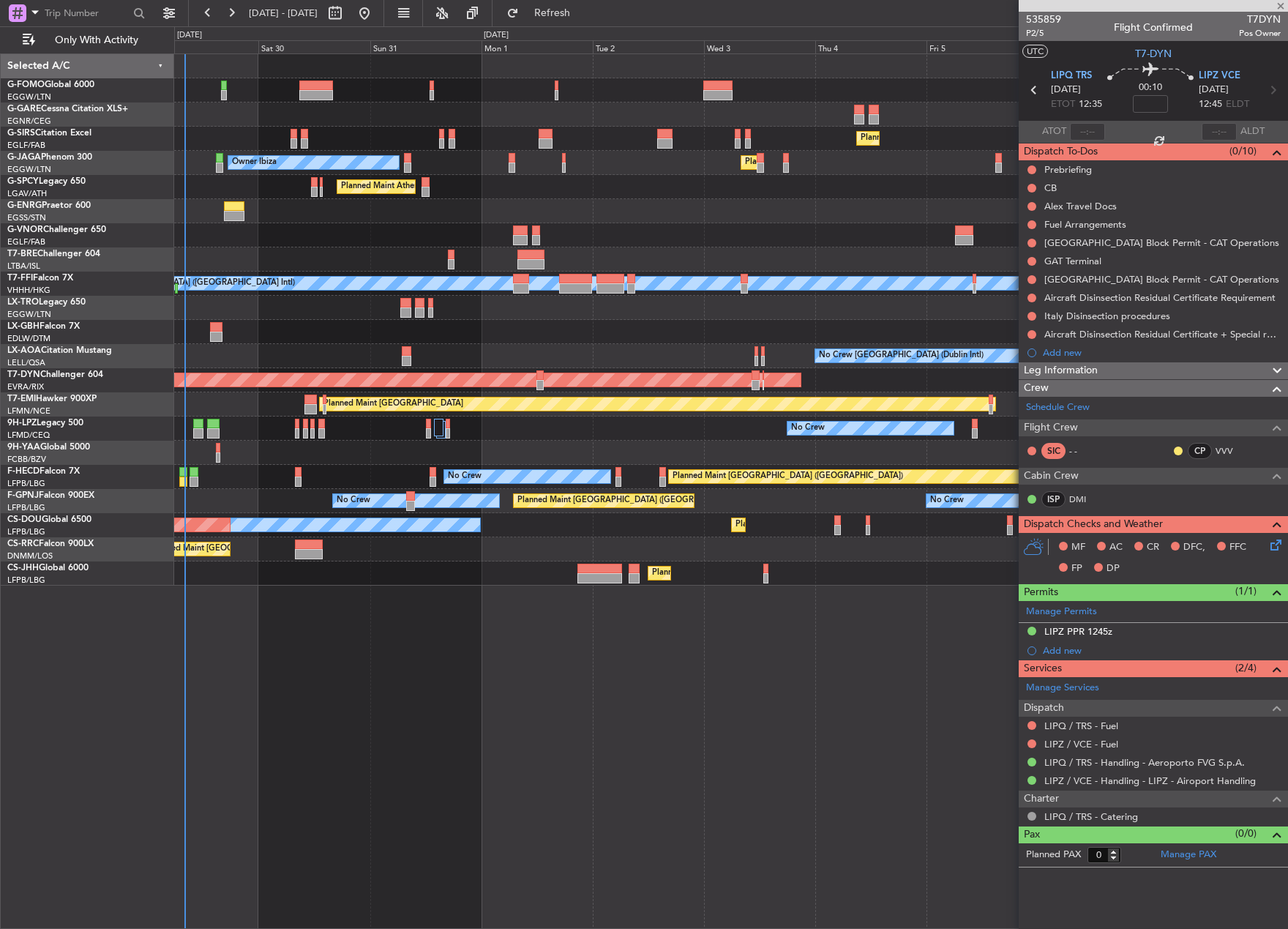
type input "+00:05"
type input "7"
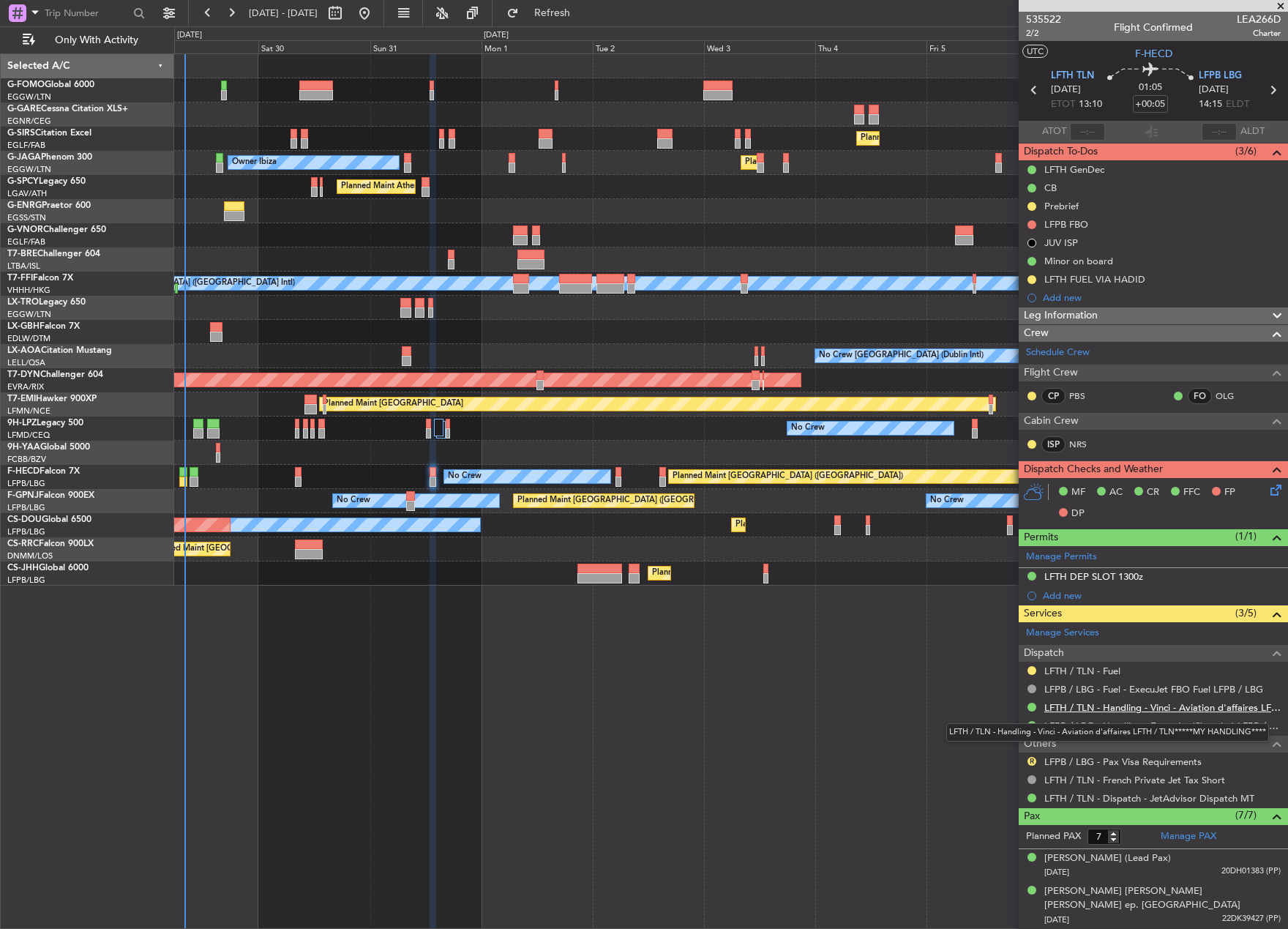
click at [1111, 710] on link "LFTH / TLN - Handling - Vinci - Aviation d'affaires LFTH / TLN*****MY HANDLING*…" at bounding box center [1162, 707] width 236 height 12
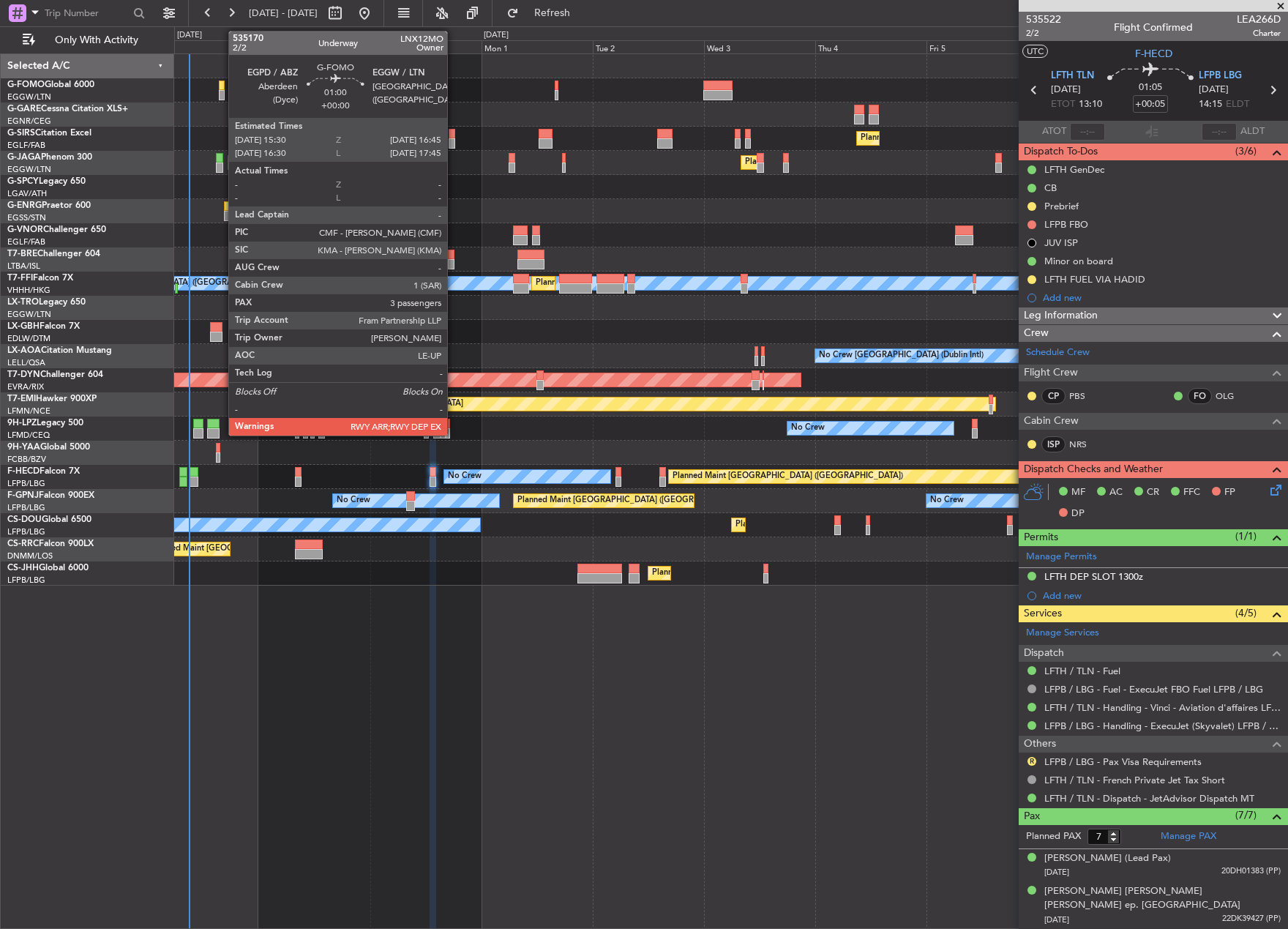
click at [221, 87] on div at bounding box center [222, 86] width 6 height 10
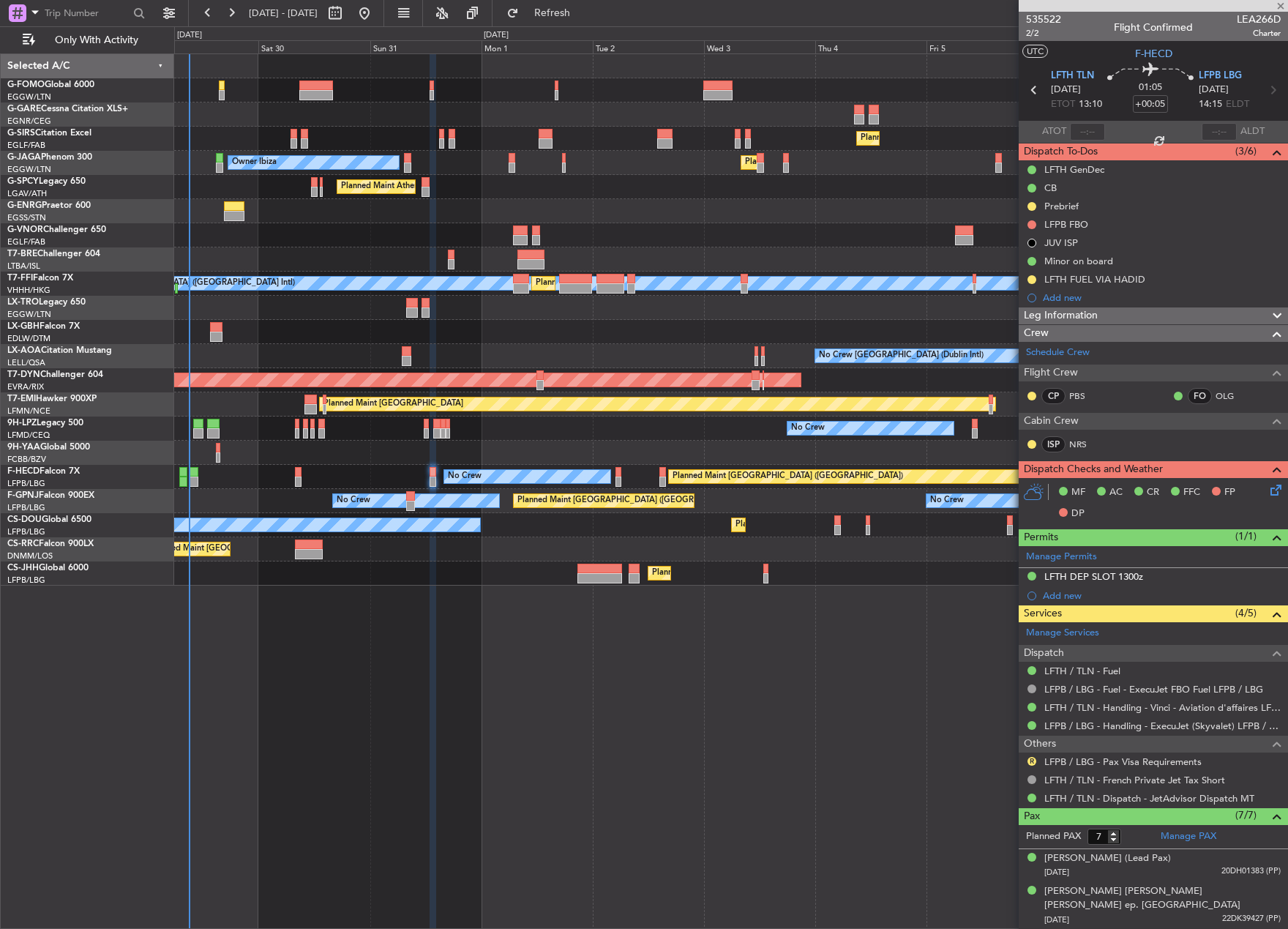
type input "3"
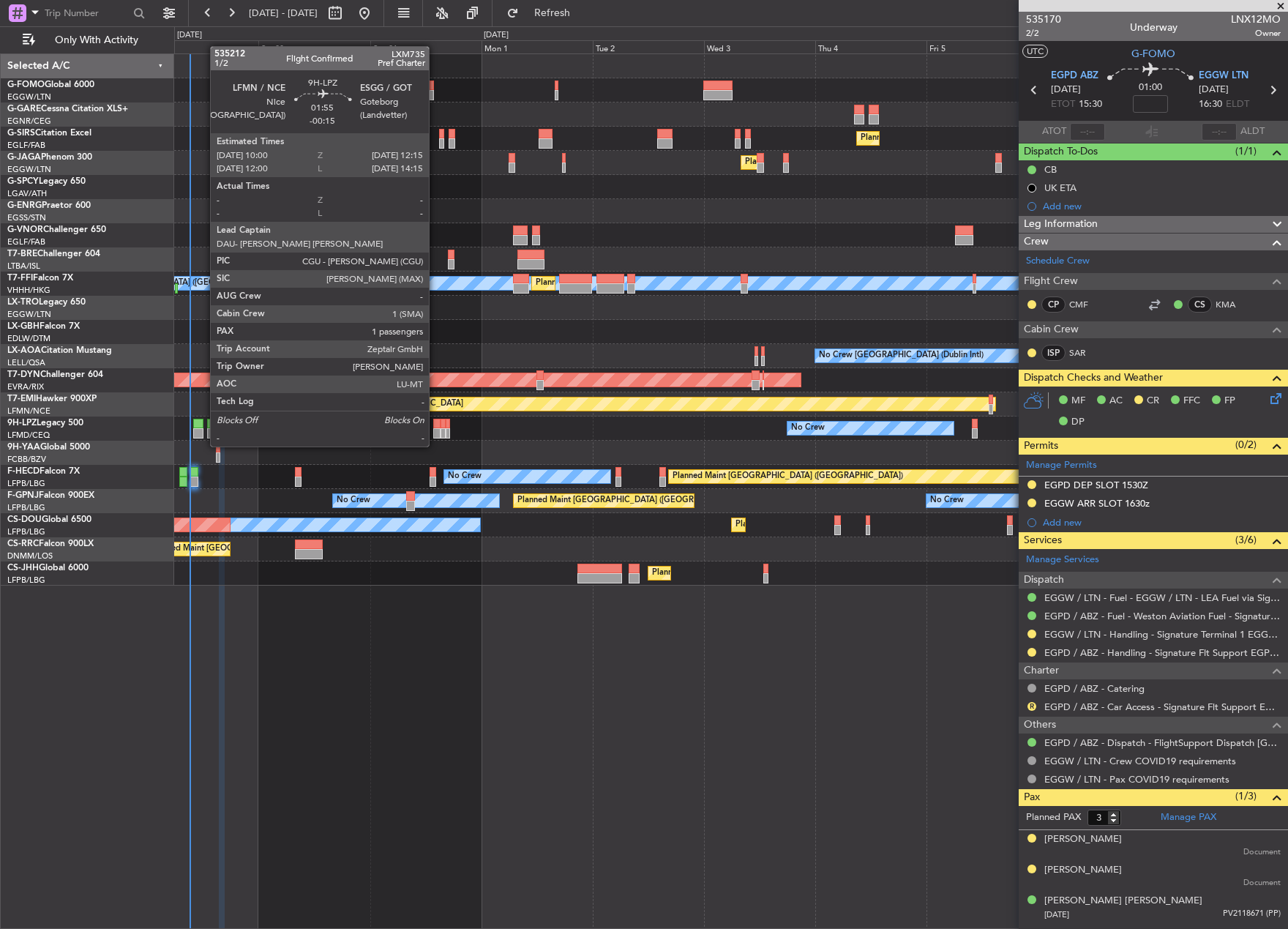
click at [203, 432] on div at bounding box center [198, 433] width 11 height 10
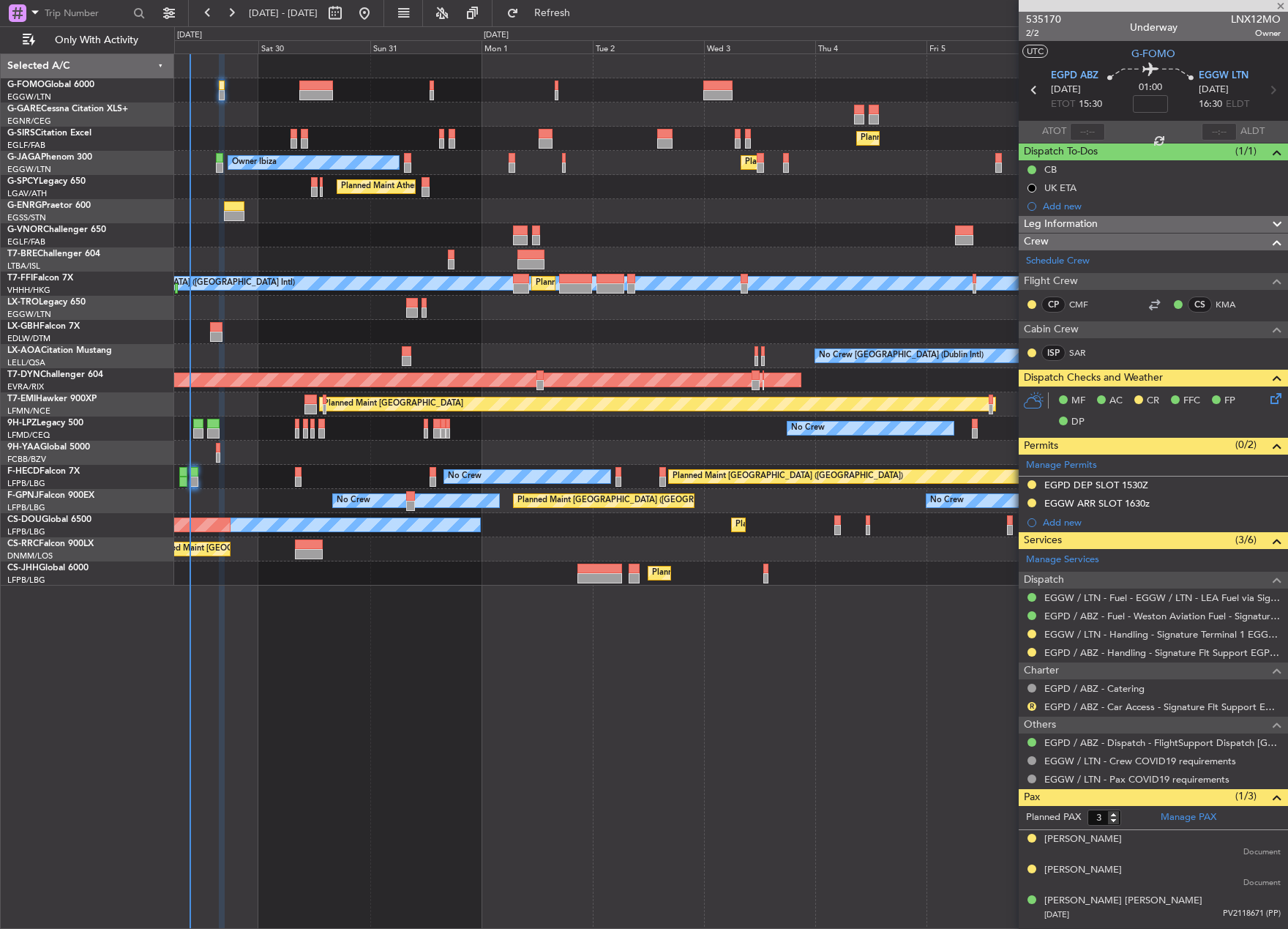
type input "-00:15"
type input "1"
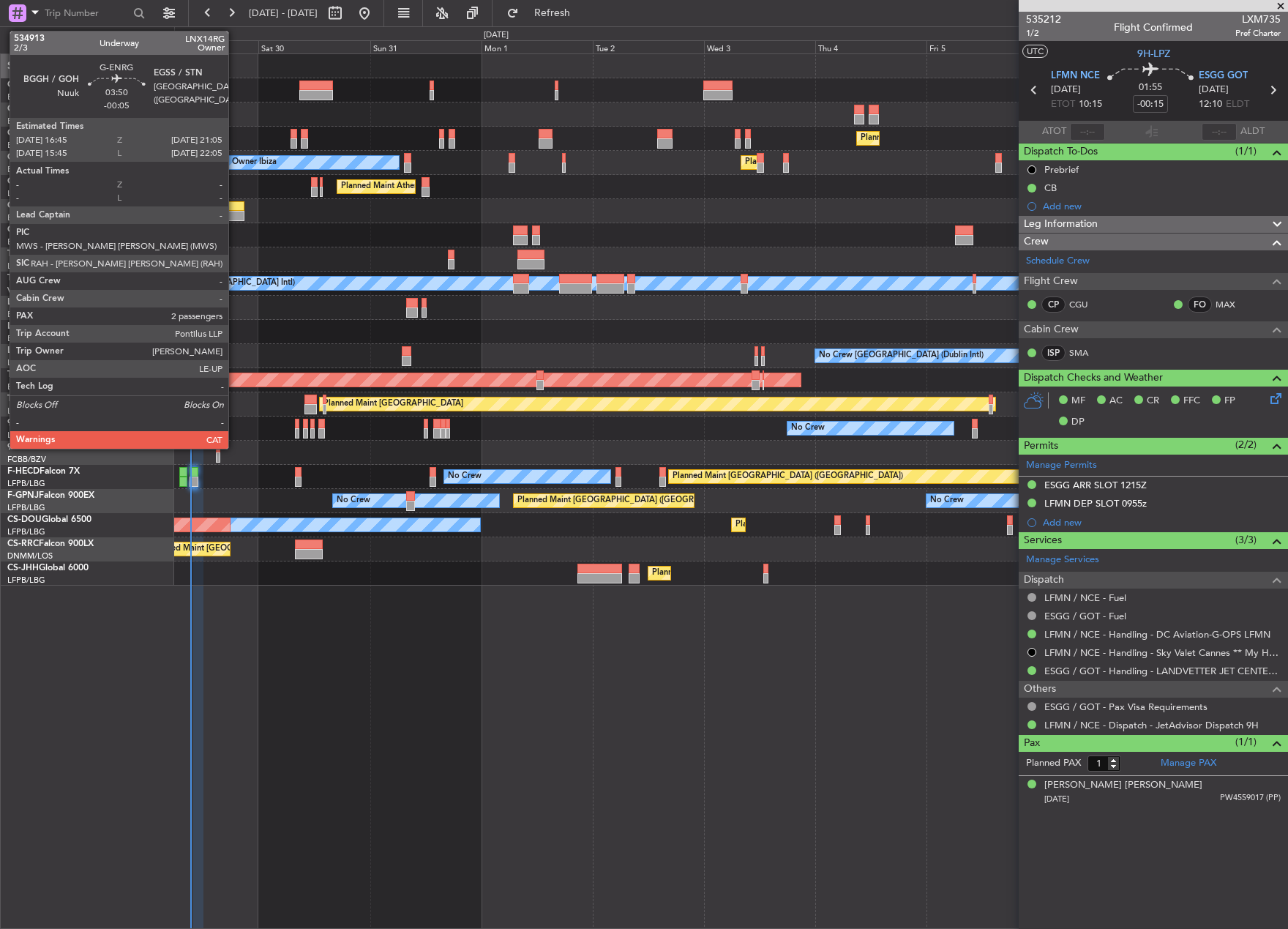
click at [235, 207] on div at bounding box center [234, 206] width 21 height 10
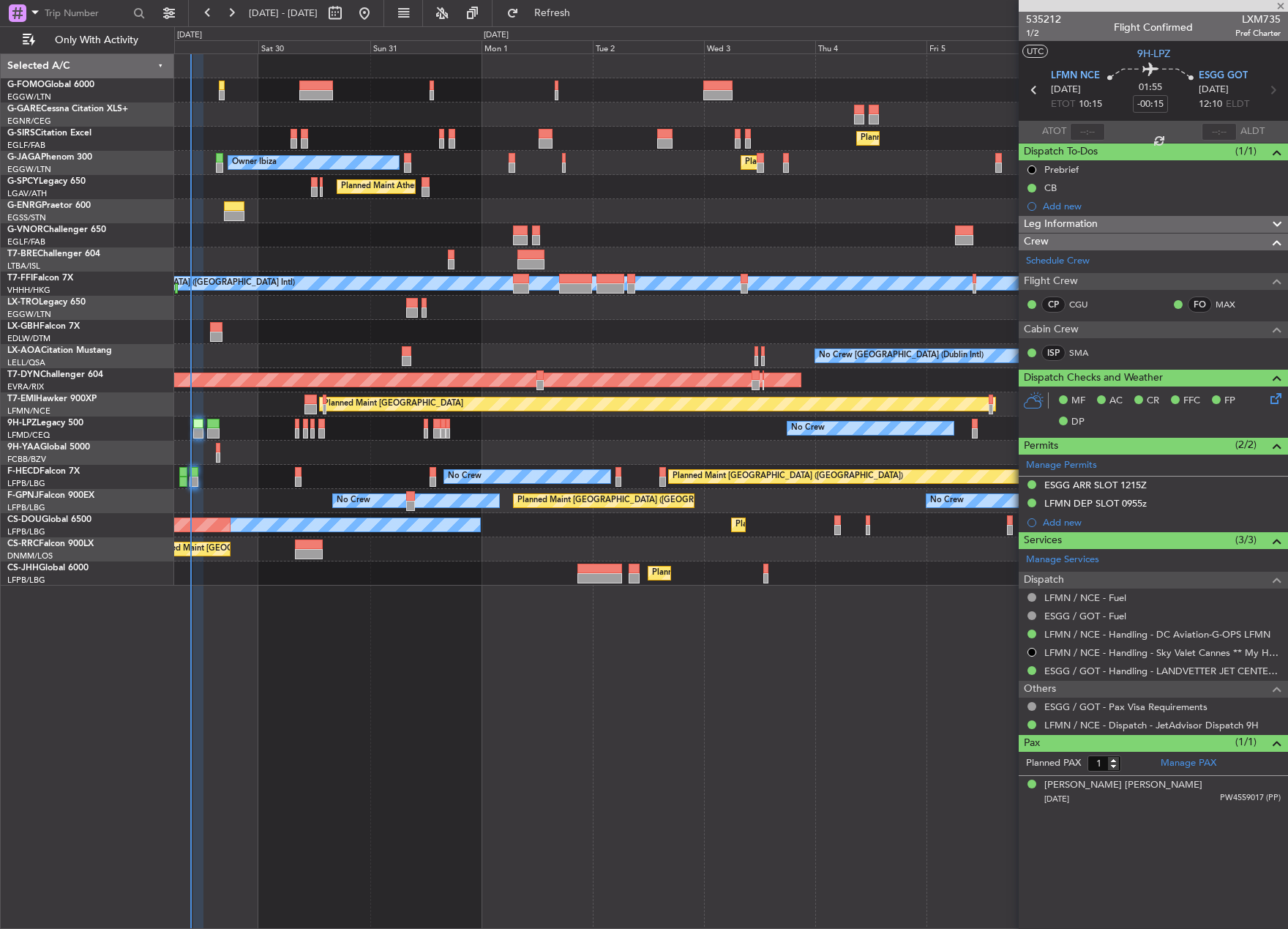
type input "-00:05"
type input "2"
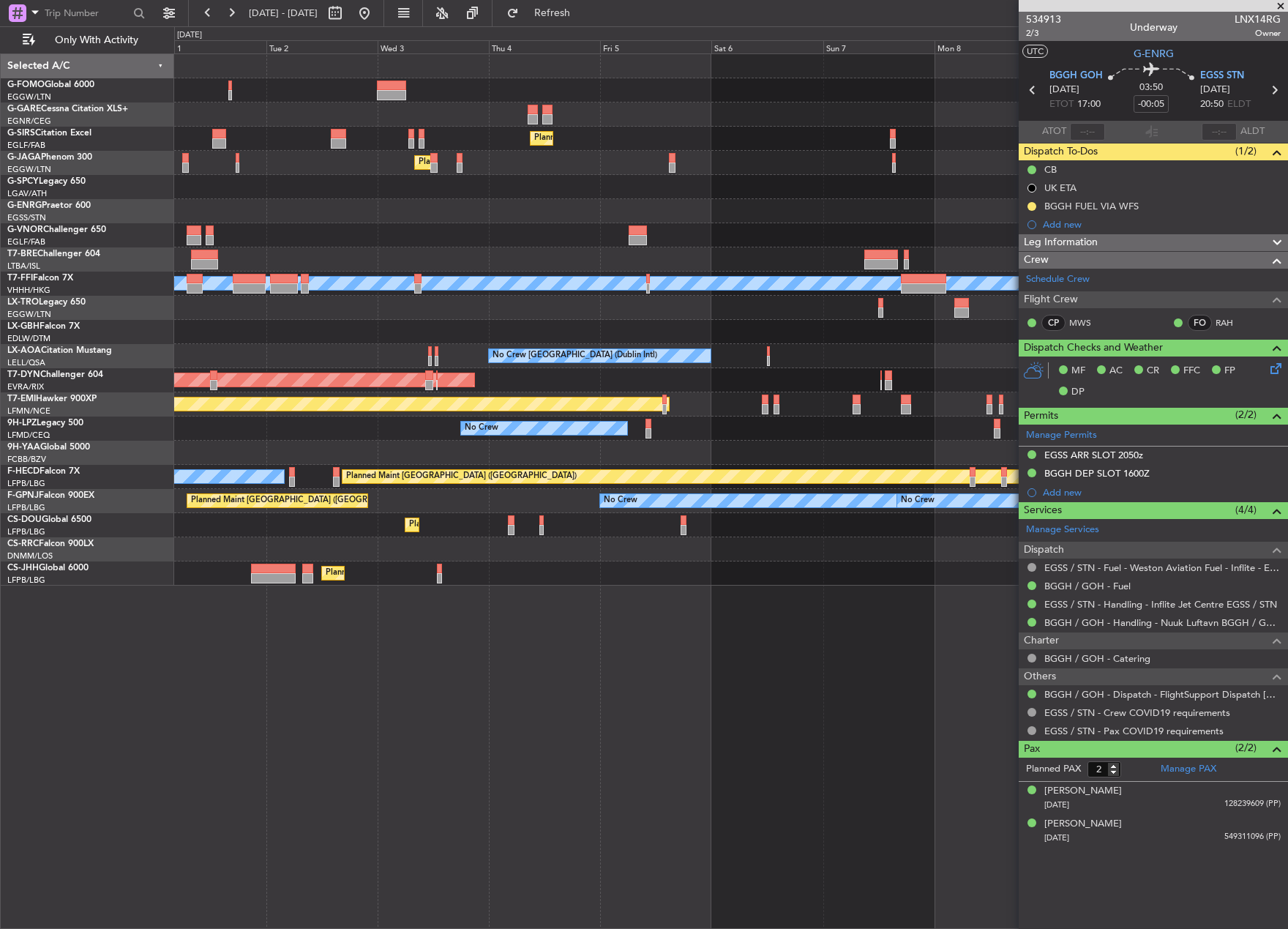
click at [51, 511] on div "Planned Maint London (Farnborough) Planned Maint London (Luton) Owner Ibiza Pla…" at bounding box center [644, 477] width 1288 height 903
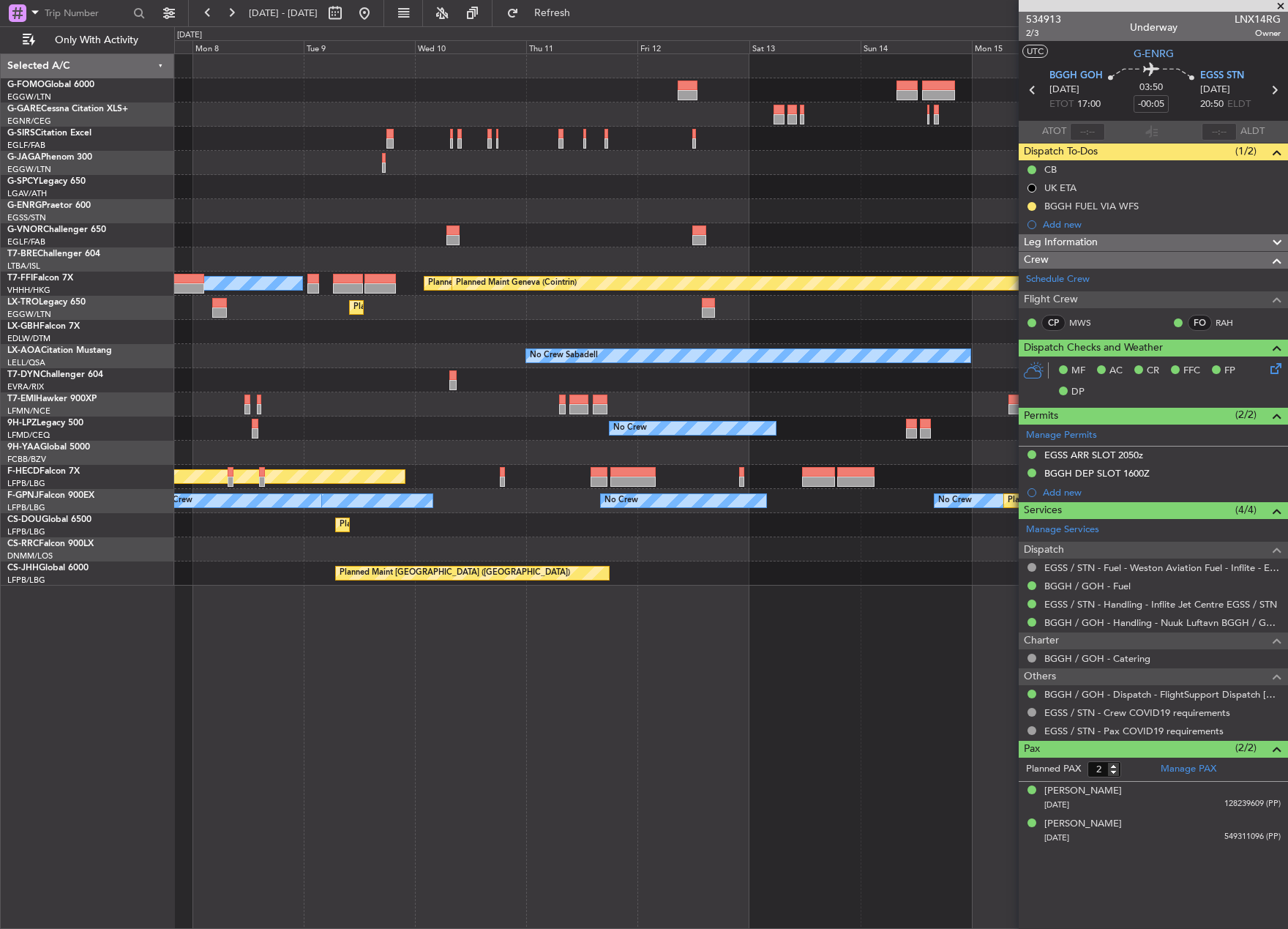
click at [161, 574] on div "MEL Hong Kong (Hong Kong Intl) Planned Maint Tianjin (Binhai) Planned Maint Gen…" at bounding box center [644, 477] width 1288 height 903
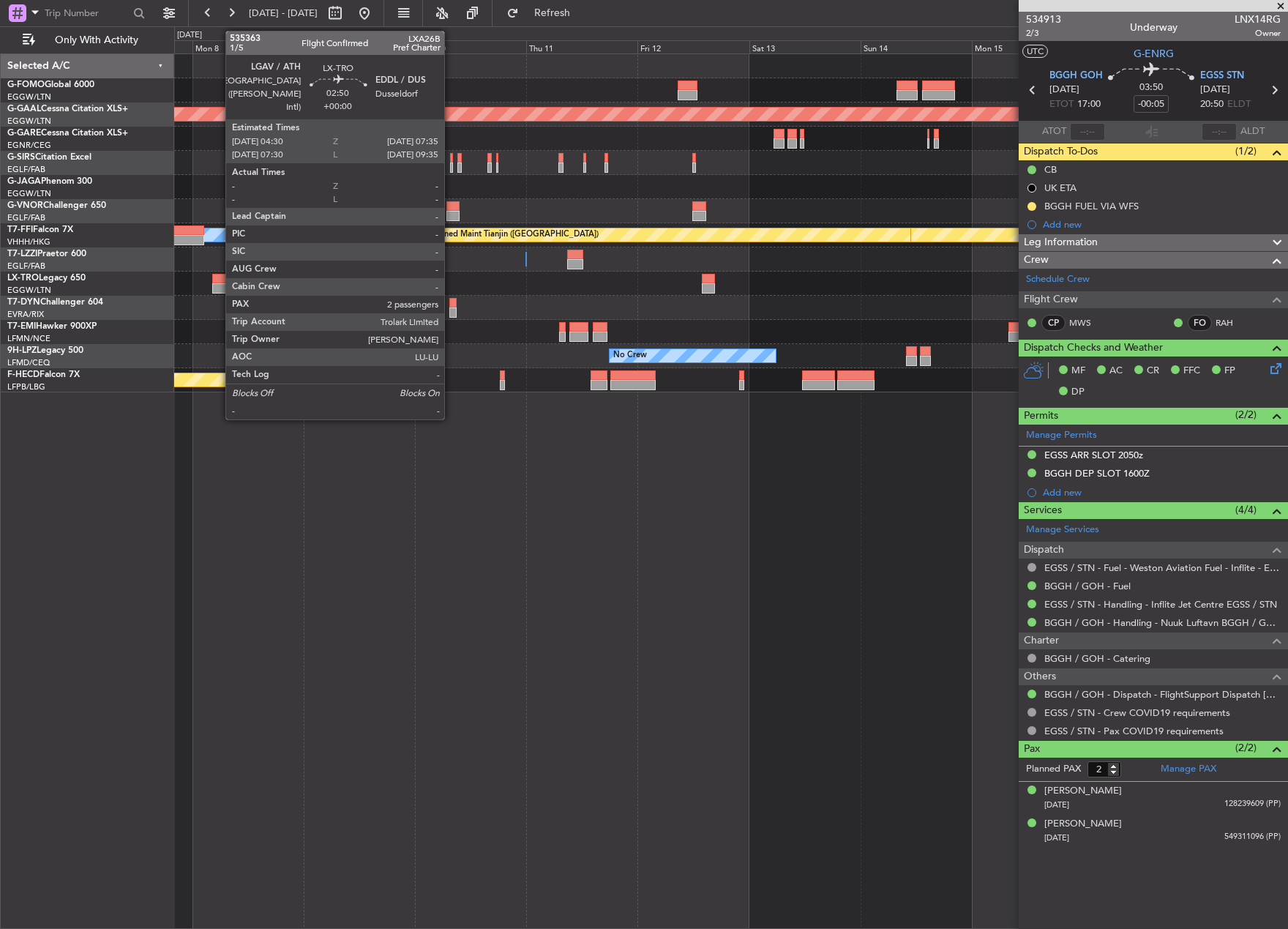
click at [220, 288] on div at bounding box center [220, 289] width 15 height 10
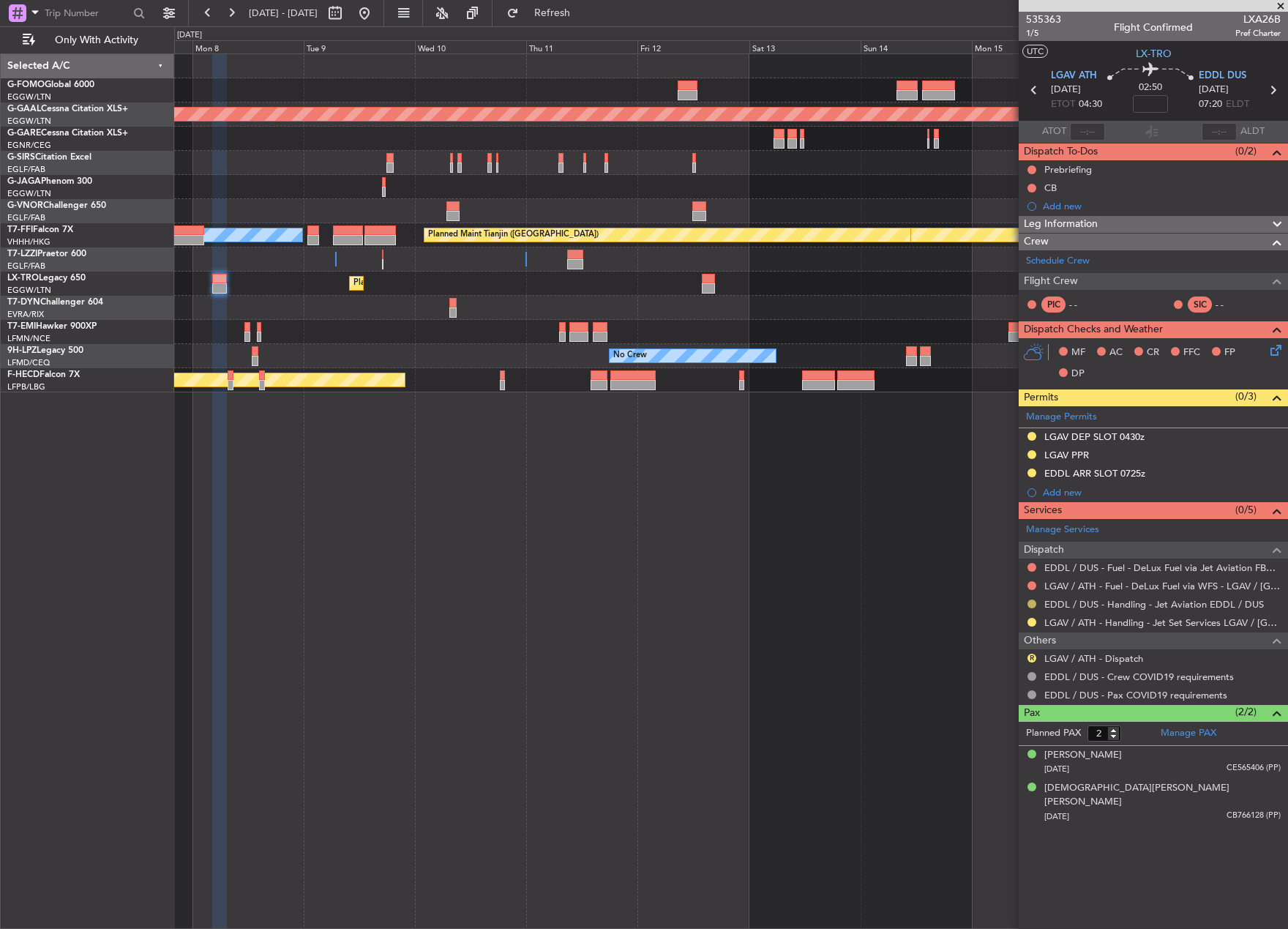
click at [1031, 602] on button at bounding box center [1032, 604] width 9 height 9
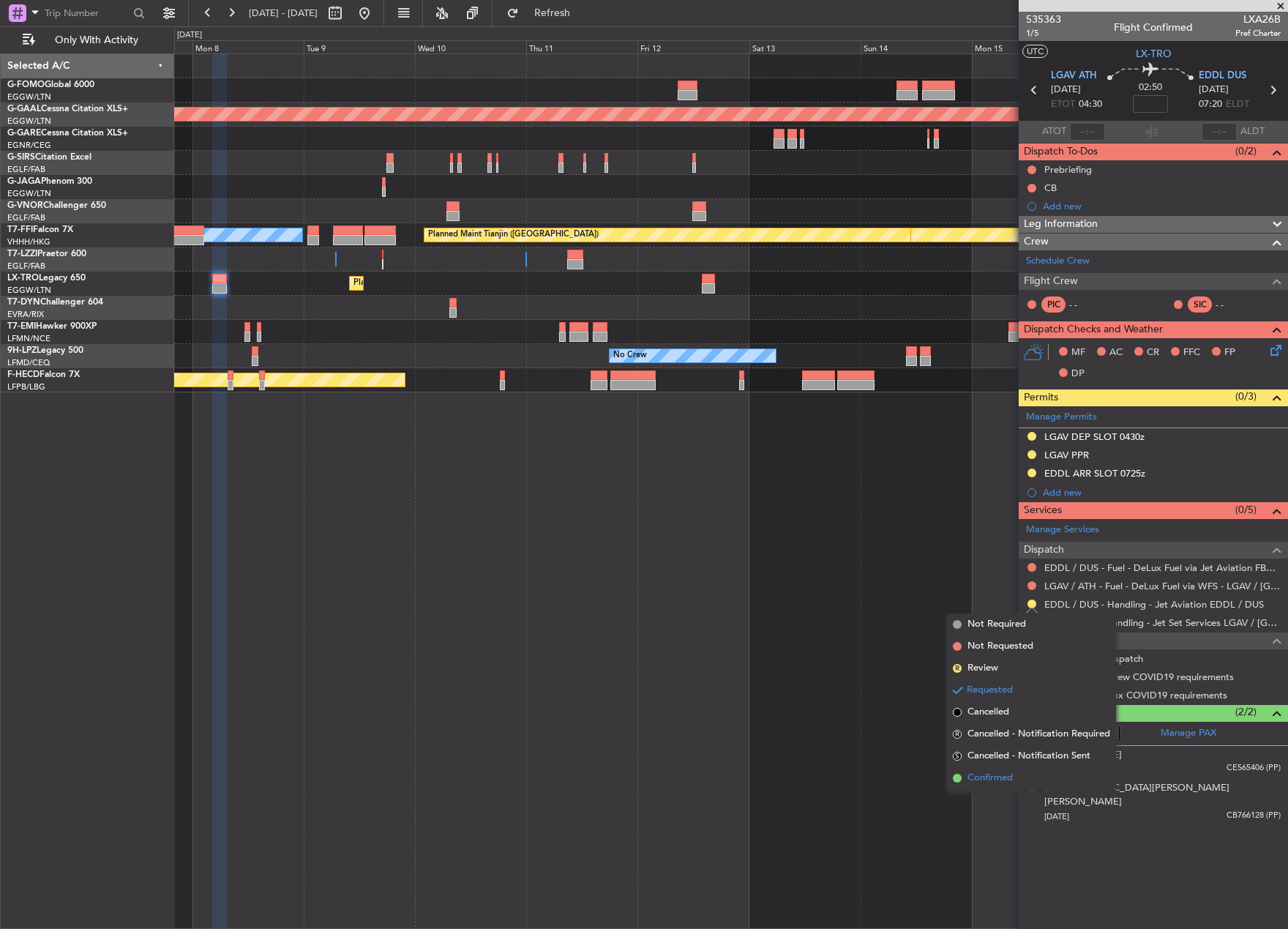
click at [983, 777] on span "Confirmed" at bounding box center [991, 778] width 46 height 15
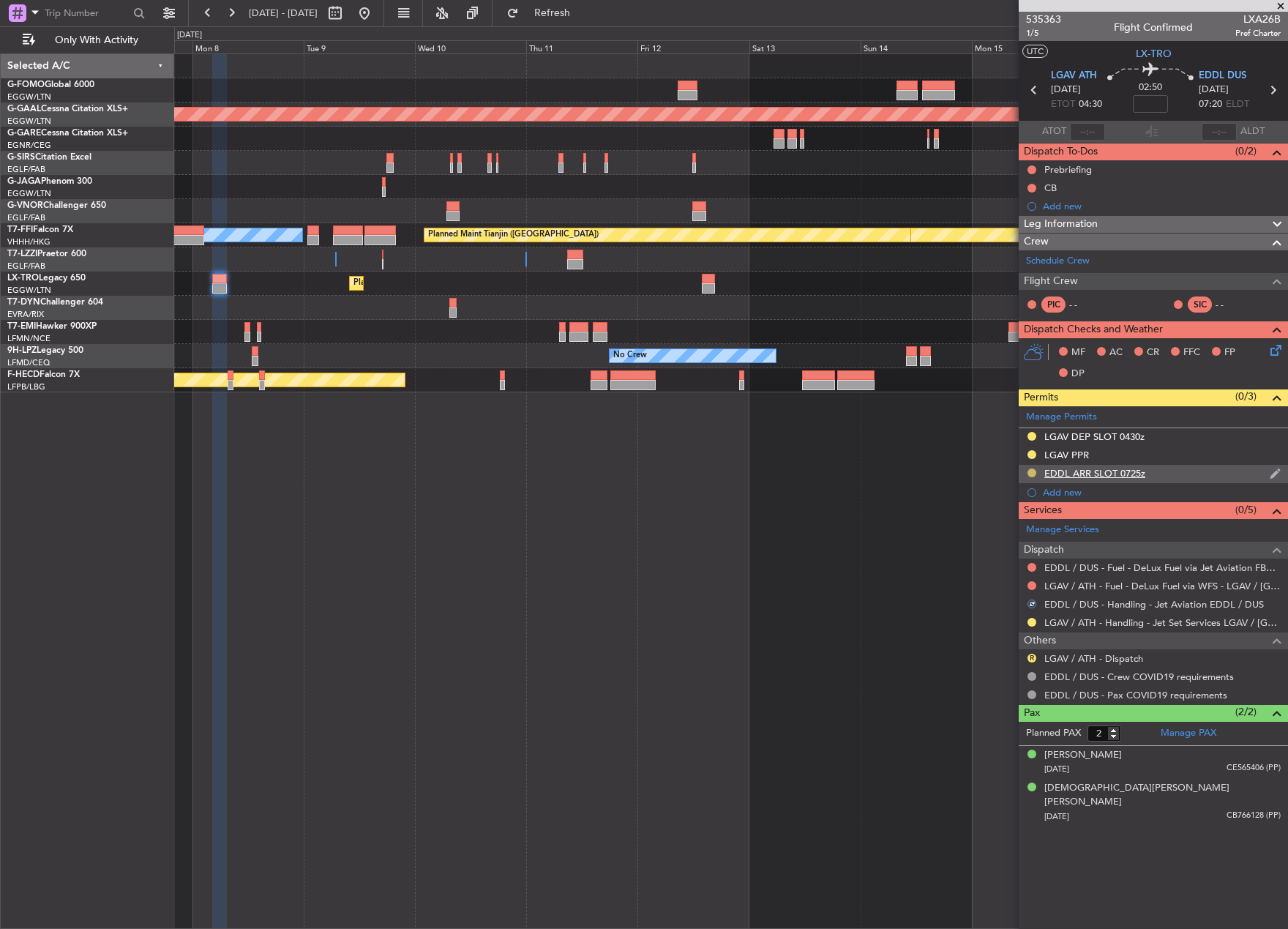
click at [1028, 470] on button at bounding box center [1032, 473] width 9 height 9
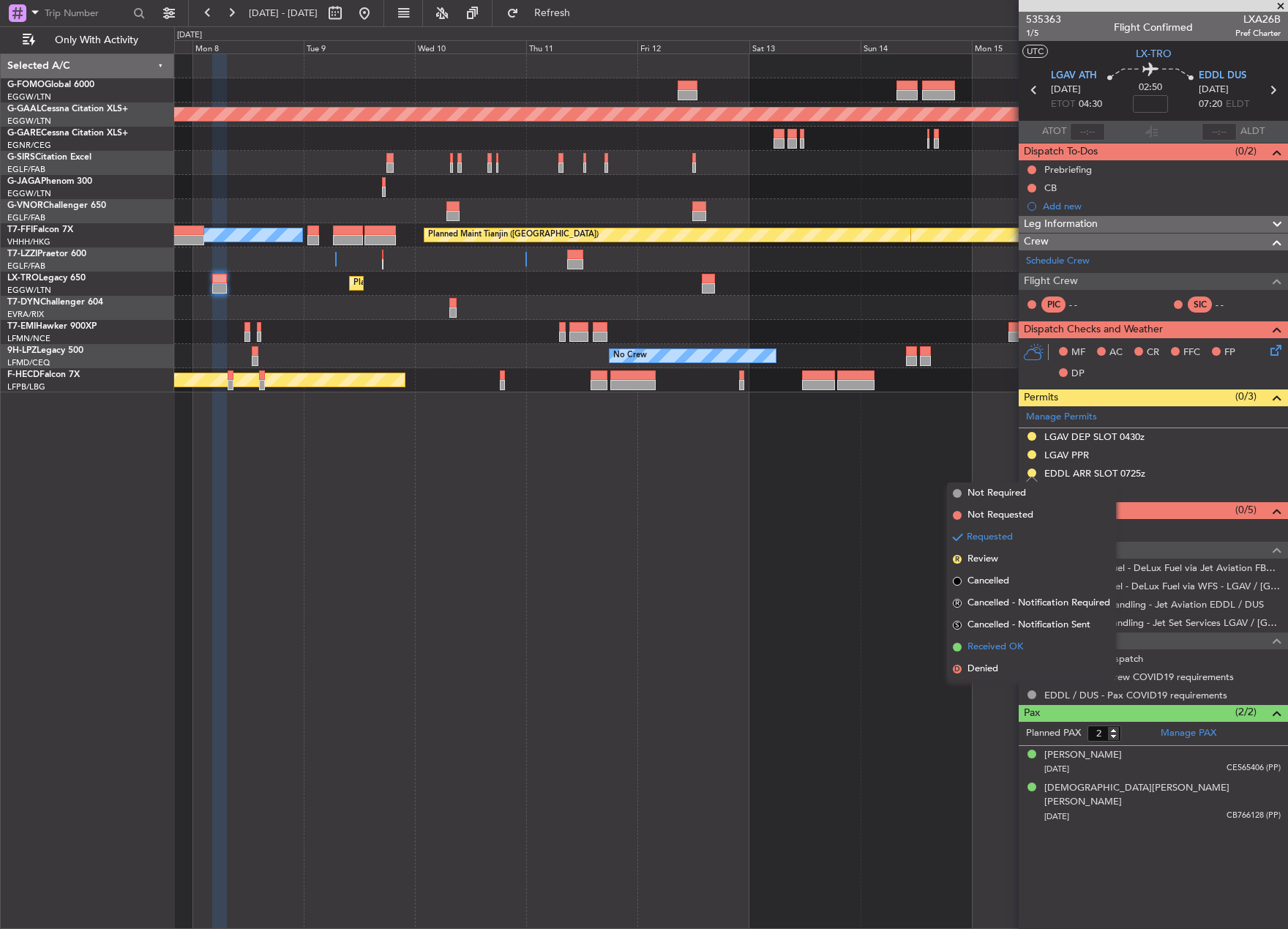
click at [983, 645] on span "Received OK" at bounding box center [996, 647] width 56 height 15
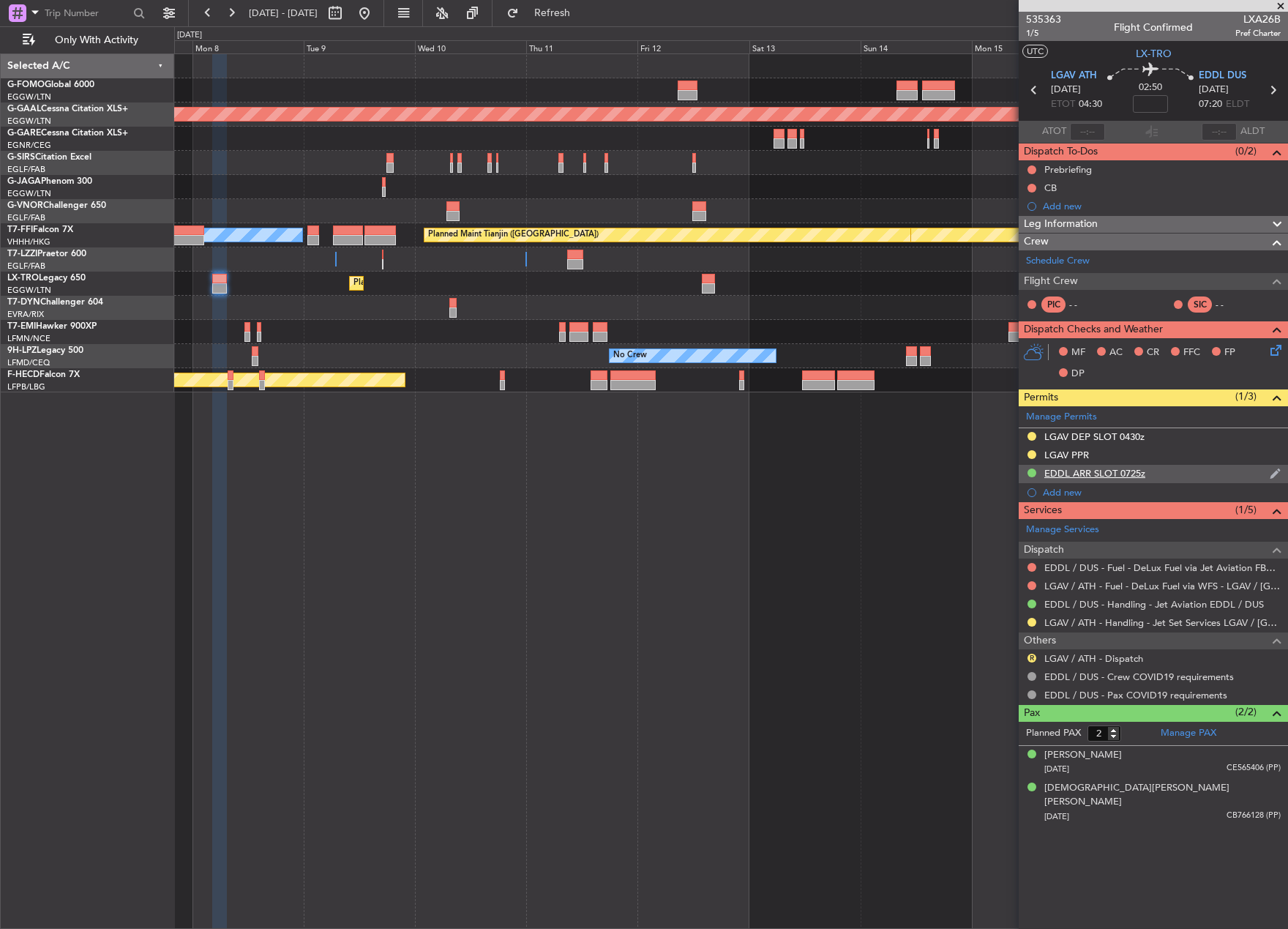
click at [1132, 476] on div "EDDL ARR SLOT 0725z" at bounding box center [1095, 473] width 101 height 12
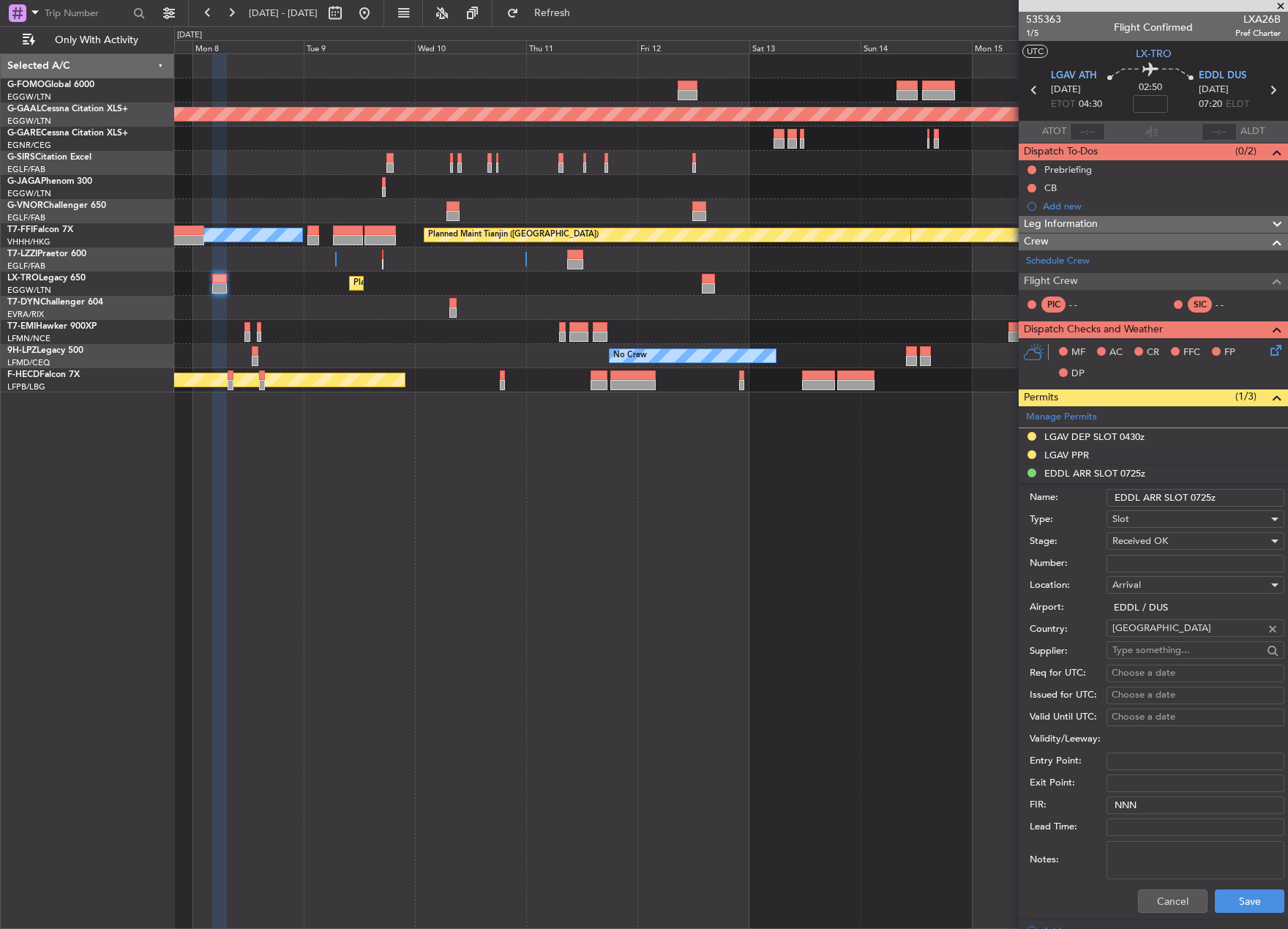
click at [1148, 566] on input "Number:" at bounding box center [1195, 563] width 178 height 18
paste input "EDDL2008258062"
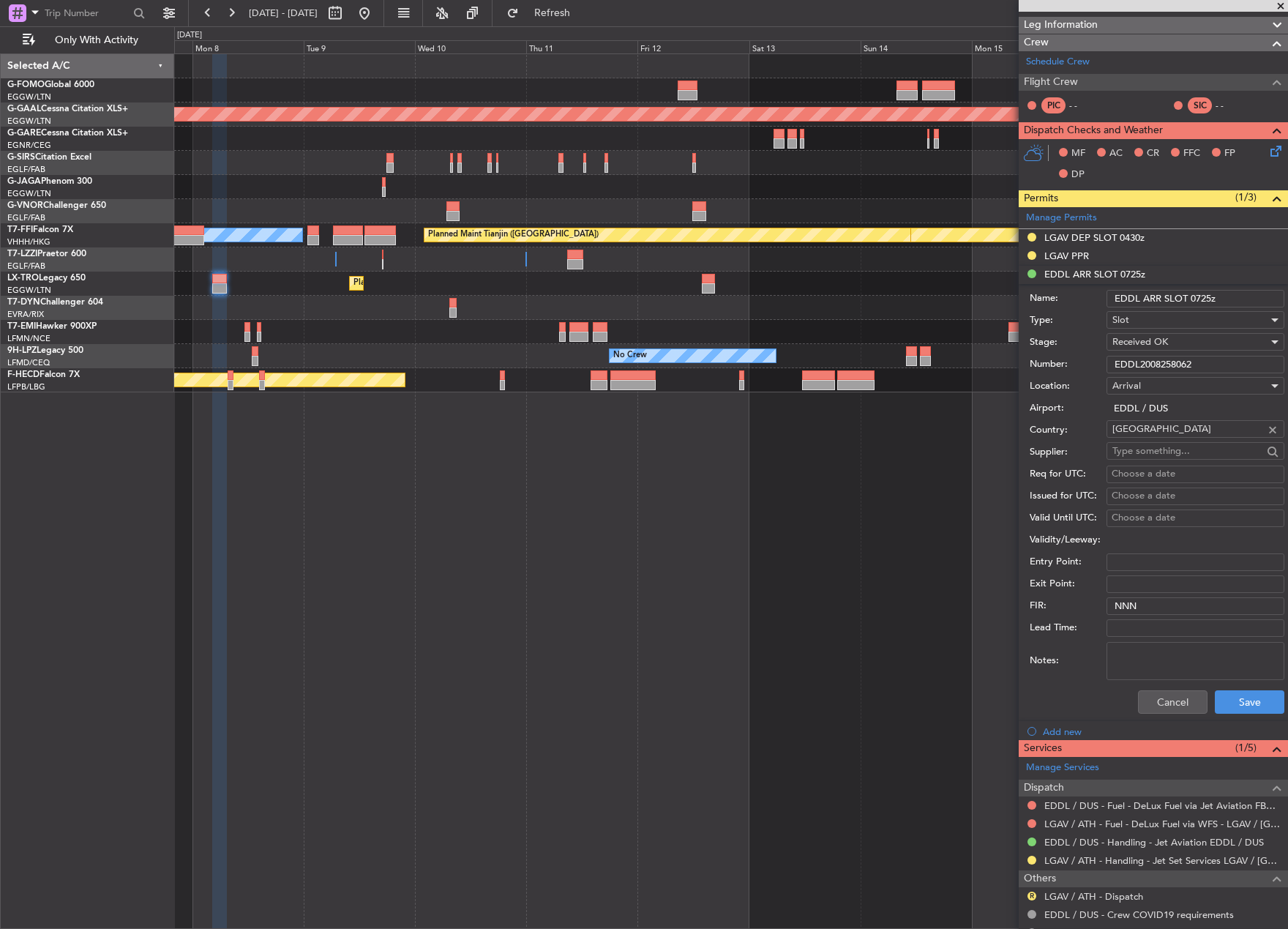
scroll to position [220, 0]
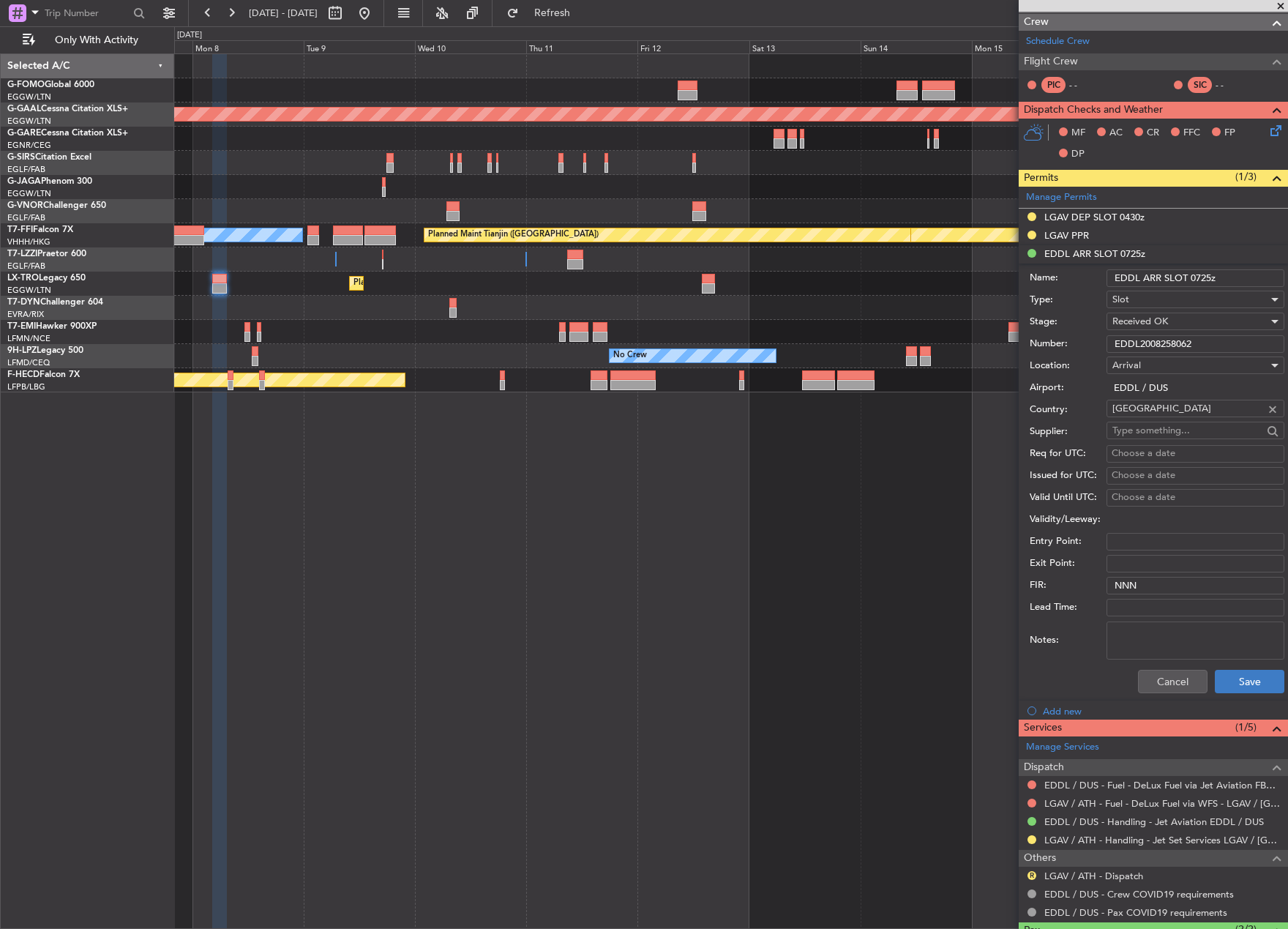
type input "EDDL2008258062"
click at [1240, 687] on button "Save" at bounding box center [1249, 682] width 70 height 24
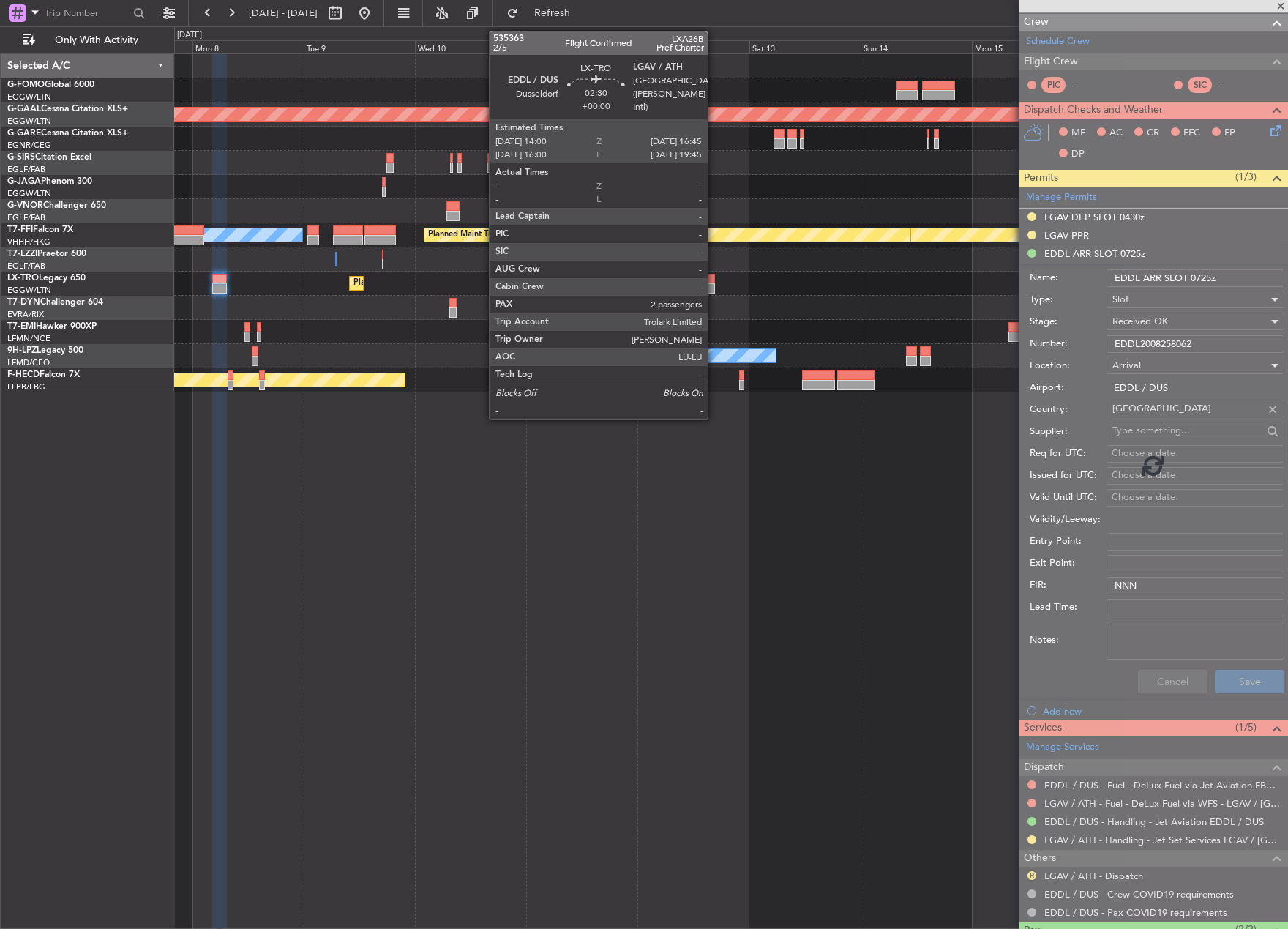
scroll to position [0, 0]
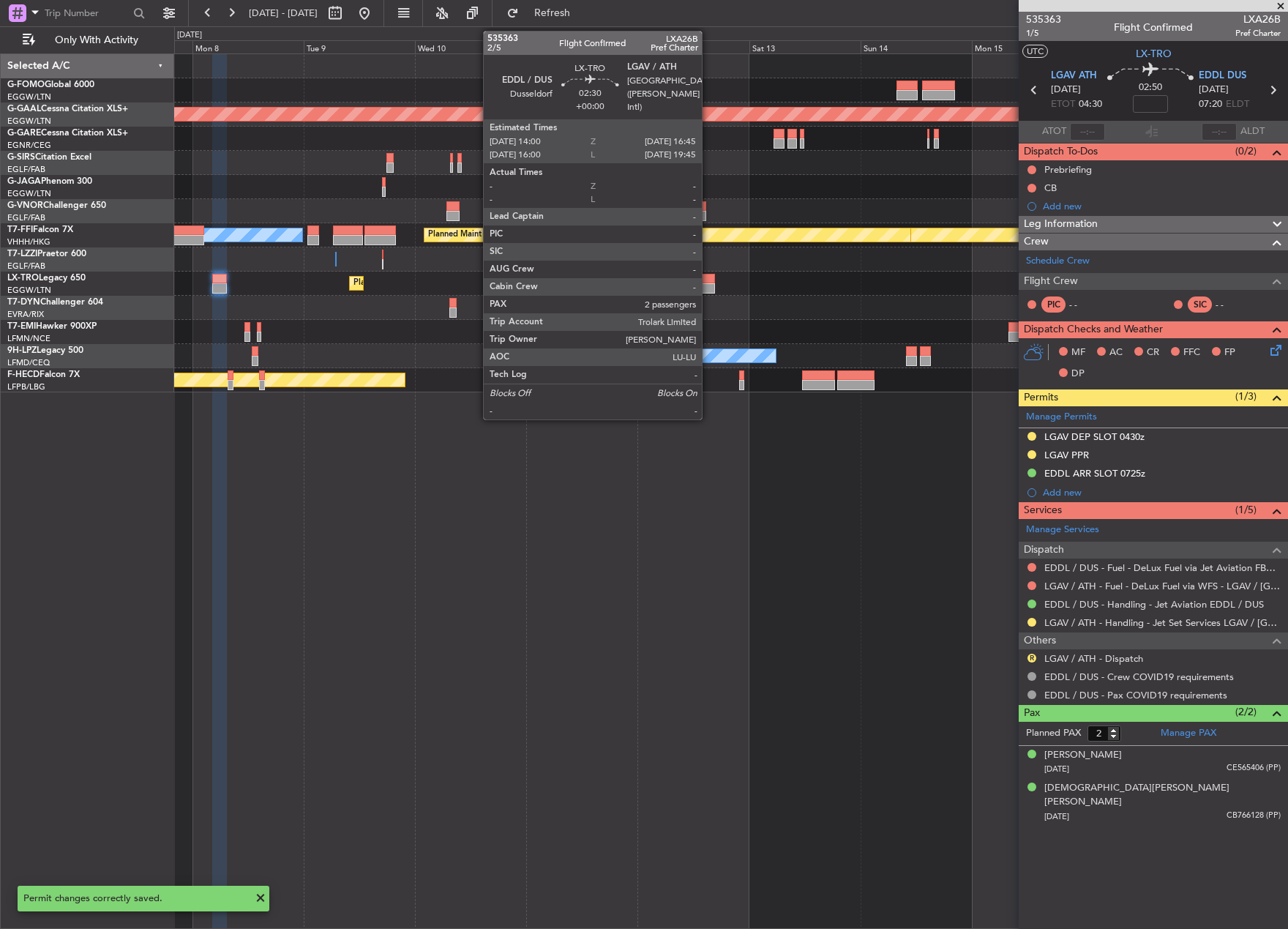
click at [709, 282] on div at bounding box center [709, 279] width 13 height 10
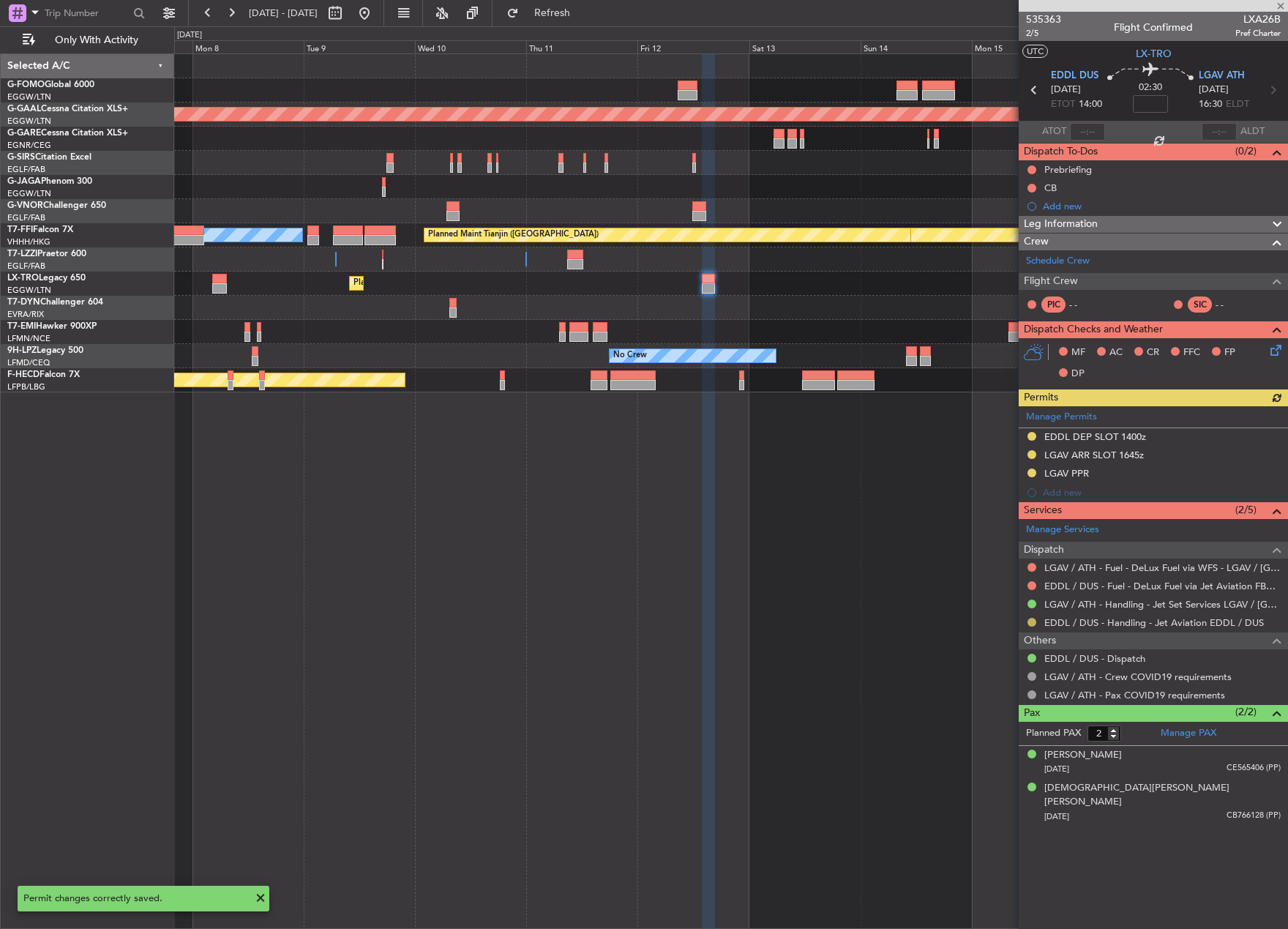
click at [1033, 621] on button at bounding box center [1032, 622] width 9 height 9
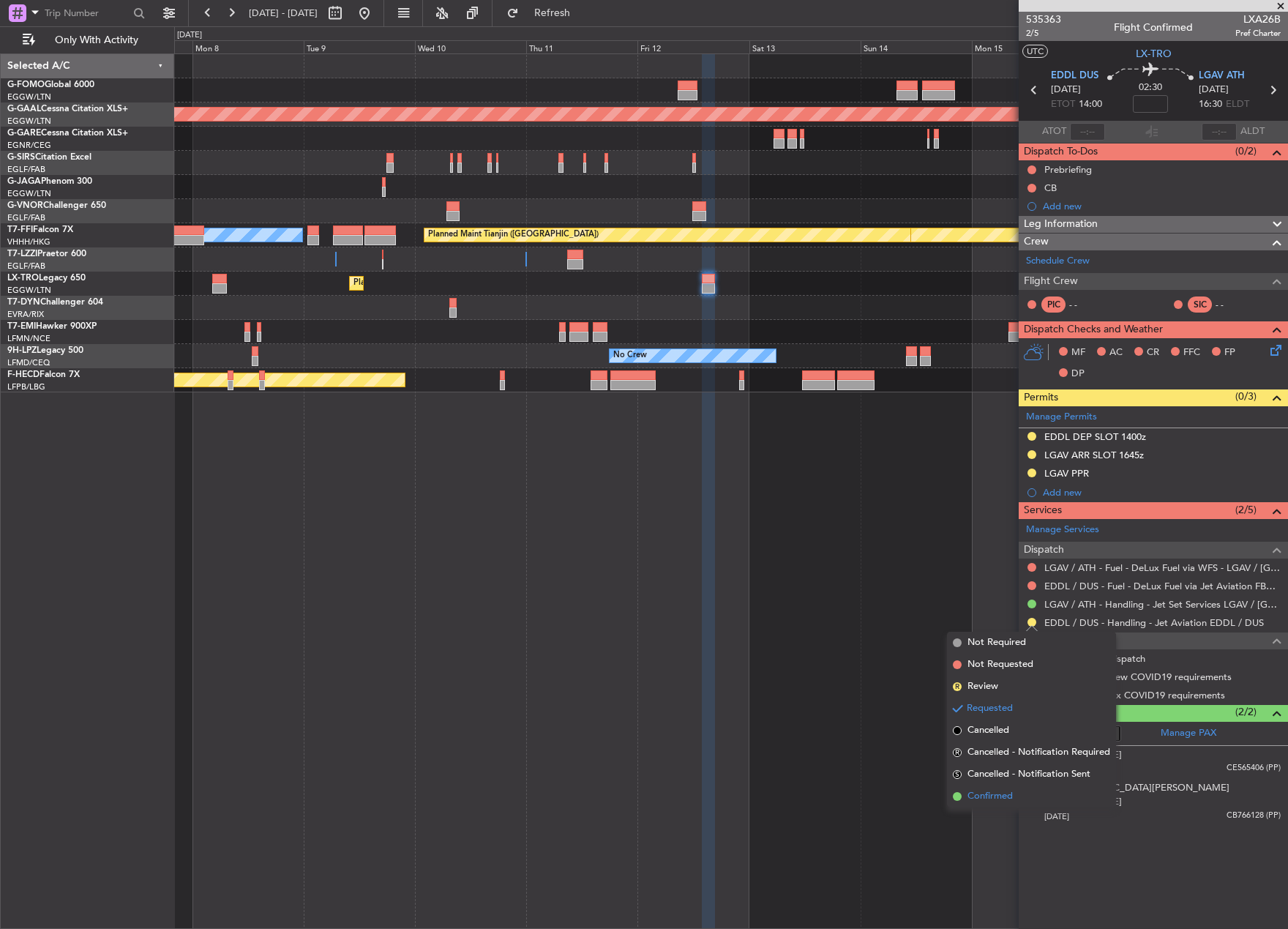
click at [1004, 803] on span "Confirmed" at bounding box center [991, 796] width 46 height 15
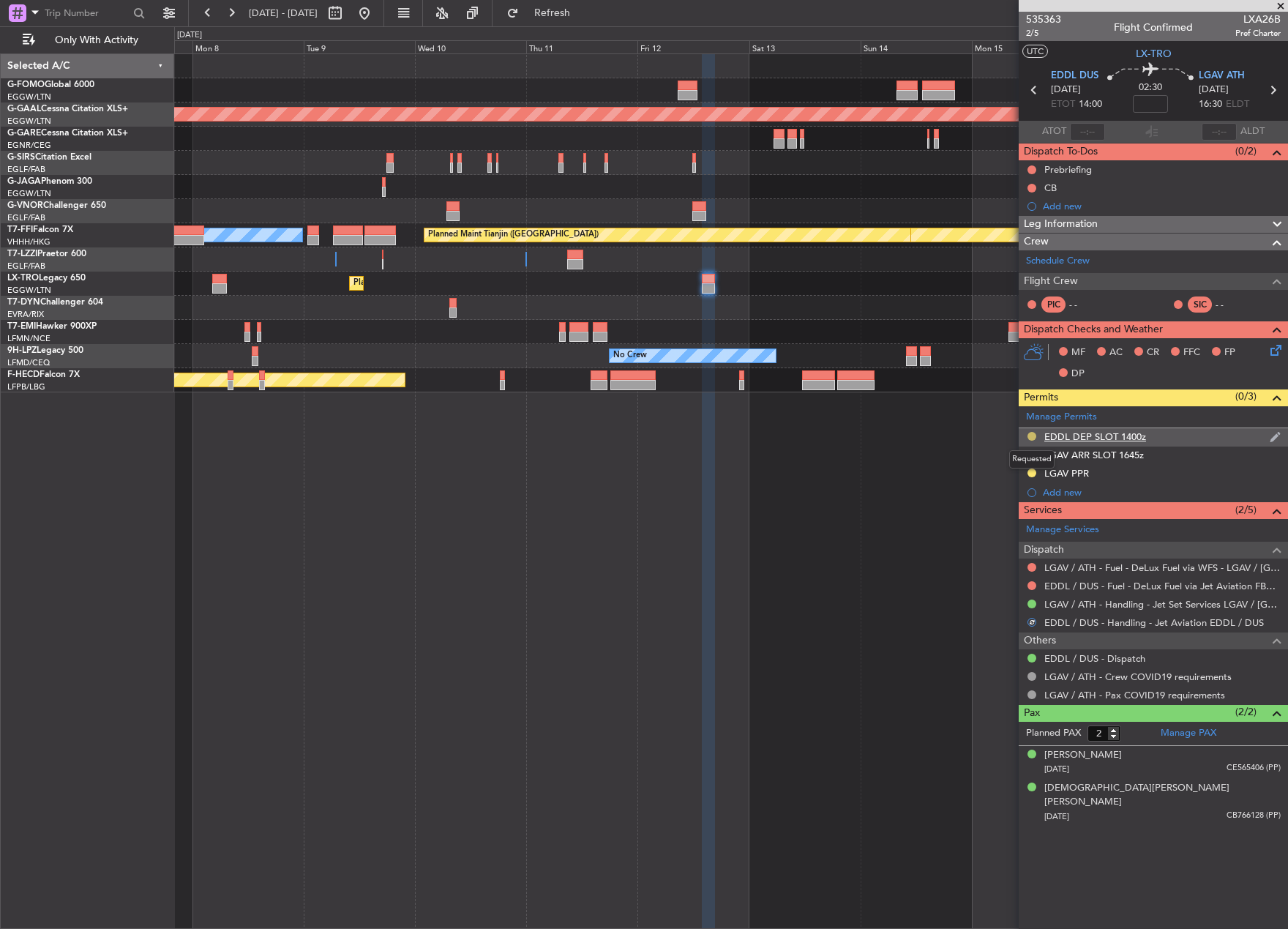
click at [1032, 433] on button at bounding box center [1032, 436] width 9 height 9
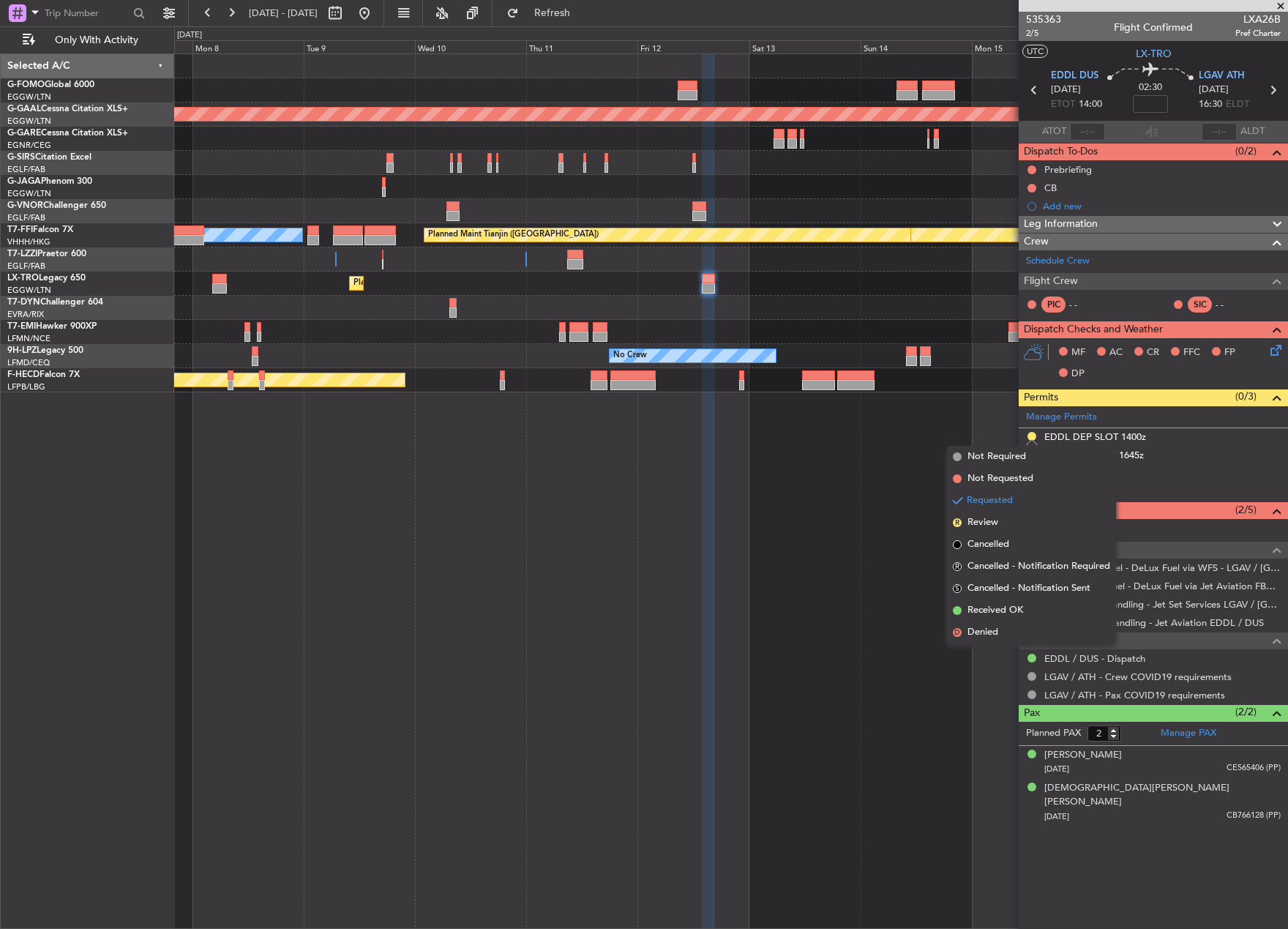
drag, startPoint x: 1003, startPoint y: 610, endPoint x: 410, endPoint y: 430, distance: 619.7
click at [1002, 610] on span "Received OK" at bounding box center [996, 610] width 56 height 15
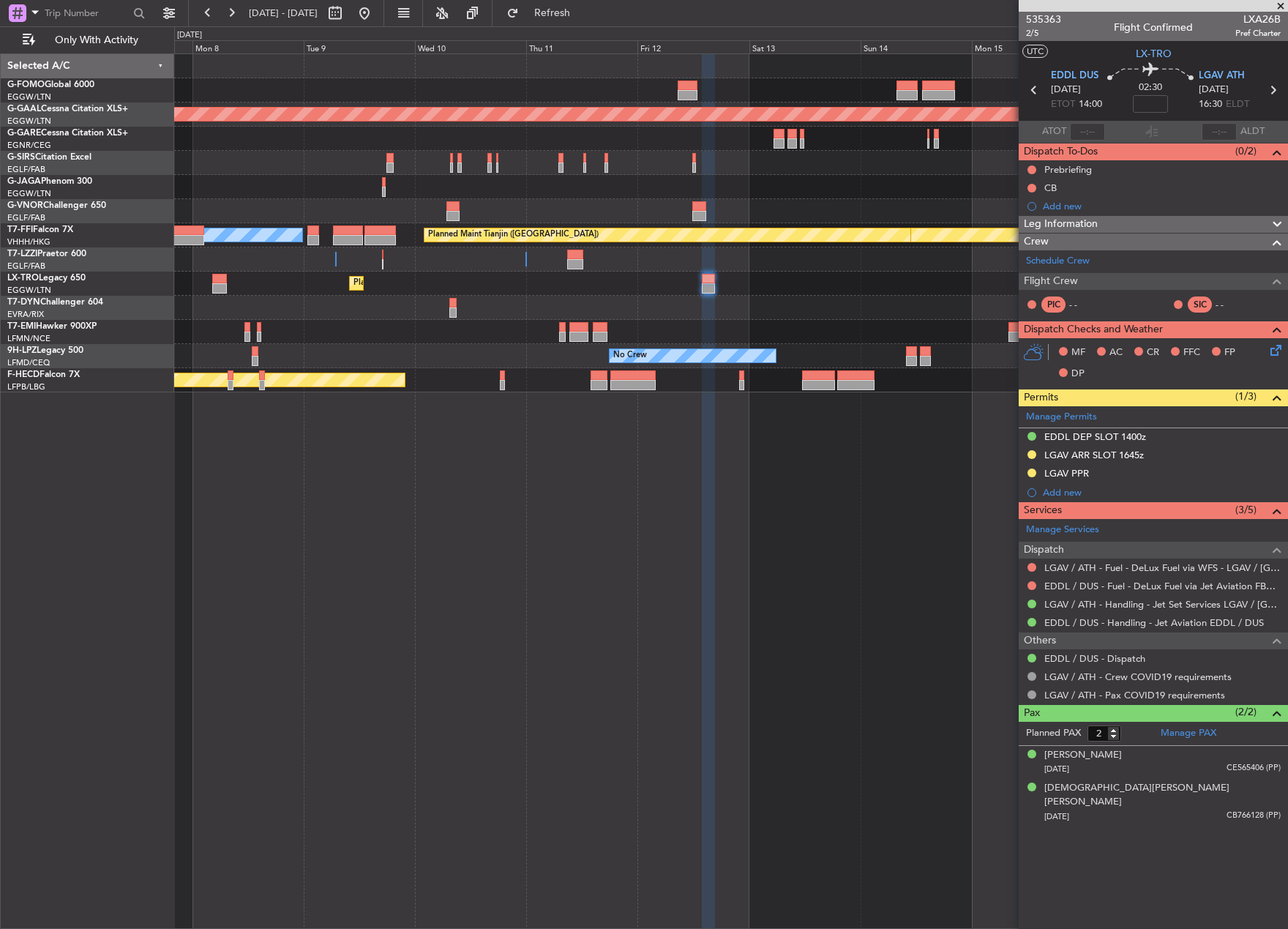
drag, startPoint x: 1068, startPoint y: 436, endPoint x: 1077, endPoint y: 437, distance: 9.1
click at [1068, 436] on div "EDDL DEP SLOT 1400z" at bounding box center [1095, 436] width 102 height 12
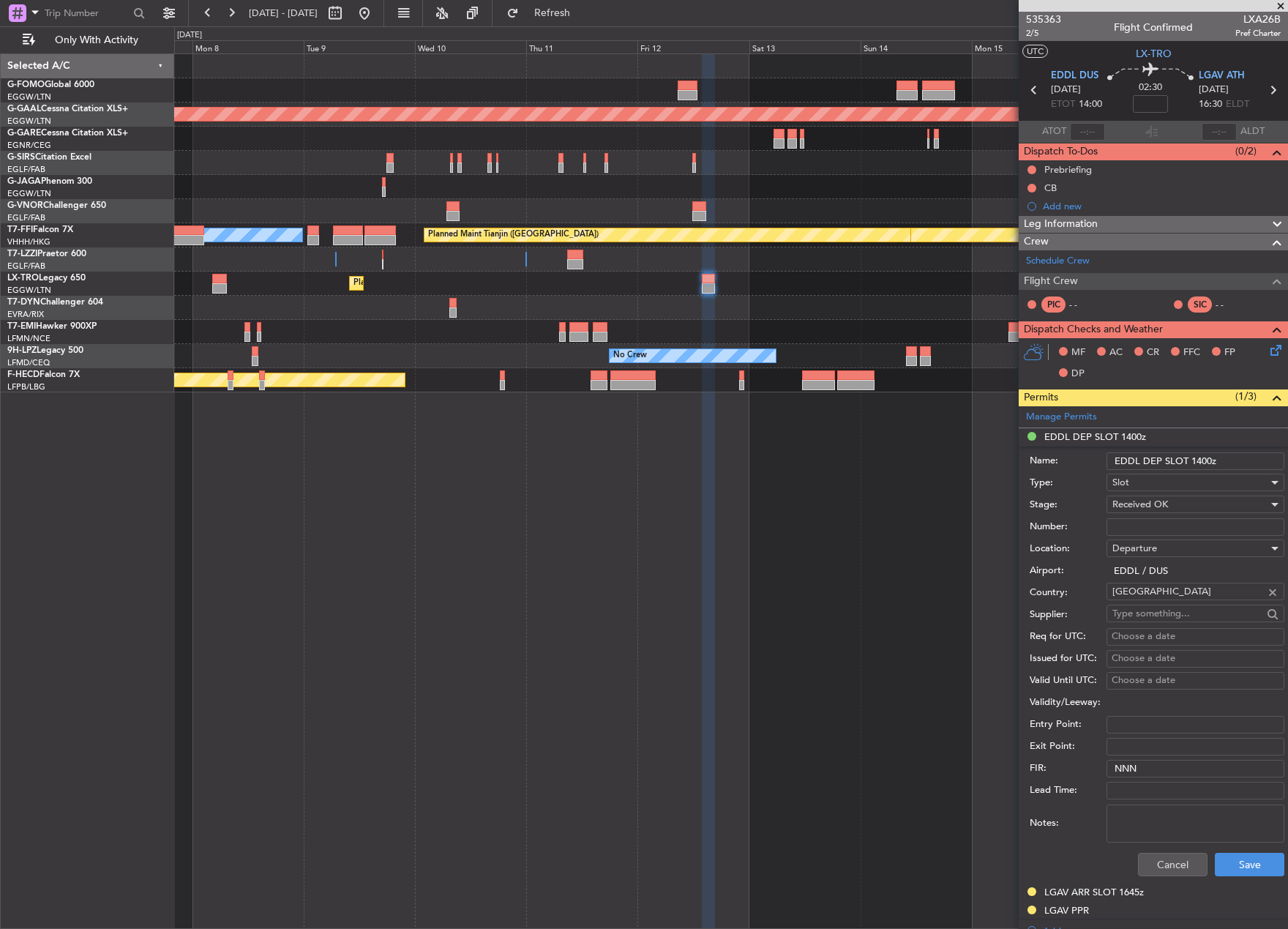
click at [1154, 534] on input "Number:" at bounding box center [1195, 527] width 178 height 18
paste input "EDDL2008258063"
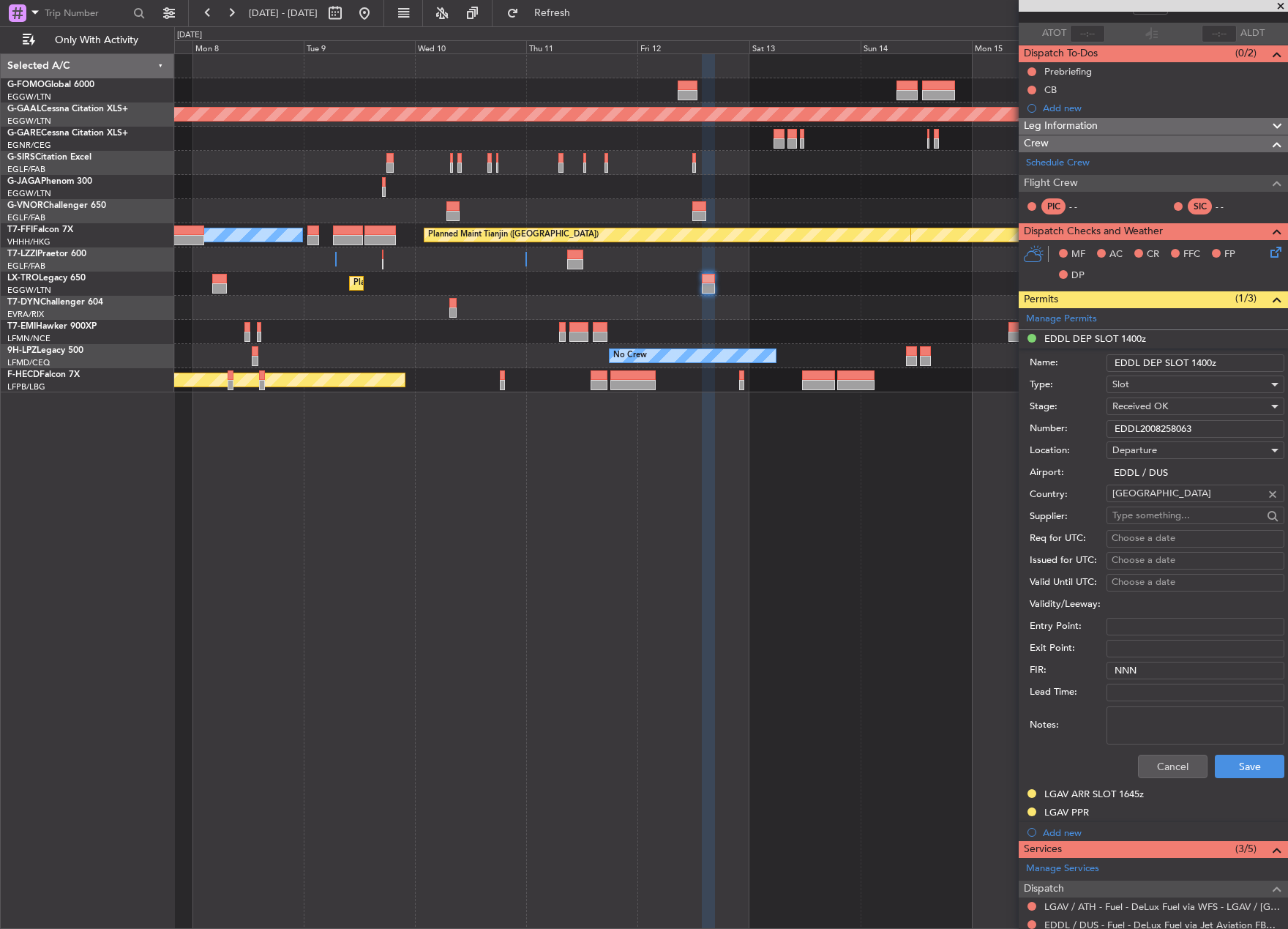
scroll to position [220, 0]
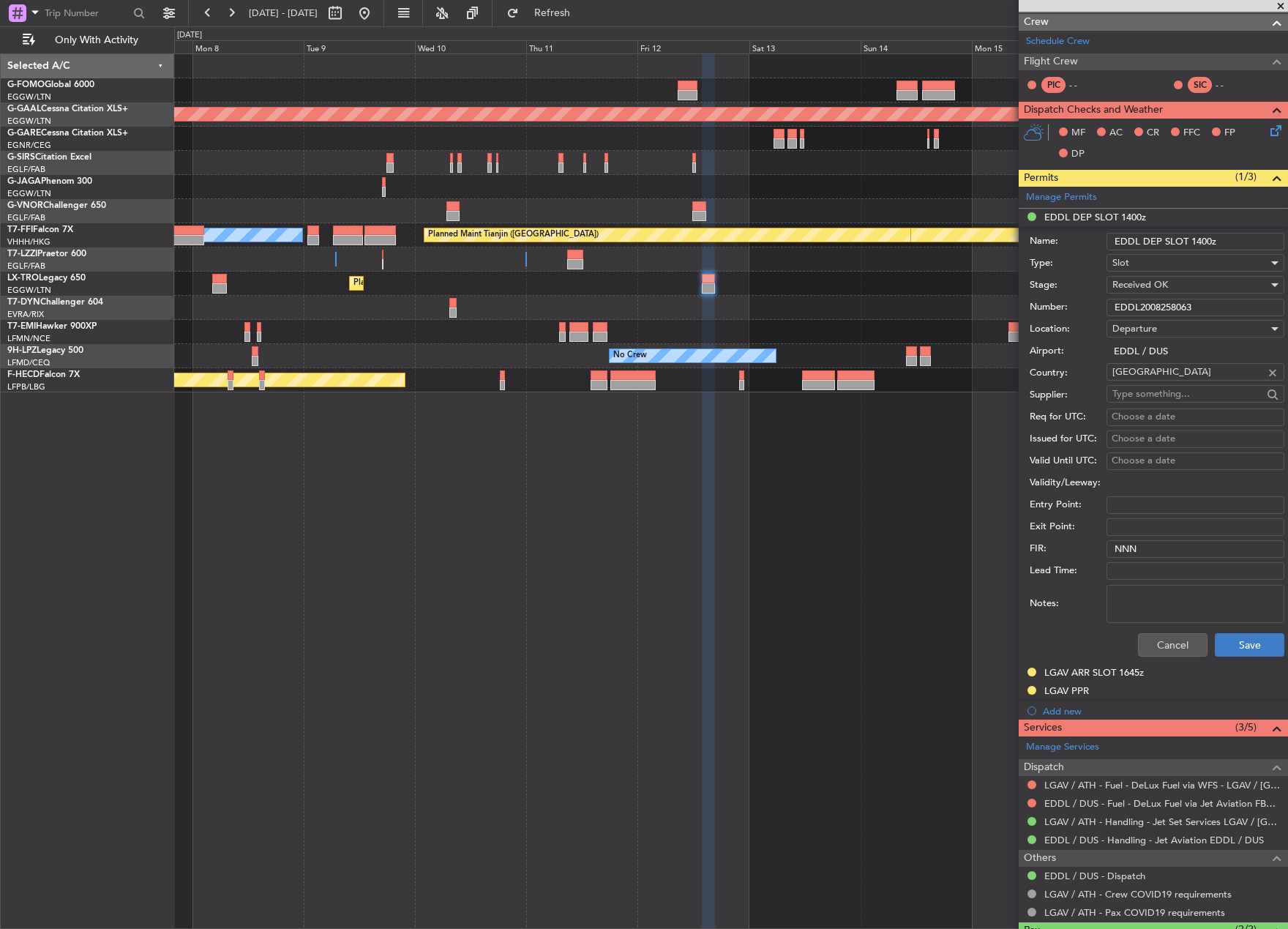
type input "EDDL2008258063"
click at [1237, 649] on button "Save" at bounding box center [1249, 645] width 70 height 24
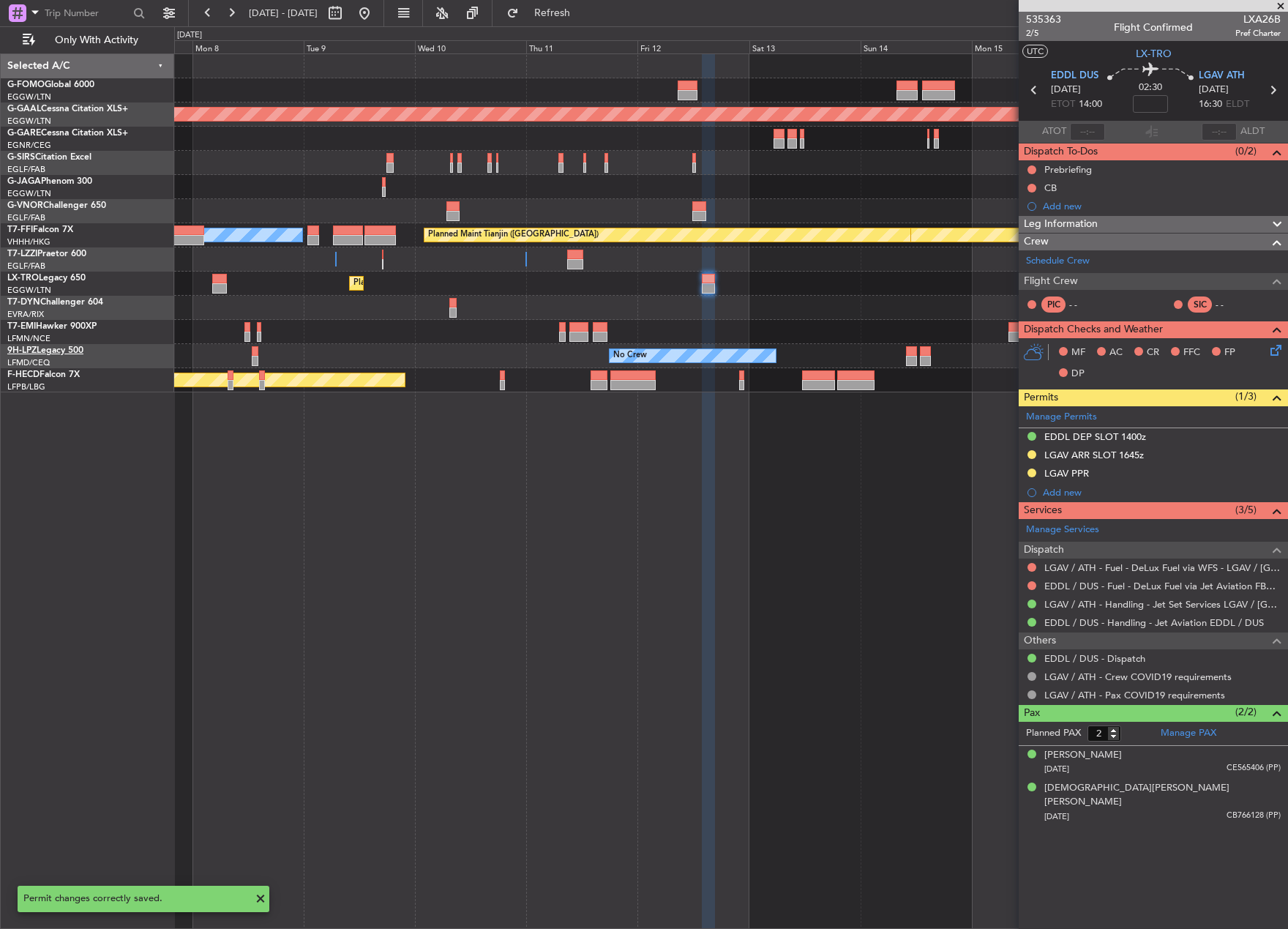
scroll to position [0, 0]
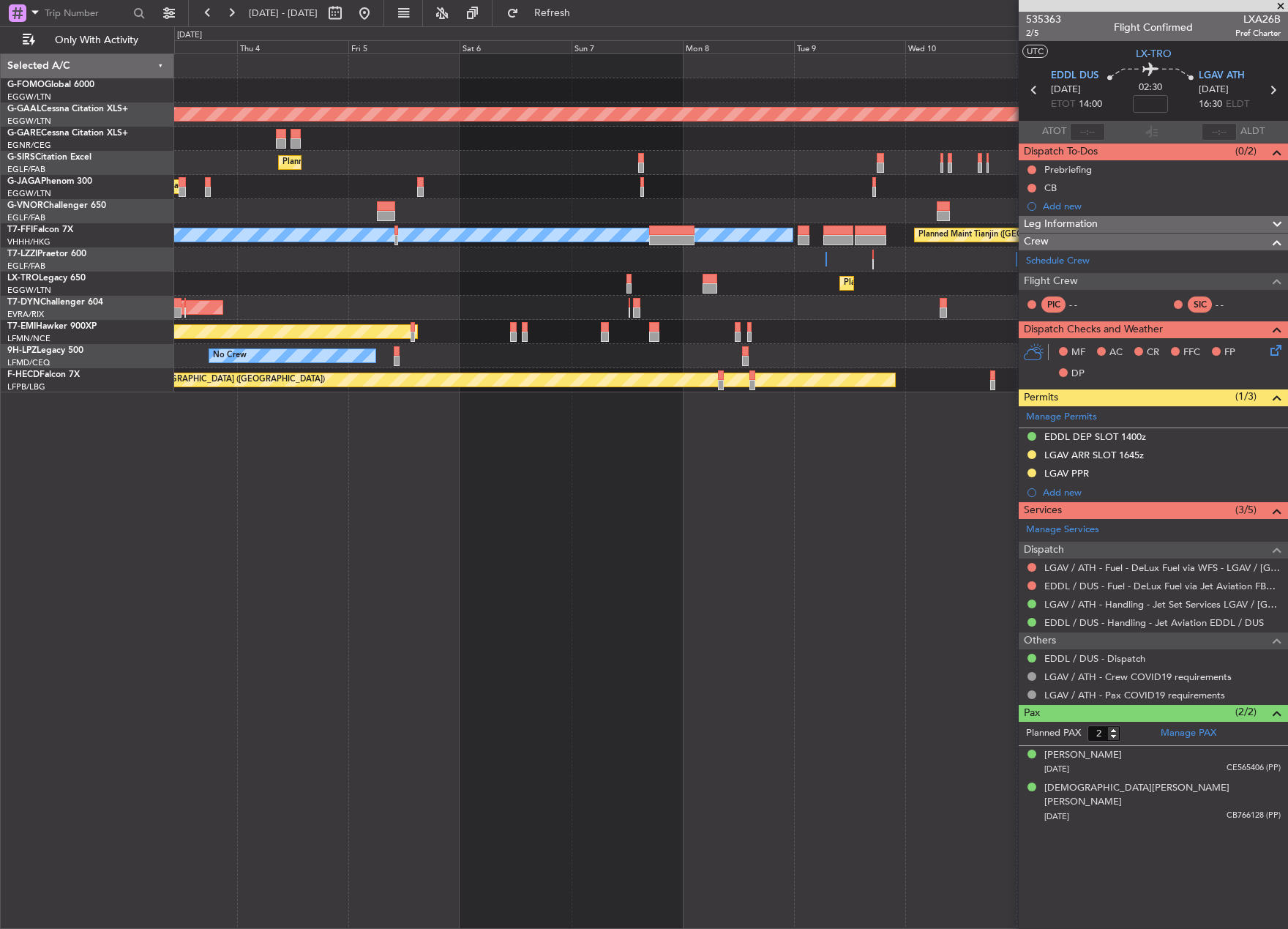
click at [910, 315] on div "AOG Maint Riga (Riga Intl)" at bounding box center [731, 308] width 1113 height 24
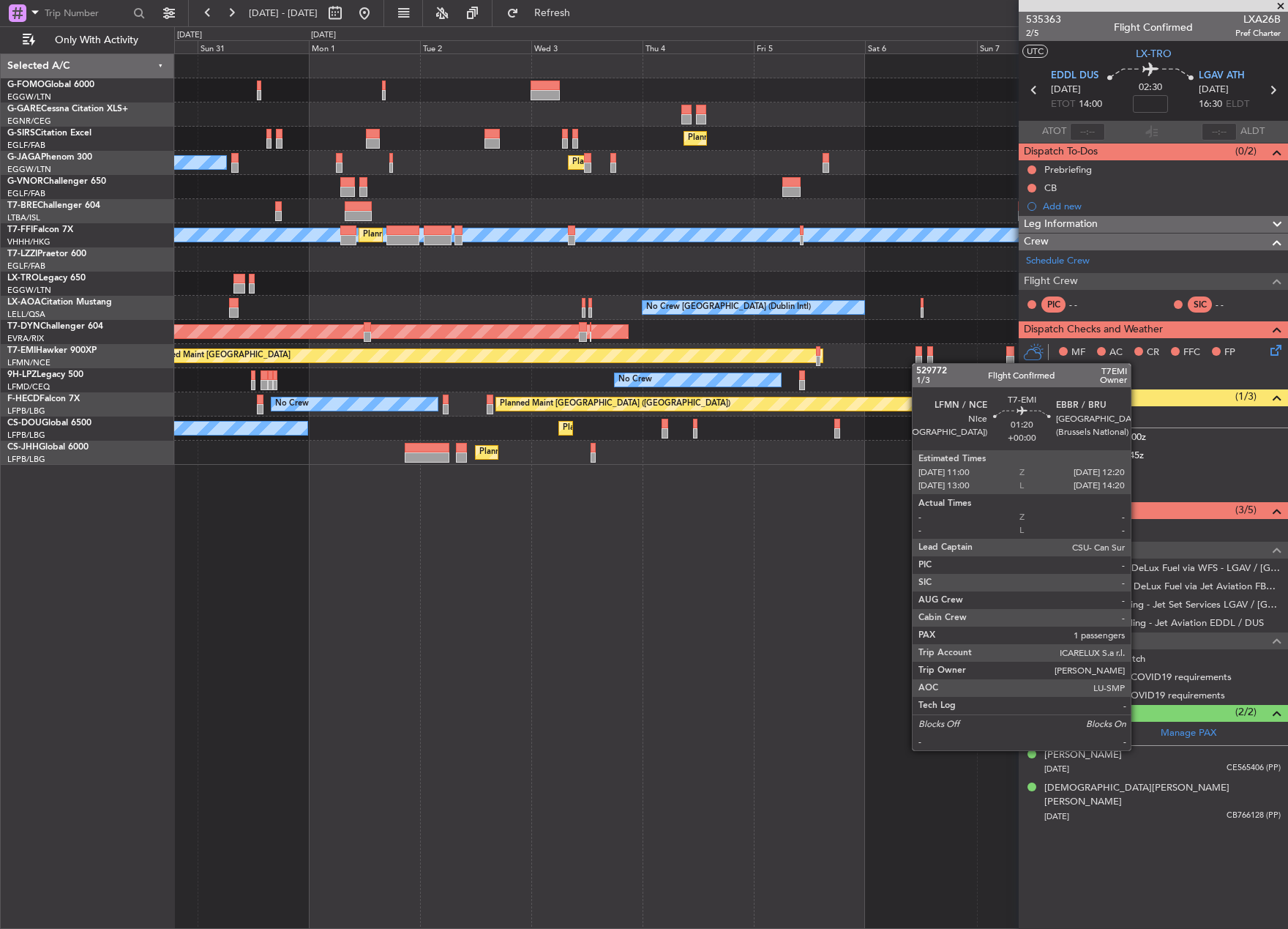
click at [919, 363] on div "Planned Maint London (Farnborough) Planned Maint London (Luton) Owner Ibiza MEL…" at bounding box center [731, 259] width 1113 height 411
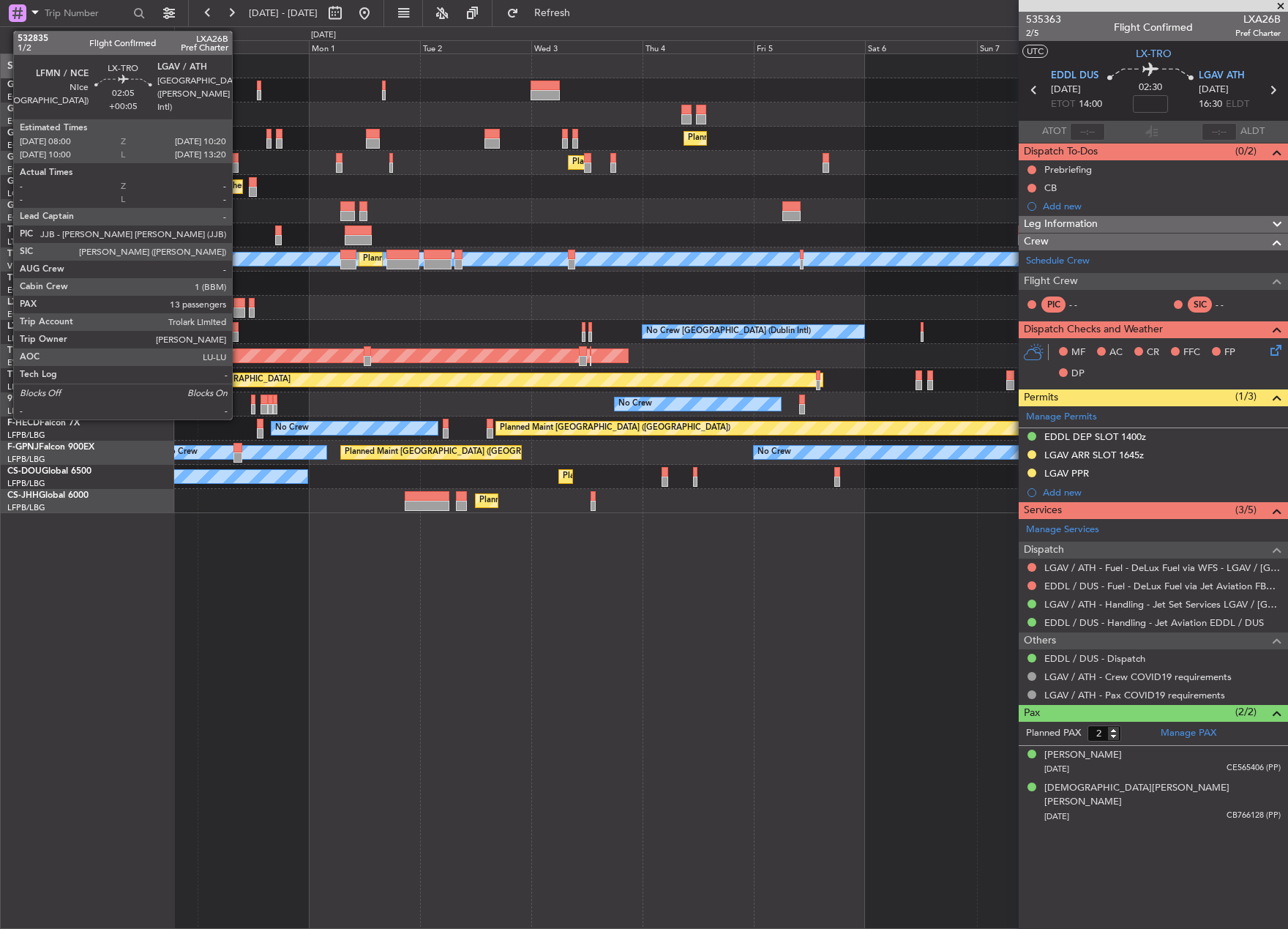
click at [239, 305] on div at bounding box center [239, 303] width 11 height 10
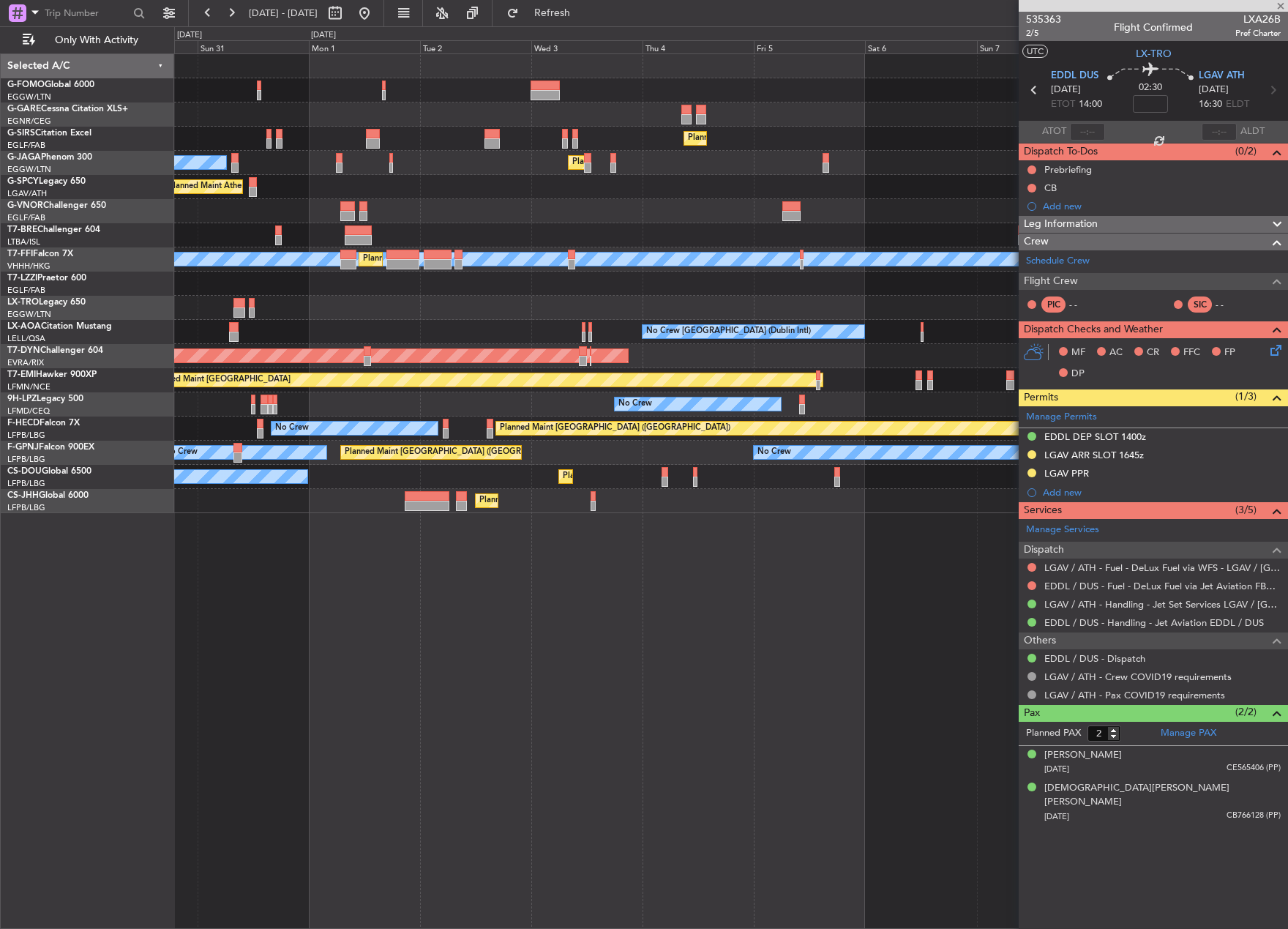
type input "+00:05"
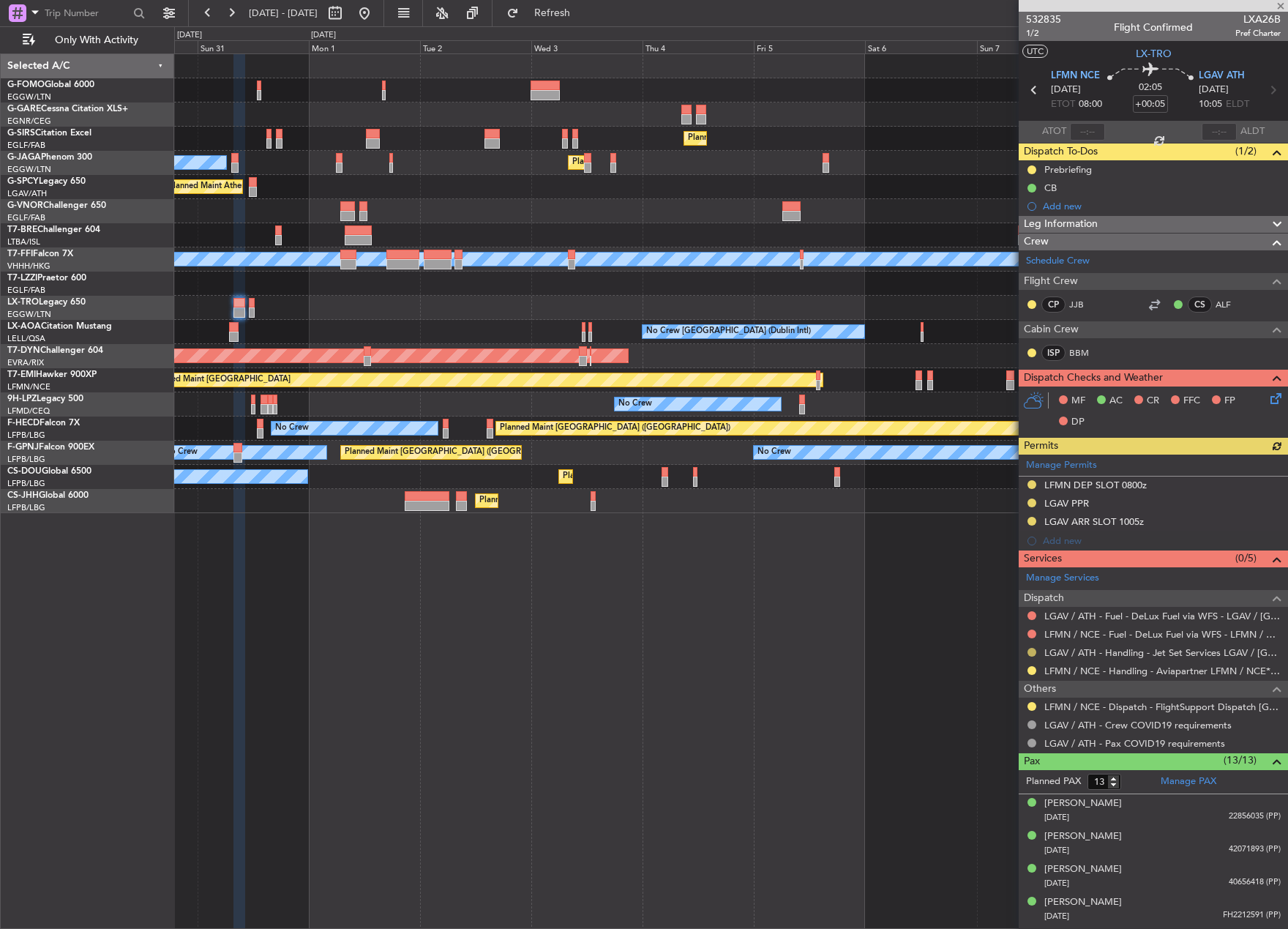
click at [1032, 650] on button at bounding box center [1032, 652] width 9 height 9
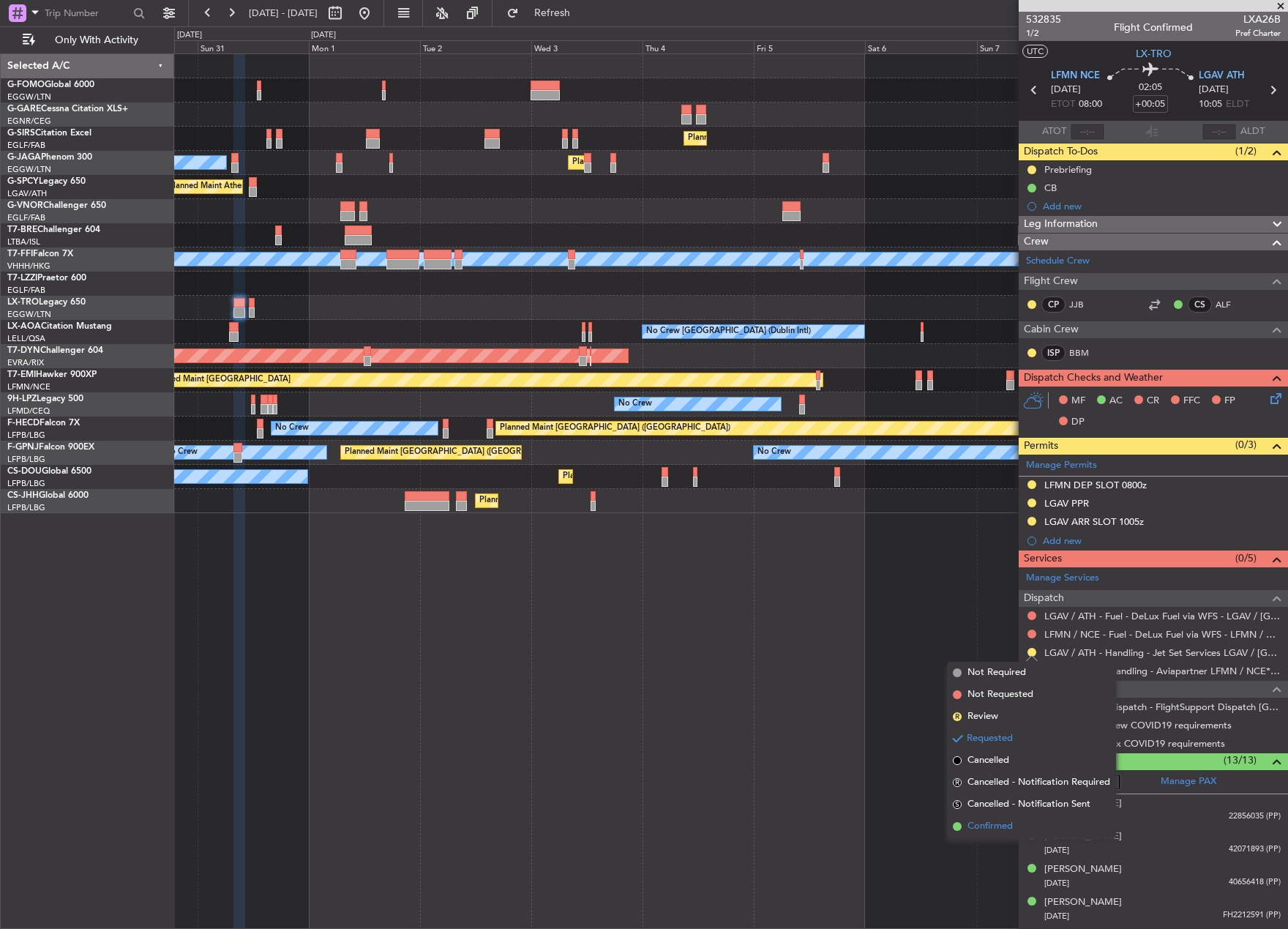
click at [1015, 827] on li "Confirmed" at bounding box center [1032, 826] width 169 height 22
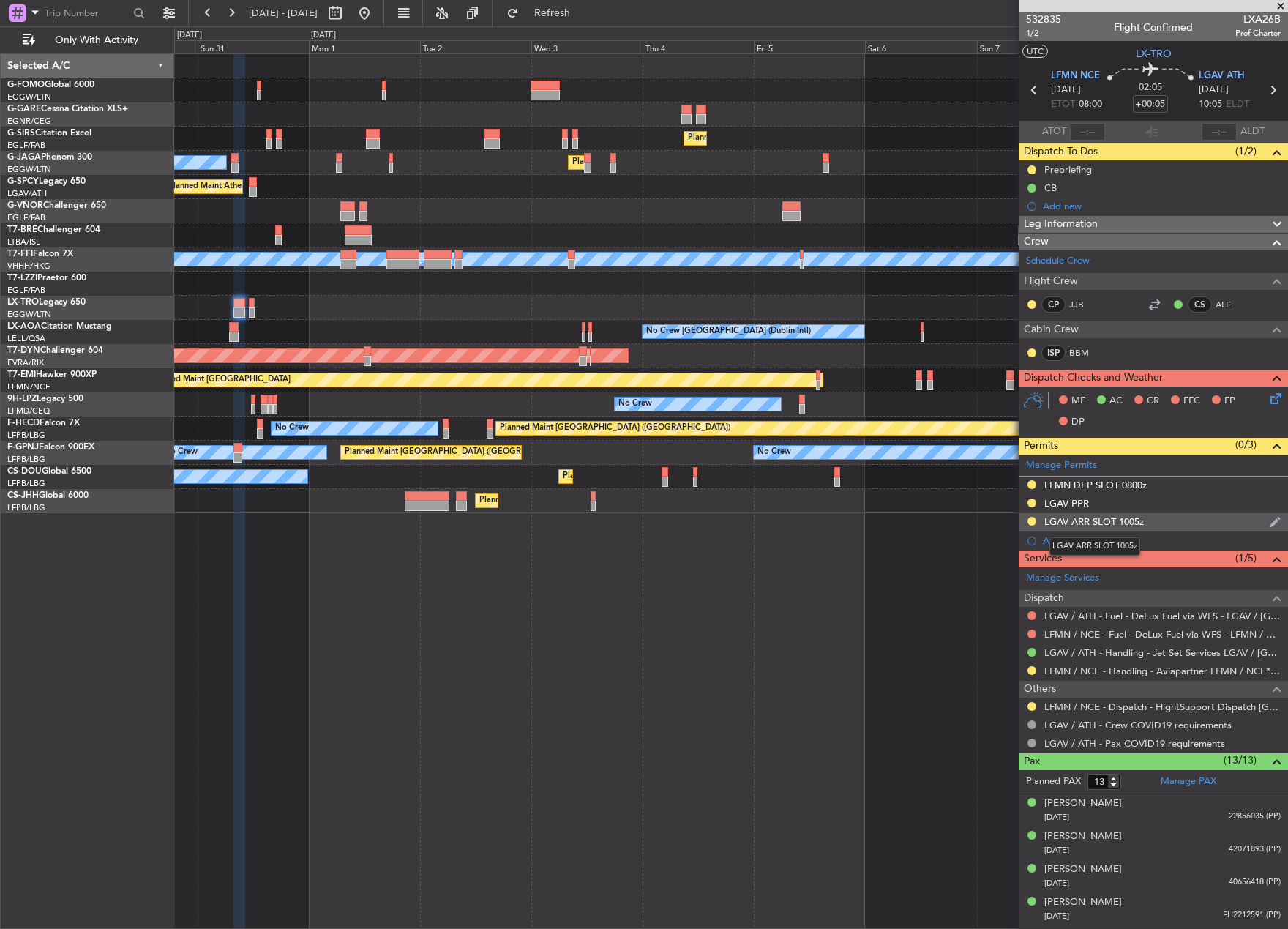
click at [1062, 523] on div "LGAV ARR SLOT 1005z" at bounding box center [1094, 521] width 100 height 12
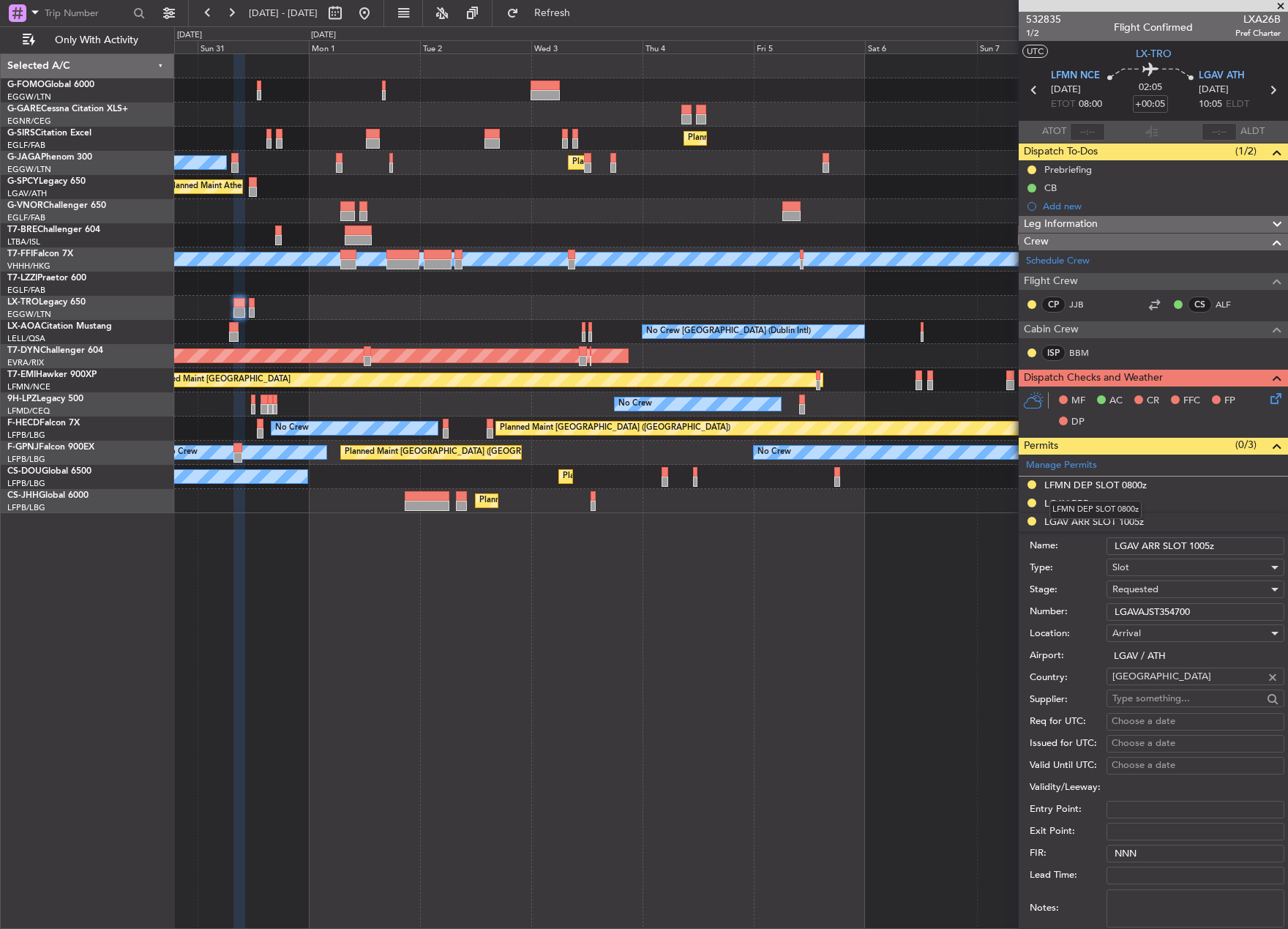
click at [1114, 525] on mat-tooltip-component "LFMN DEP SLOT 0800z" at bounding box center [1095, 510] width 112 height 39
click at [1171, 588] on div "Requested" at bounding box center [1190, 589] width 156 height 22
click at [1187, 698] on span "Received OK" at bounding box center [1190, 701] width 153 height 22
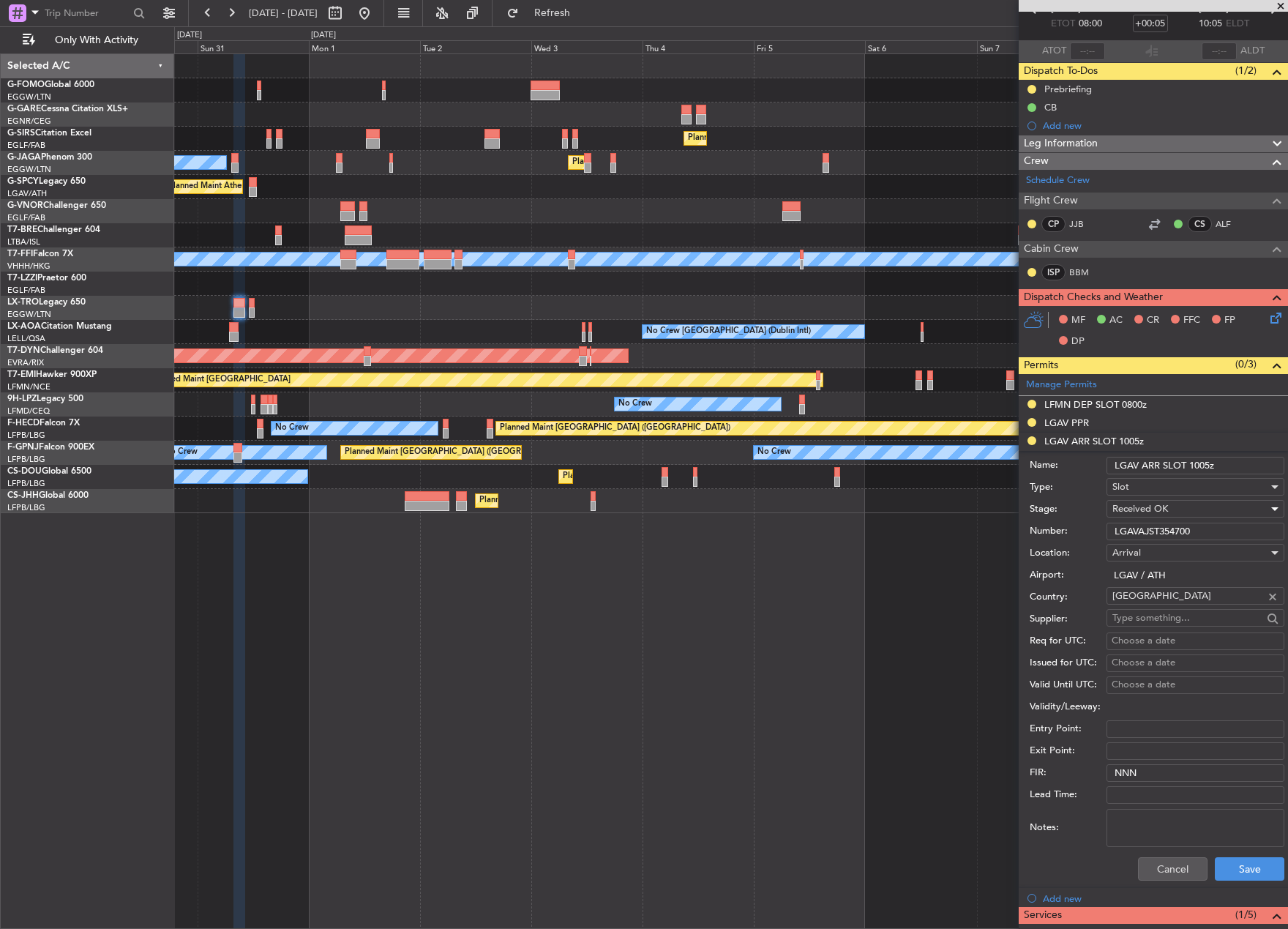
scroll to position [293, 0]
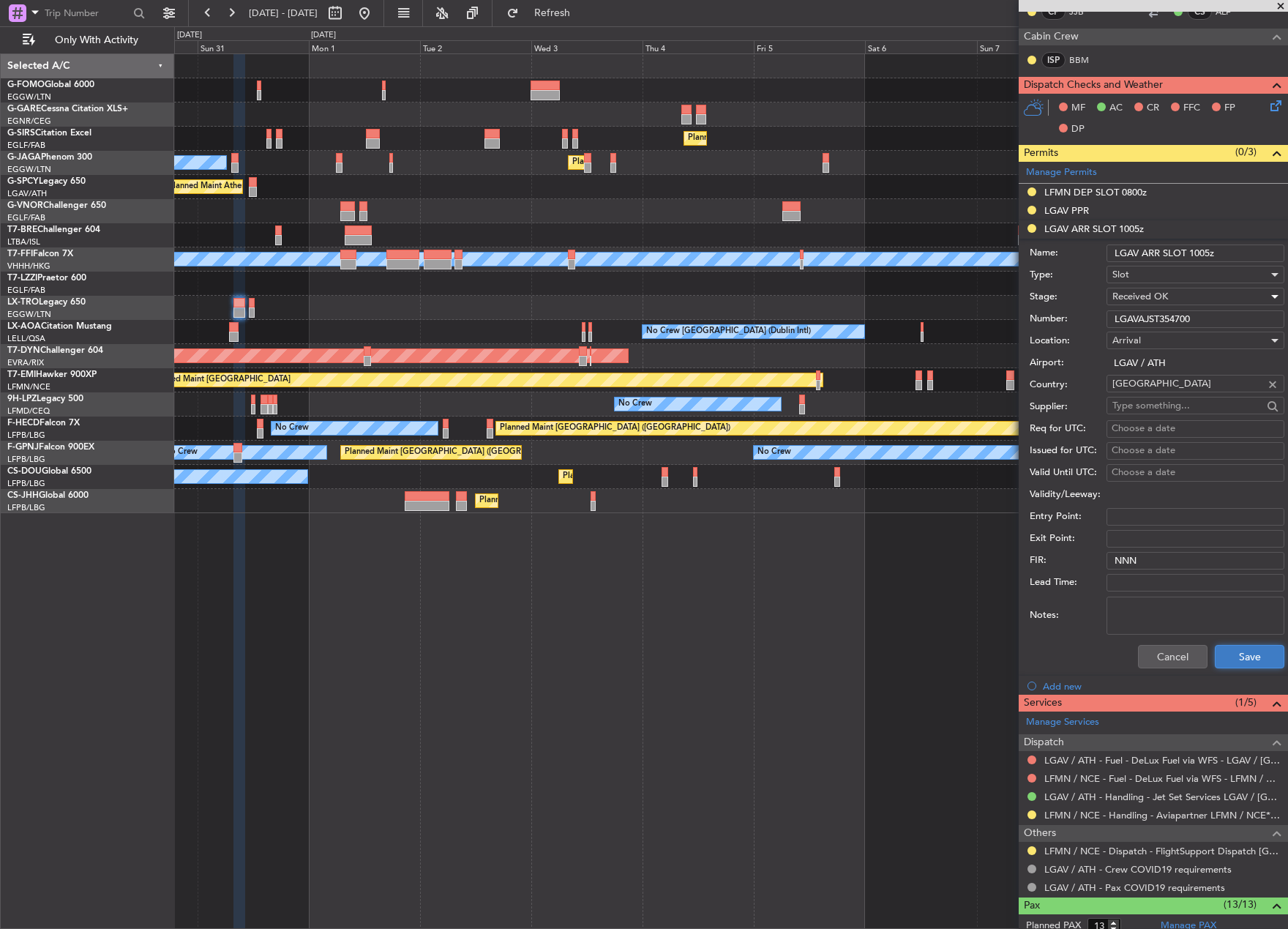
click at [1246, 647] on button "Save" at bounding box center [1249, 657] width 70 height 24
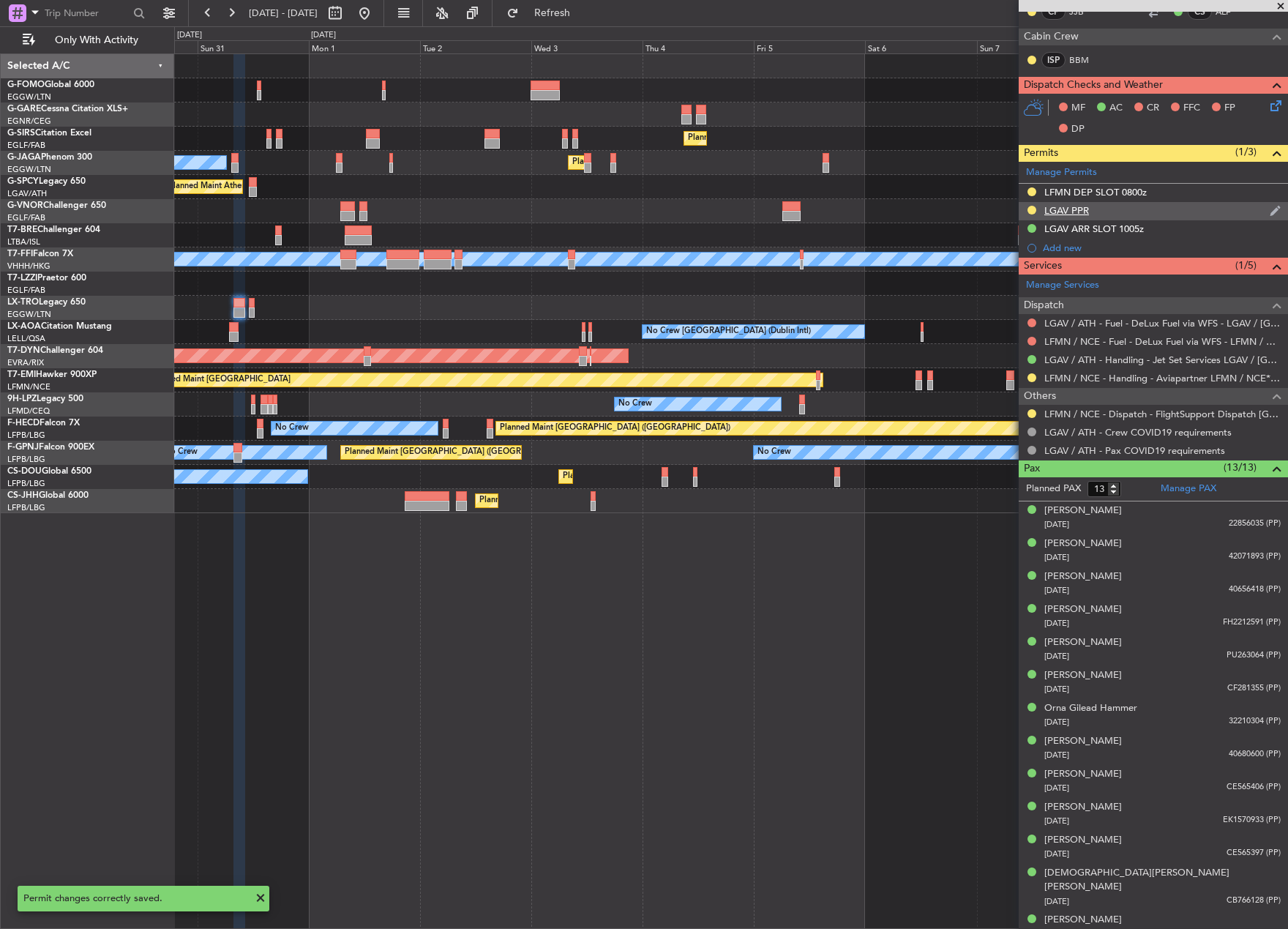
click at [1049, 217] on div "LGAV PPR" at bounding box center [1153, 211] width 269 height 18
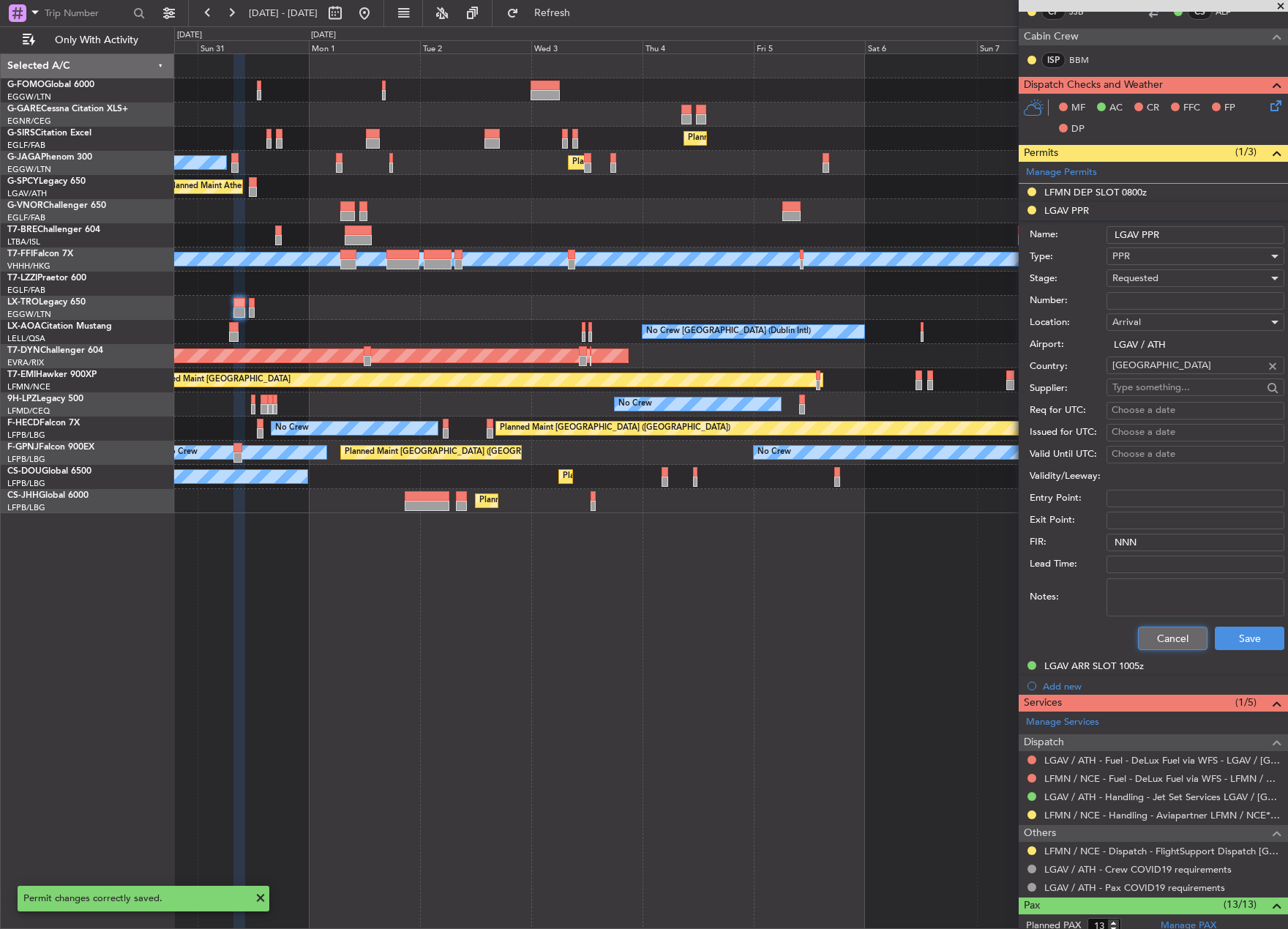
click at [1154, 640] on button "Cancel" at bounding box center [1173, 638] width 70 height 24
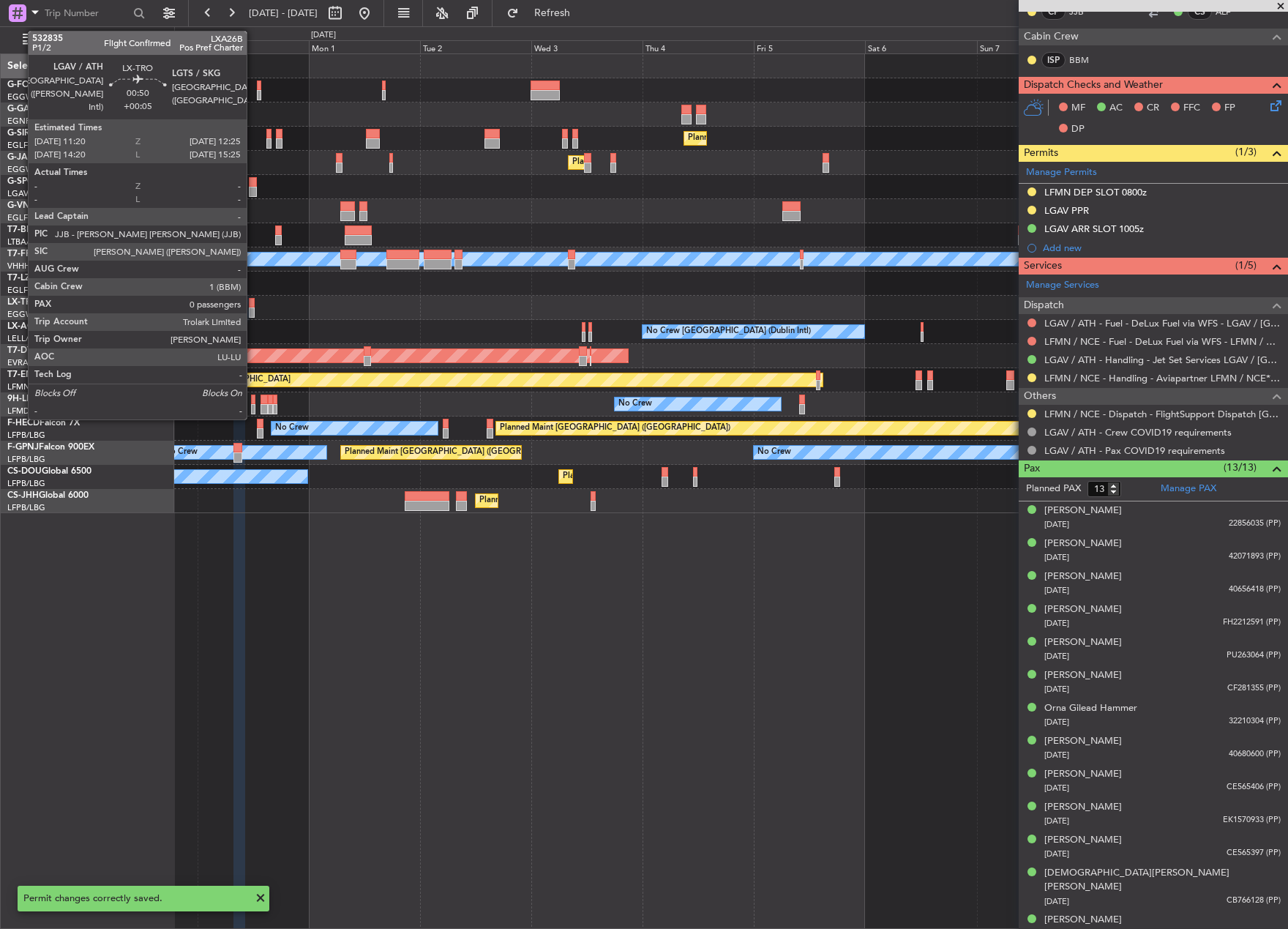
click at [253, 304] on div at bounding box center [251, 303] width 5 height 10
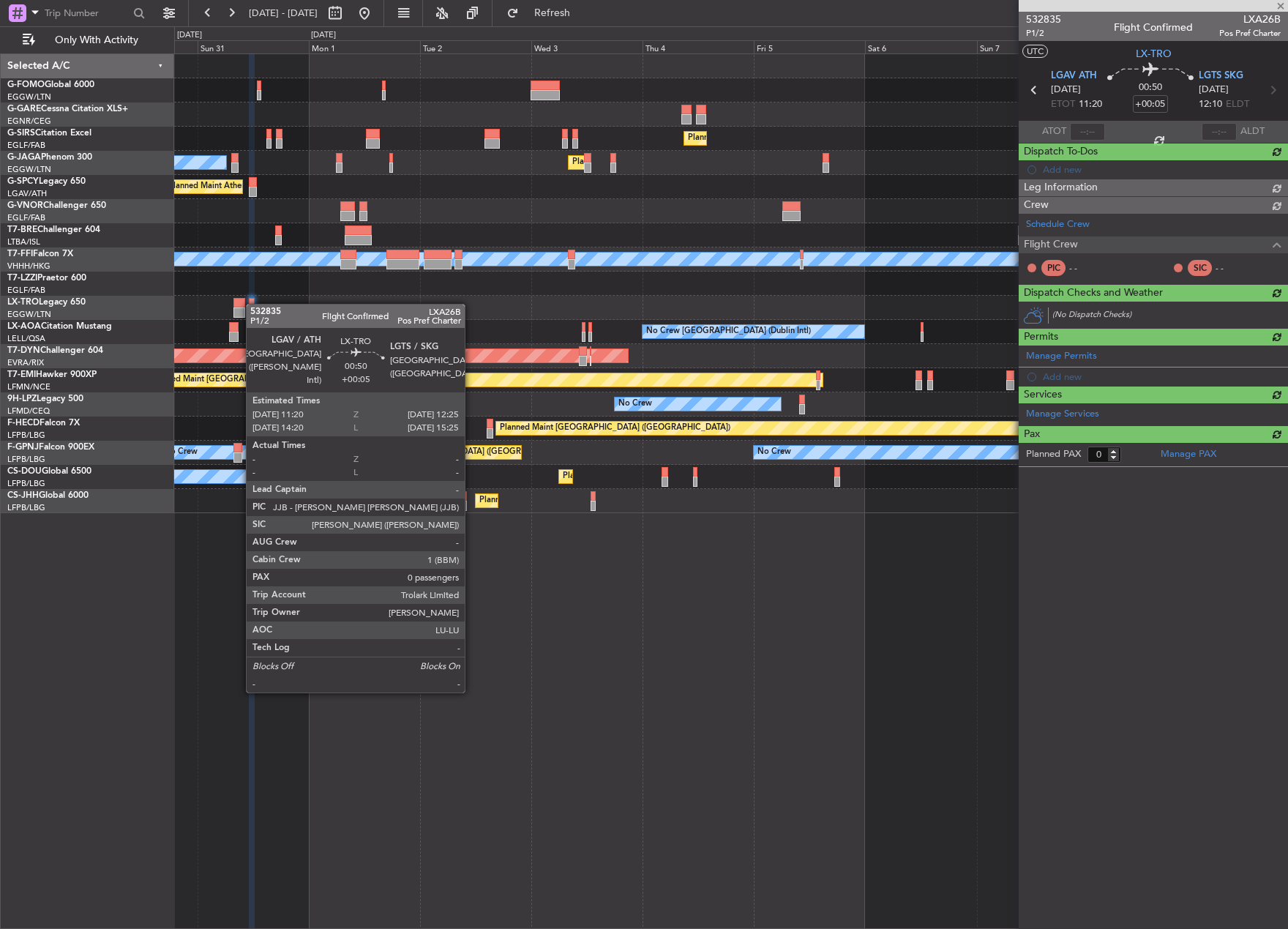
scroll to position [0, 0]
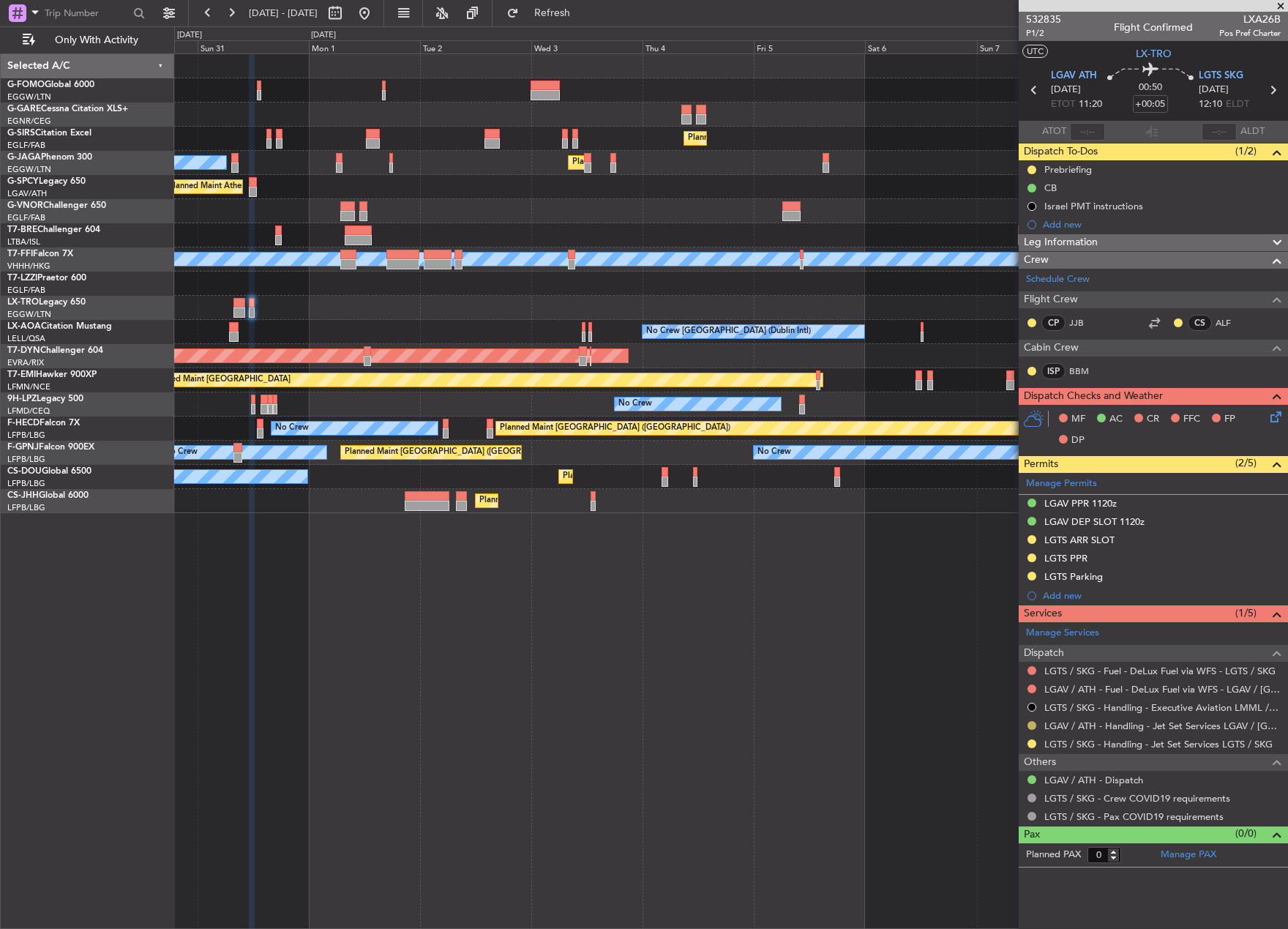
click at [1030, 726] on button at bounding box center [1032, 726] width 9 height 9
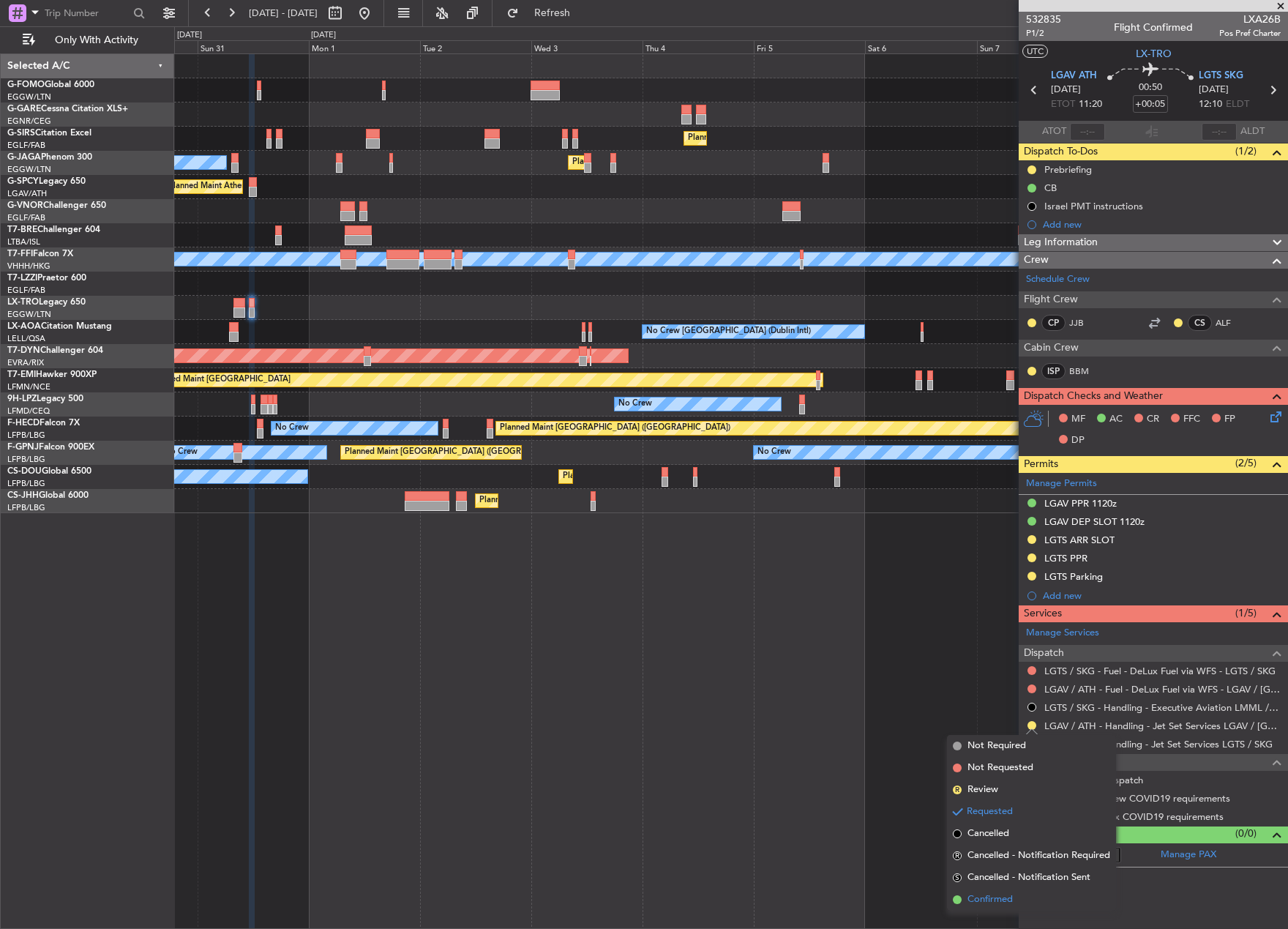
click at [1008, 896] on span "Confirmed" at bounding box center [991, 900] width 46 height 15
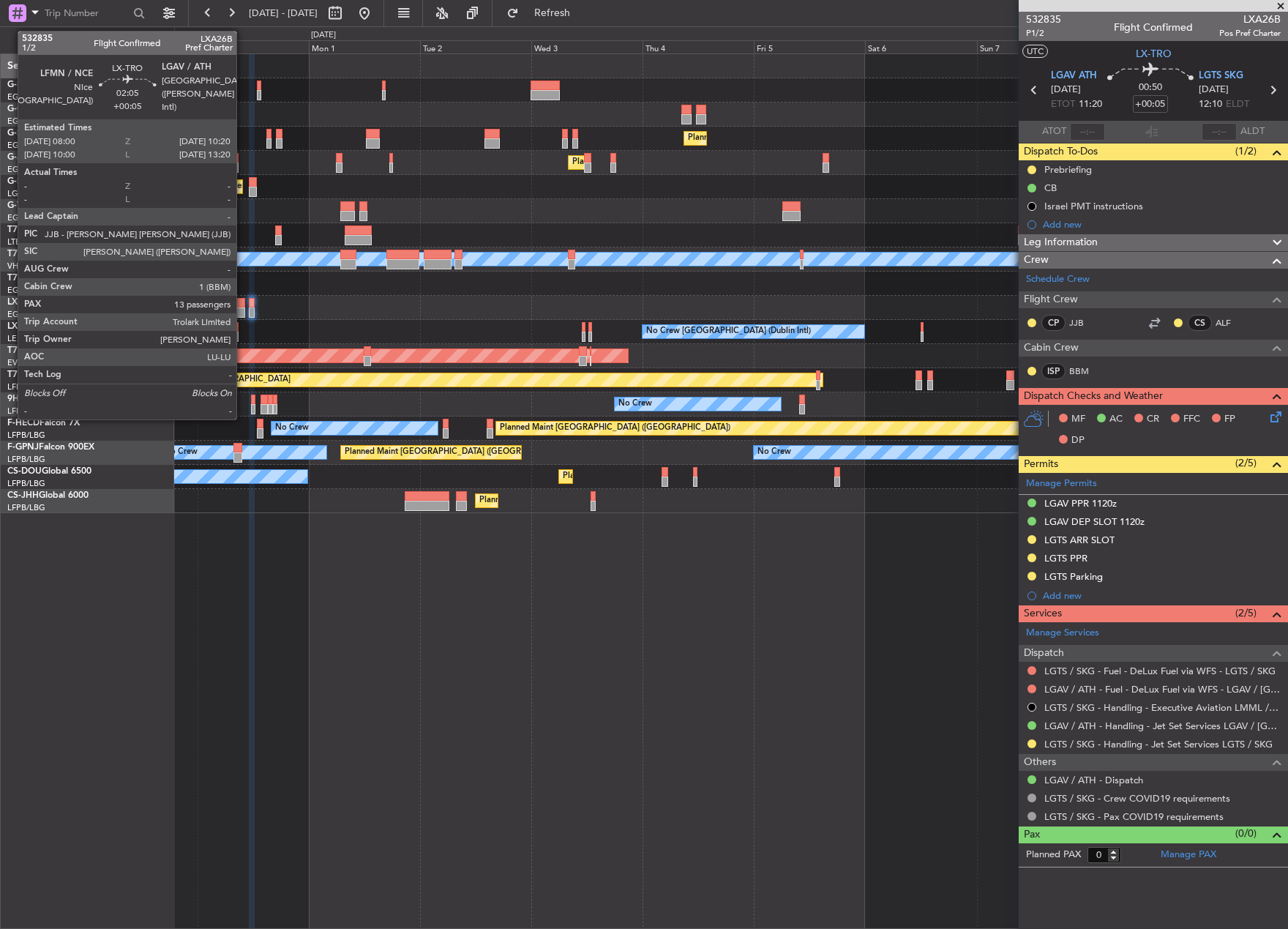
click at [243, 306] on div at bounding box center [239, 303] width 11 height 10
type input "13"
